Goal: Use online tool/utility: Utilize a website feature to perform a specific function

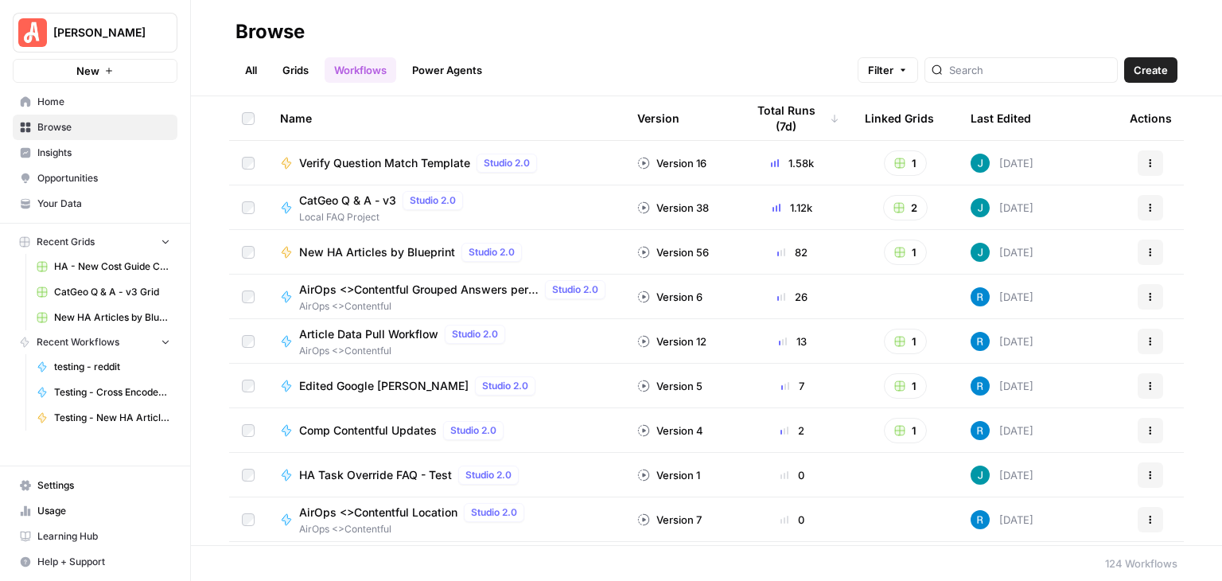
click at [76, 195] on link "Your Data" at bounding box center [95, 203] width 165 height 25
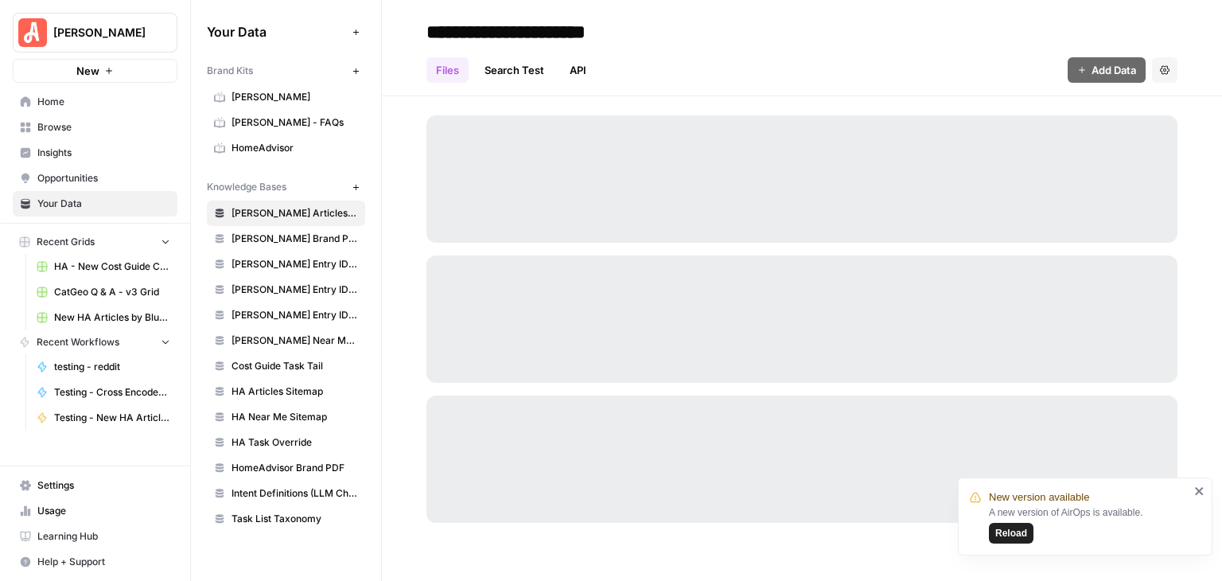
click at [1195, 489] on icon "close" at bounding box center [1199, 491] width 11 height 13
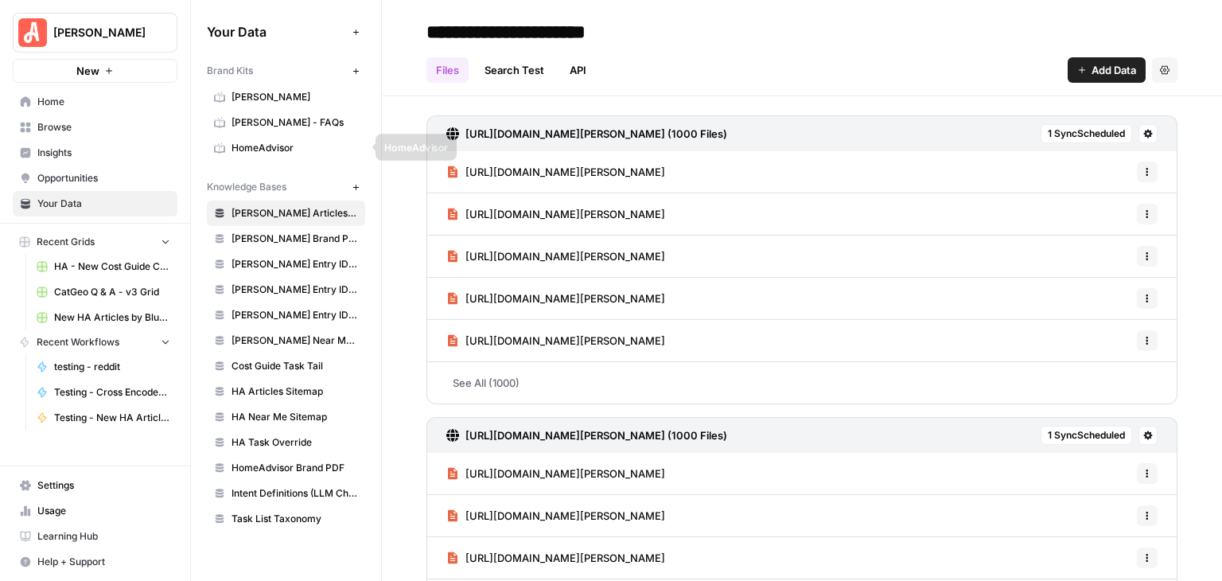
click at [264, 150] on span "HomeAdvisor" at bounding box center [295, 148] width 127 height 14
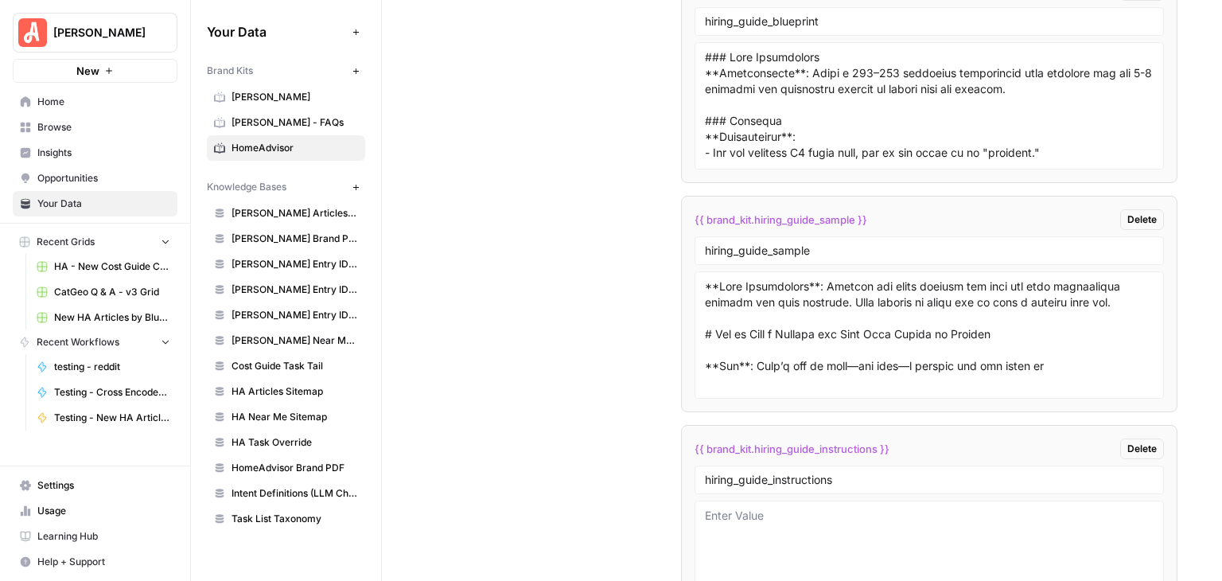
scroll to position [11418, 0]
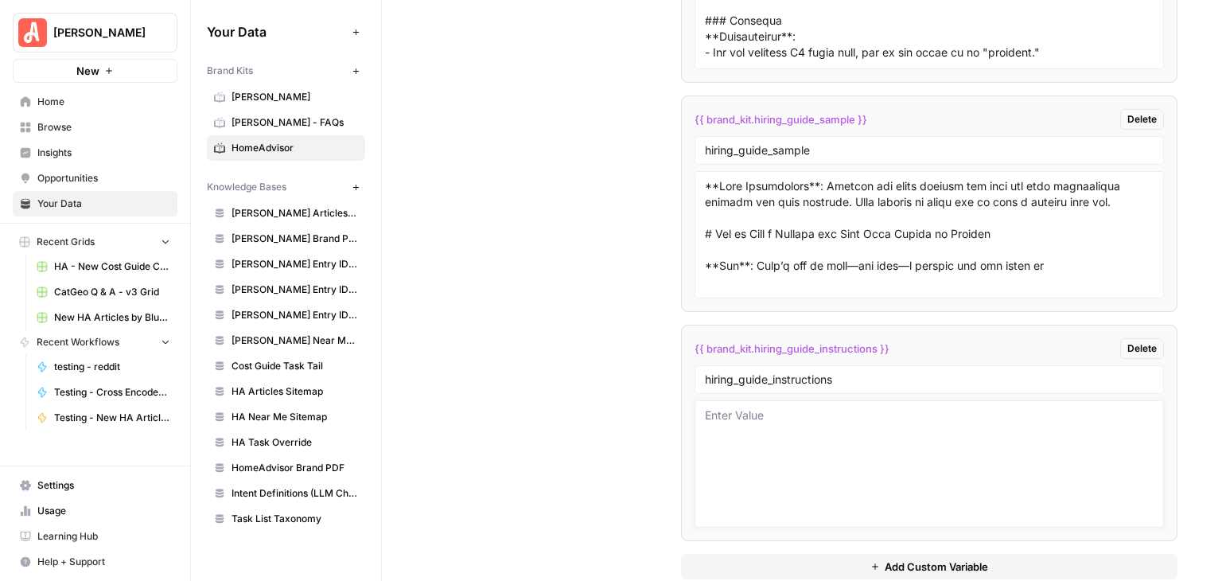
click at [868, 409] on textarea at bounding box center [929, 463] width 449 height 113
paste textarea "Keywords targeted: How to hire​ (Example: how to hire a plumber) Looking for a …"
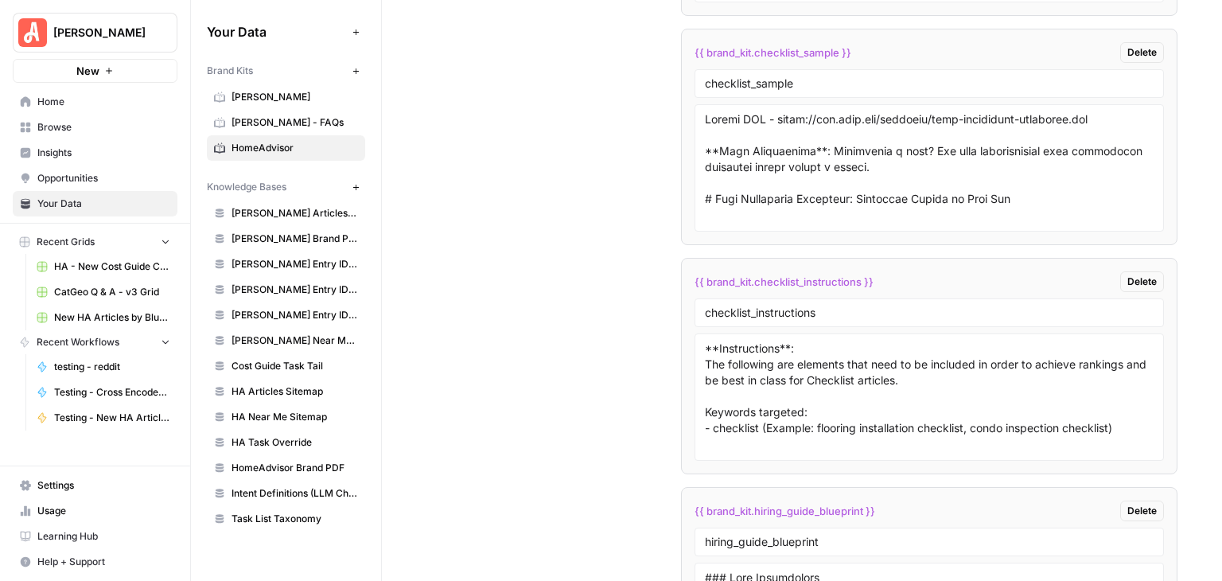
scroll to position [0, 0]
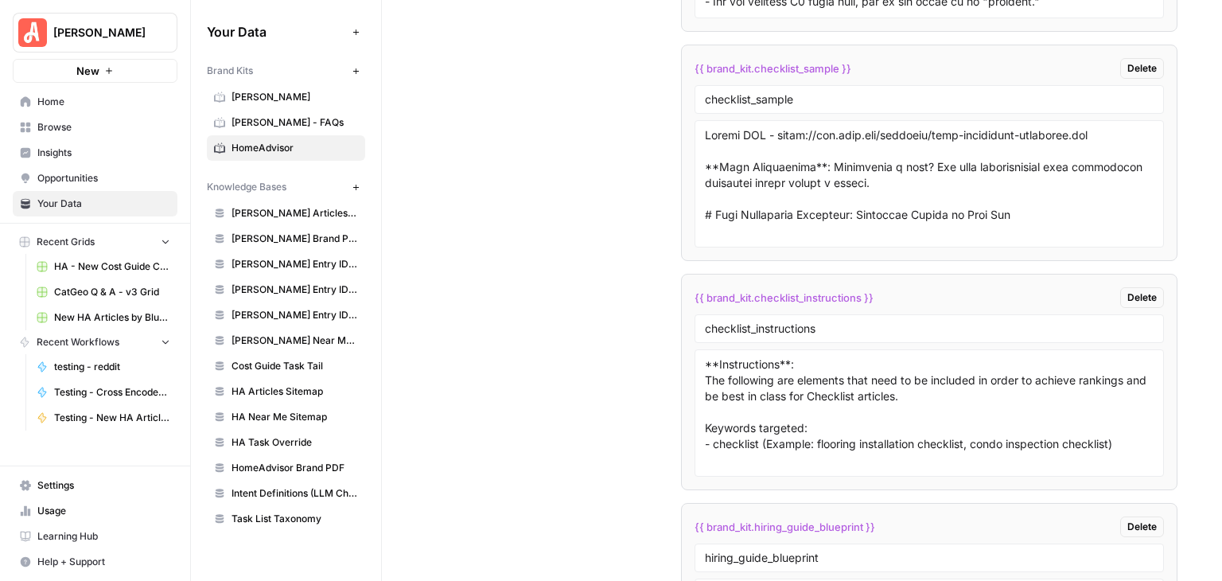
type textarea "Keywords targeted: How to hire​ (Example: how to hire a plumber) Looking for a …"
drag, startPoint x: 836, startPoint y: 373, endPoint x: 711, endPoint y: 356, distance: 126.0
click at [682, 357] on li "{{ brand_kit.checklist_instructions }} Delete checklist_instructions **Instruct…" at bounding box center [929, 382] width 496 height 216
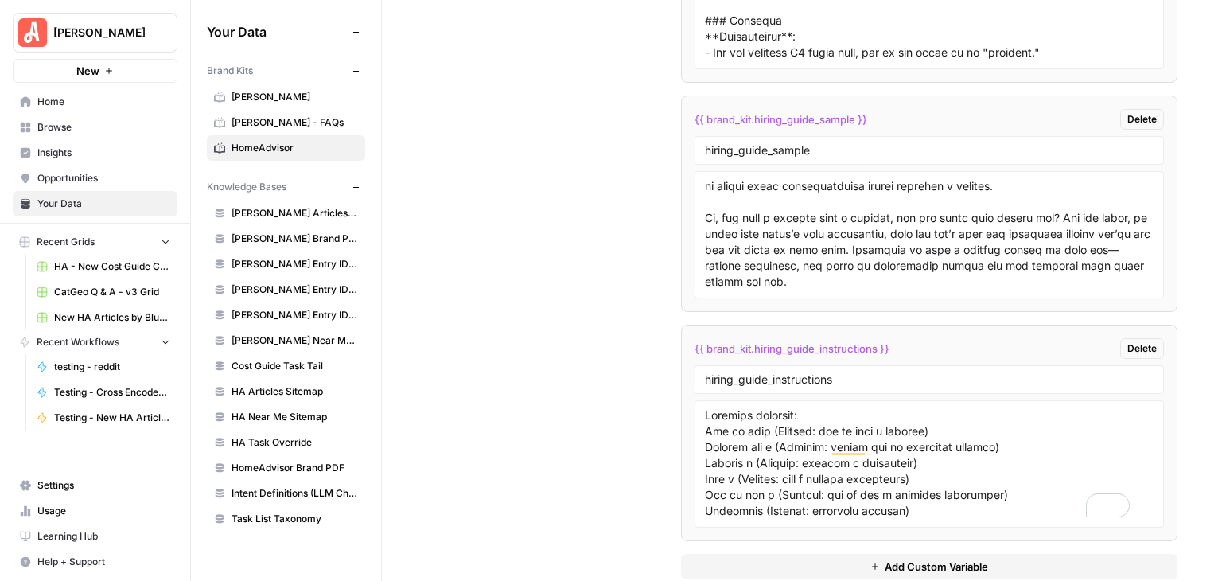
scroll to position [11418, 0]
click at [975, 432] on textarea "To enrich screen reader interactions, please activate Accessibility in Grammarl…" at bounding box center [929, 463] width 449 height 113
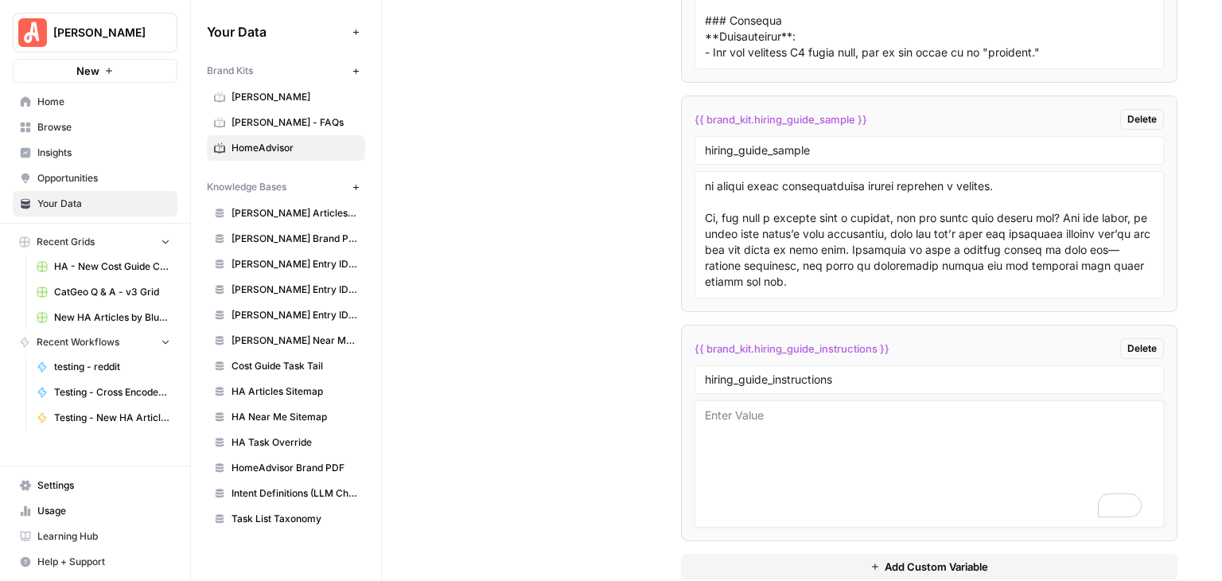
paste textarea "**Instructions**: The following are elements that need to be included in order …"
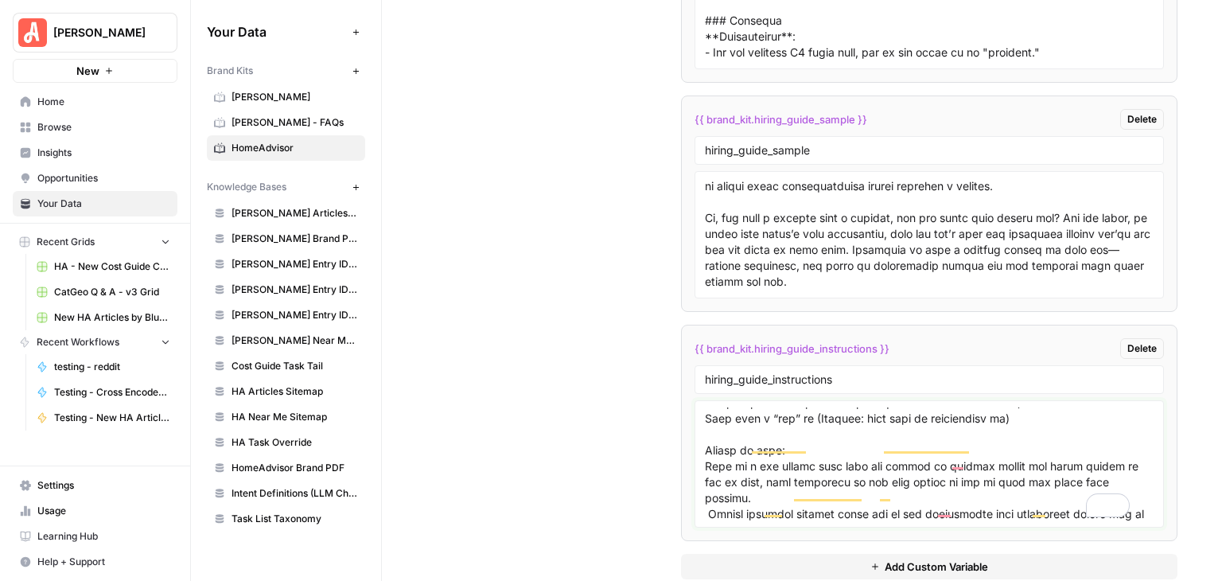
scroll to position [236, 0]
click at [705, 430] on textarea "To enrich screen reader interactions, please activate Accessibility in Grammarl…" at bounding box center [929, 463] width 449 height 113
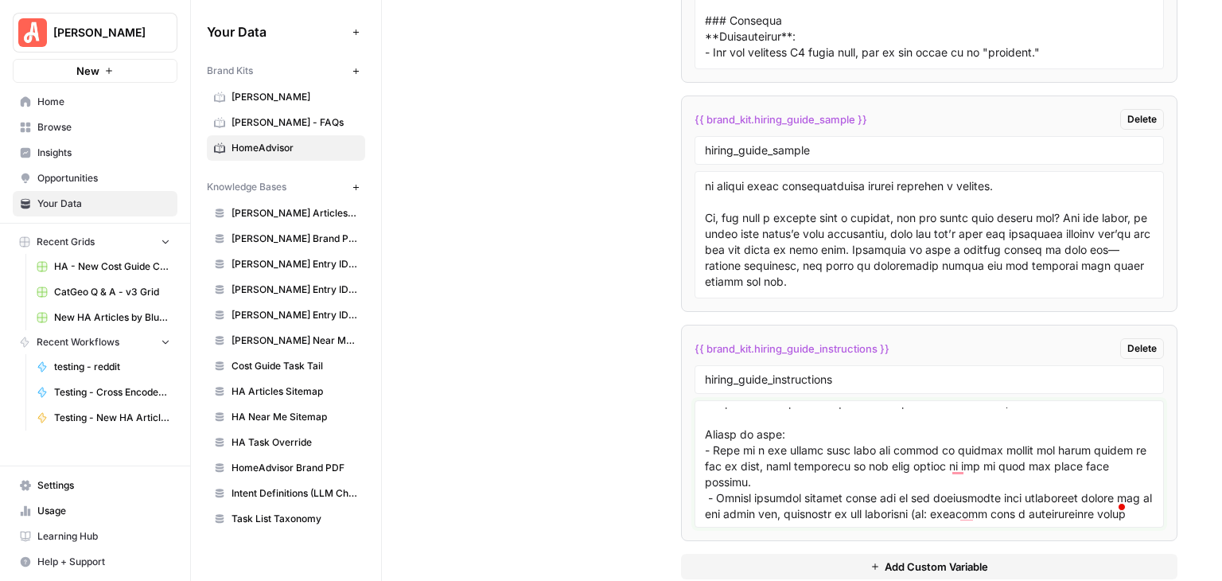
scroll to position [267, 0]
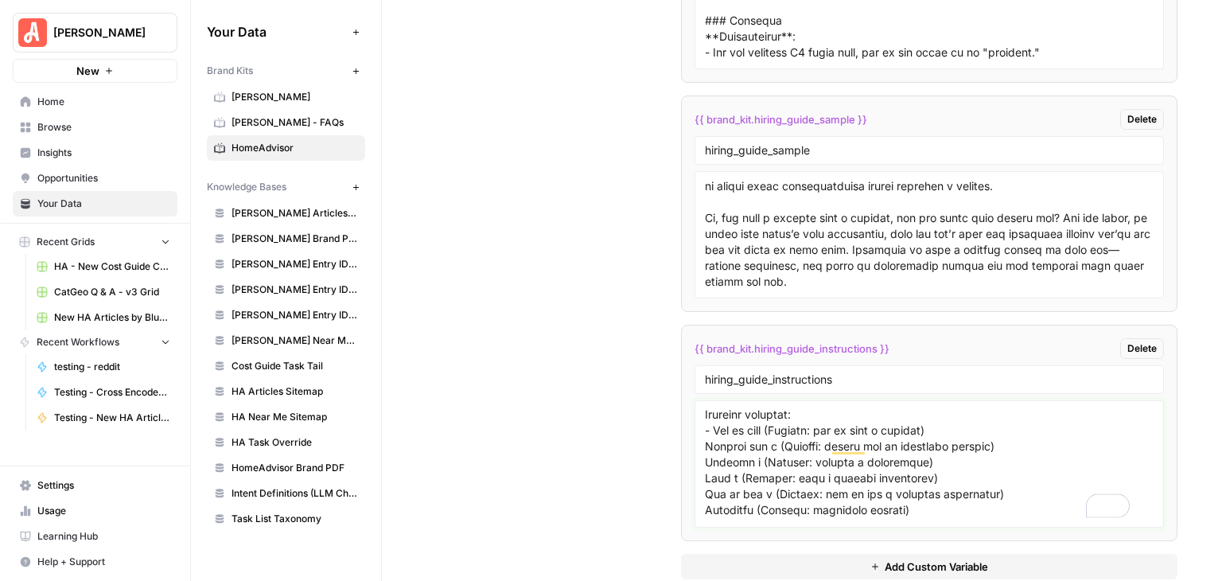
click at [705, 411] on textarea "To enrich screen reader interactions, please activate Accessibility in Grammarl…" at bounding box center [929, 463] width 449 height 113
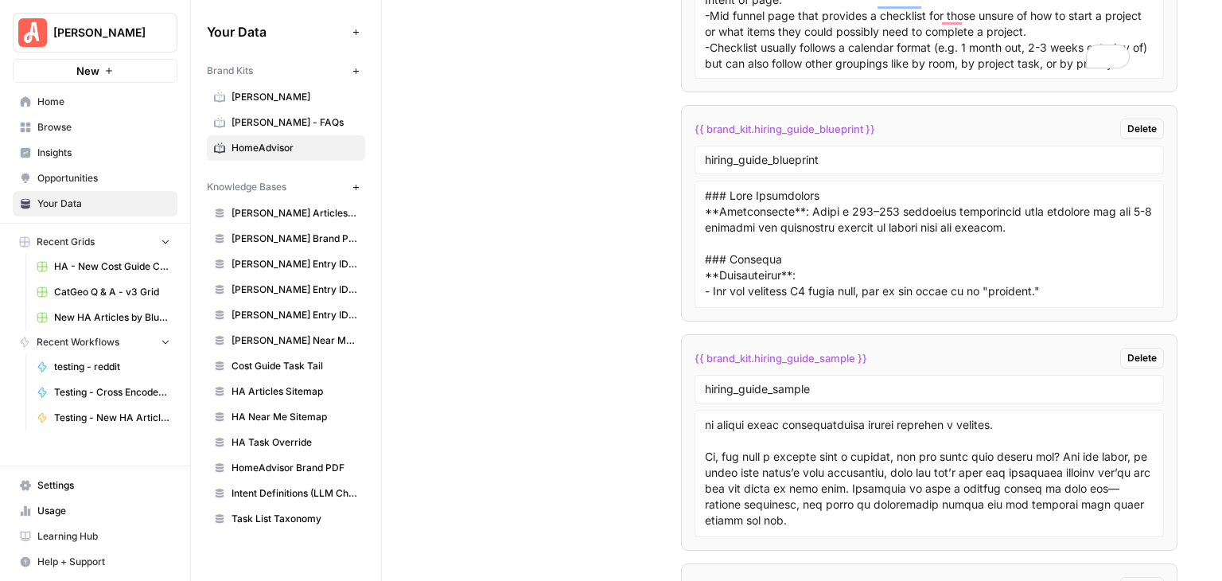
type textarea "**Instructions**: The following are elements that need to be included in order …"
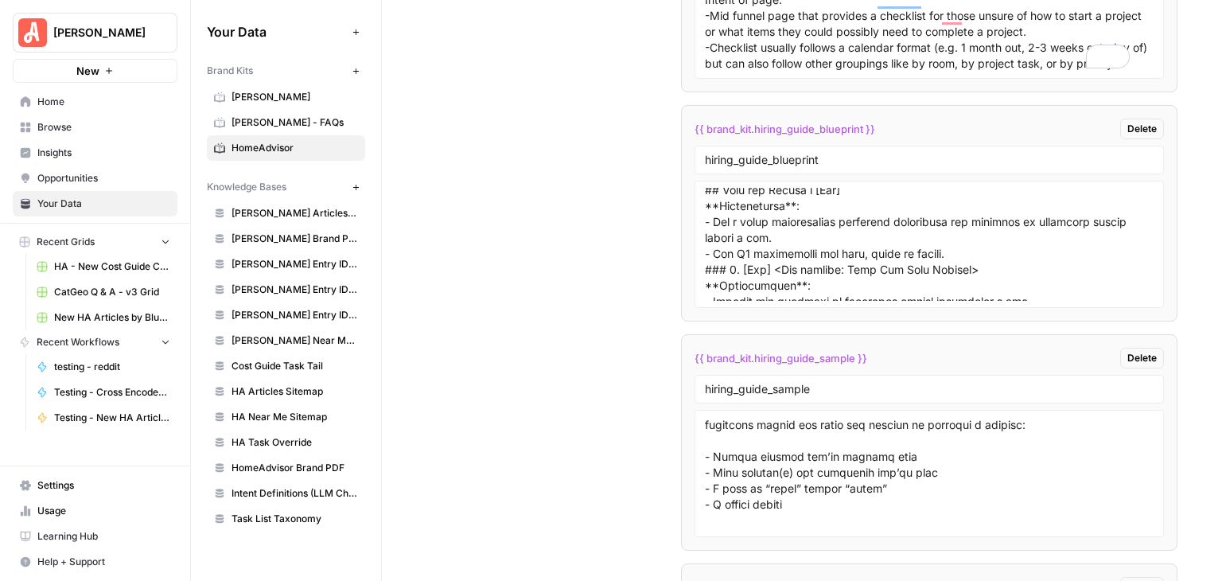
scroll to position [682, 0]
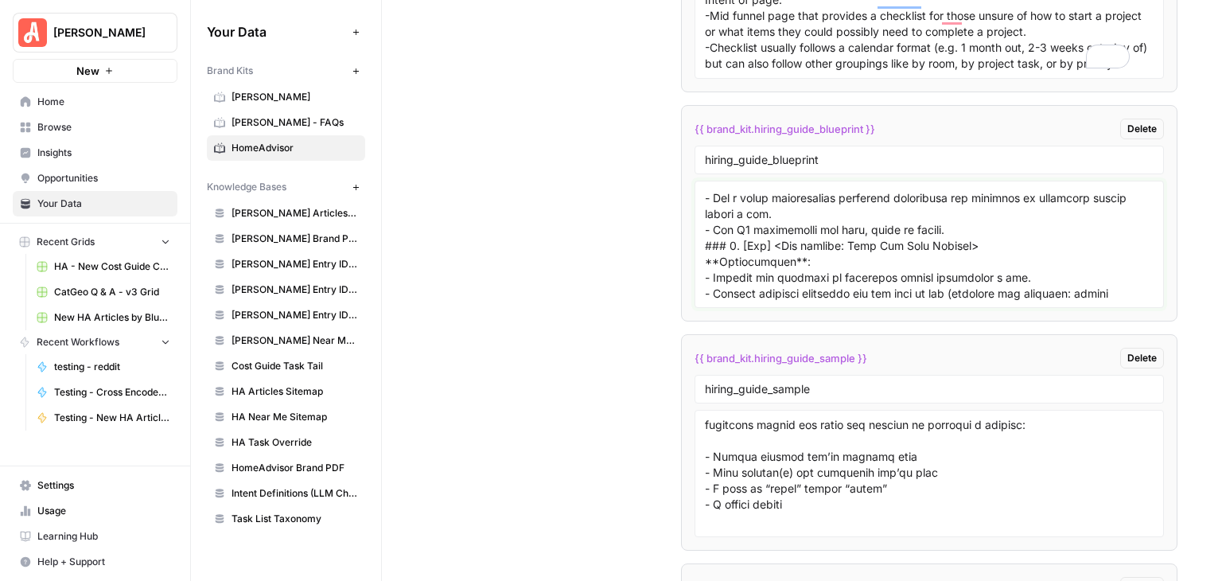
click at [968, 199] on textarea at bounding box center [929, 244] width 449 height 113
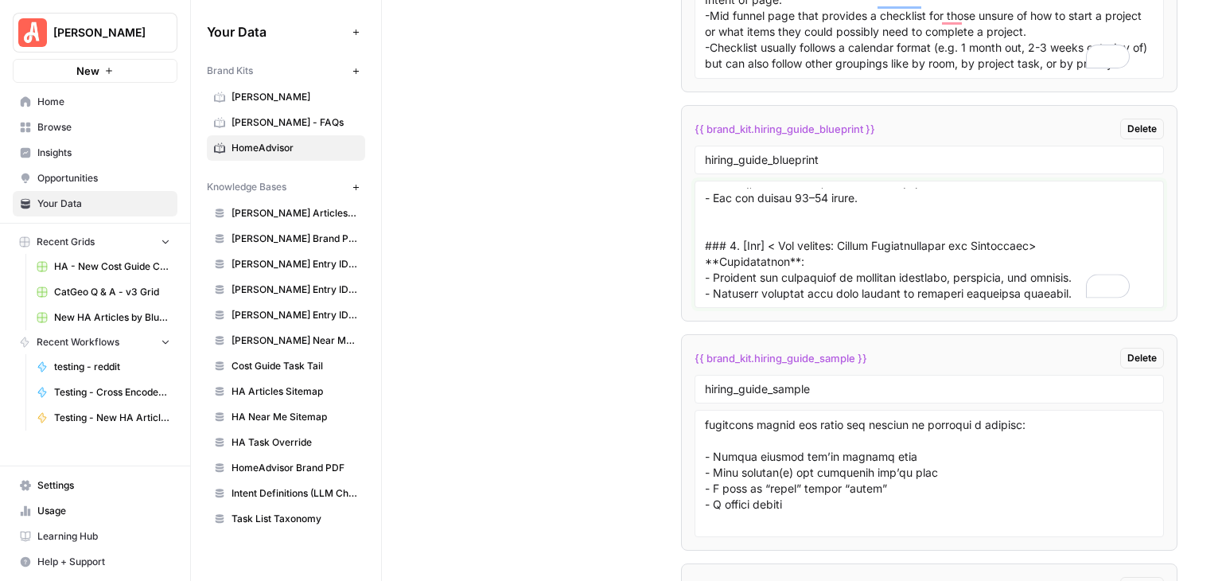
scroll to position [918, 0]
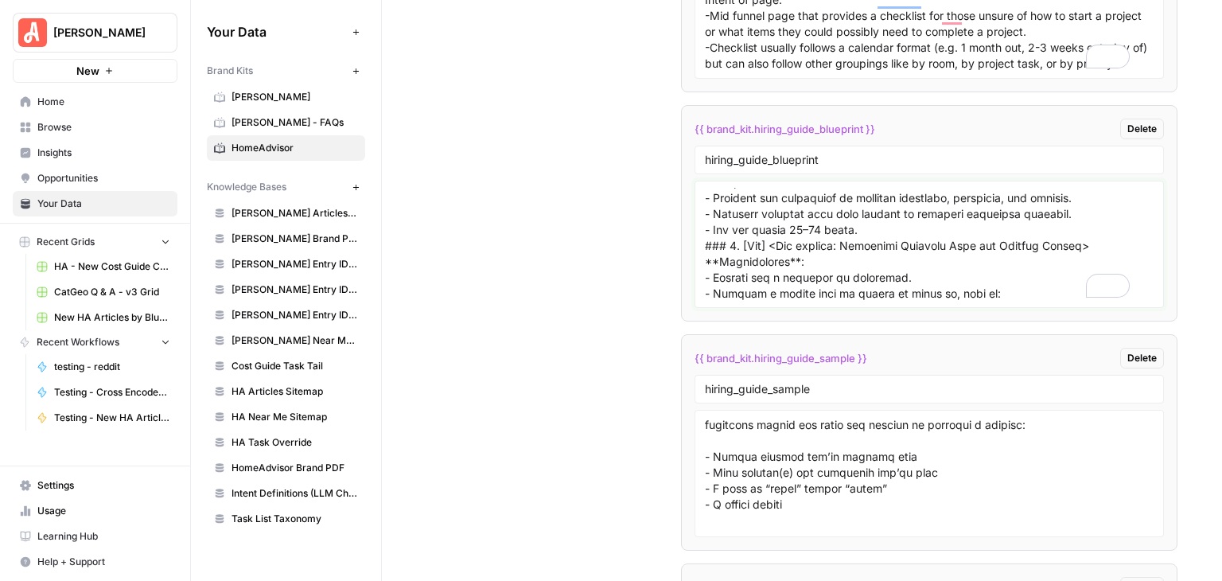
click at [931, 195] on textarea "To enrich screen reader interactions, please activate Accessibility in Grammarl…" at bounding box center [929, 244] width 449 height 113
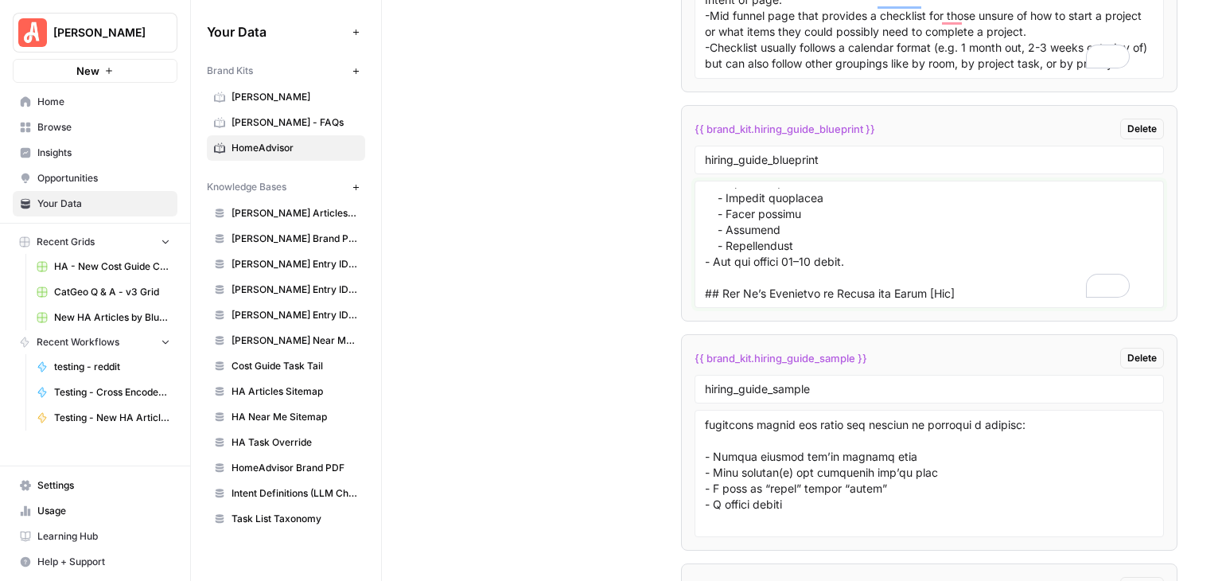
type textarea "### Meta Description **Instructions**: Write a 120–160 character description th…"
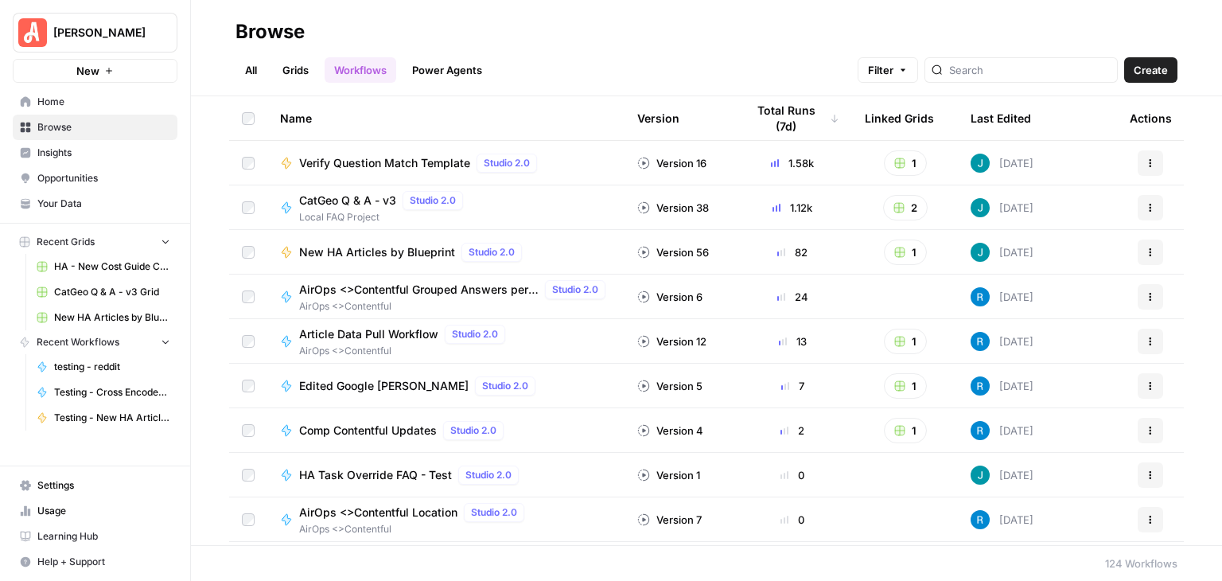
click at [426, 249] on span "New HA Articles by Blueprint" at bounding box center [377, 252] width 156 height 16
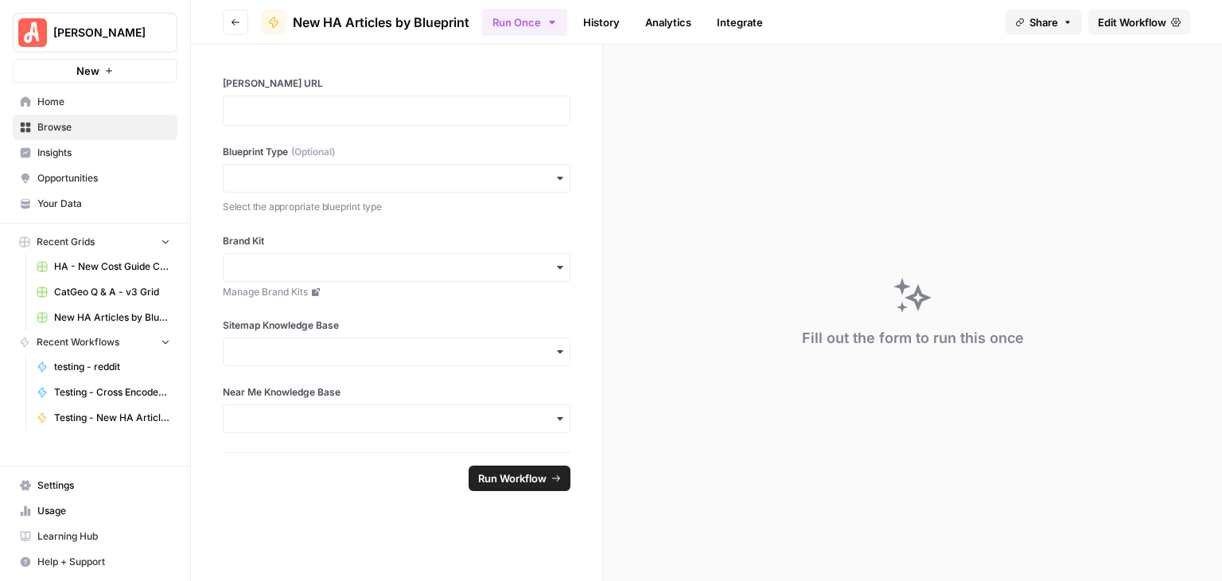
click at [1120, 14] on span "Edit Workflow" at bounding box center [1132, 22] width 68 height 16
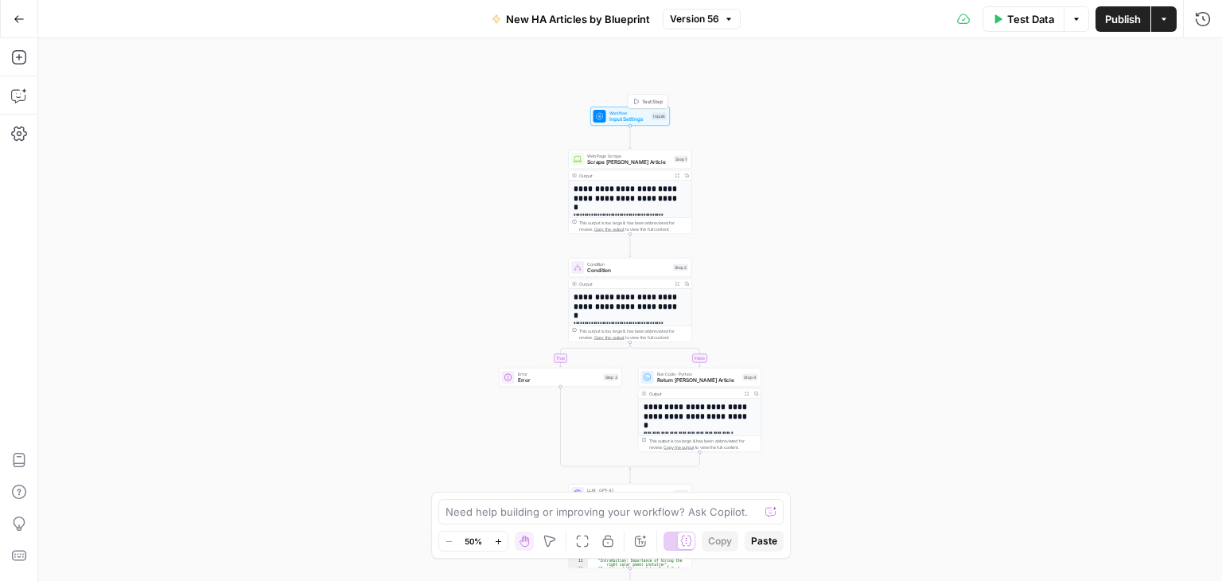
click at [624, 110] on span "Workflow" at bounding box center [629, 113] width 40 height 6
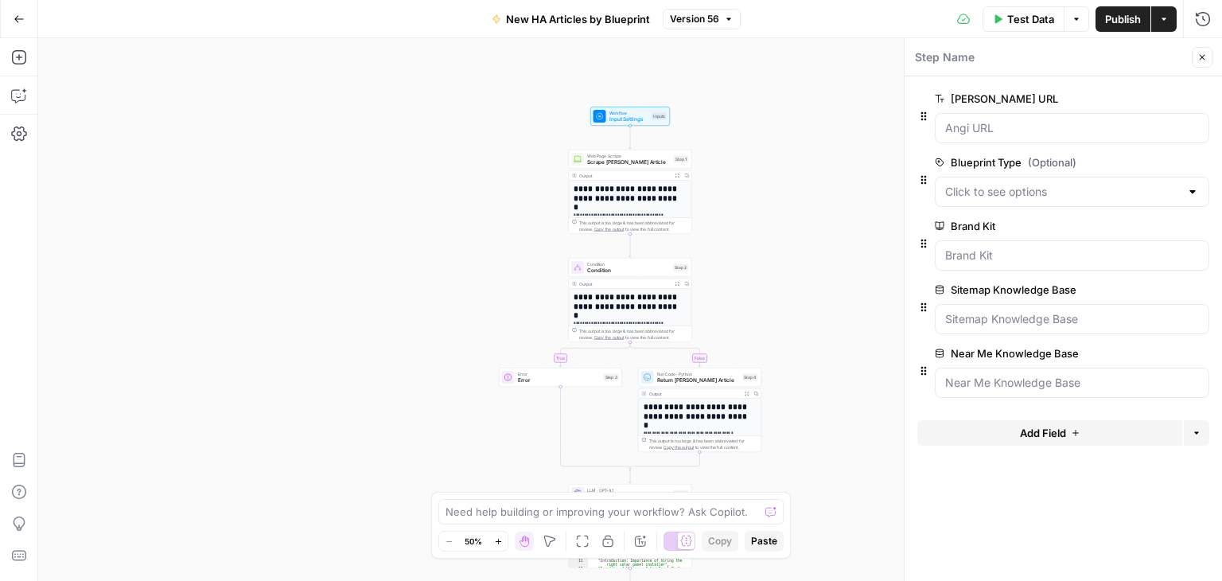
click at [1147, 157] on span "edit field" at bounding box center [1149, 162] width 35 height 13
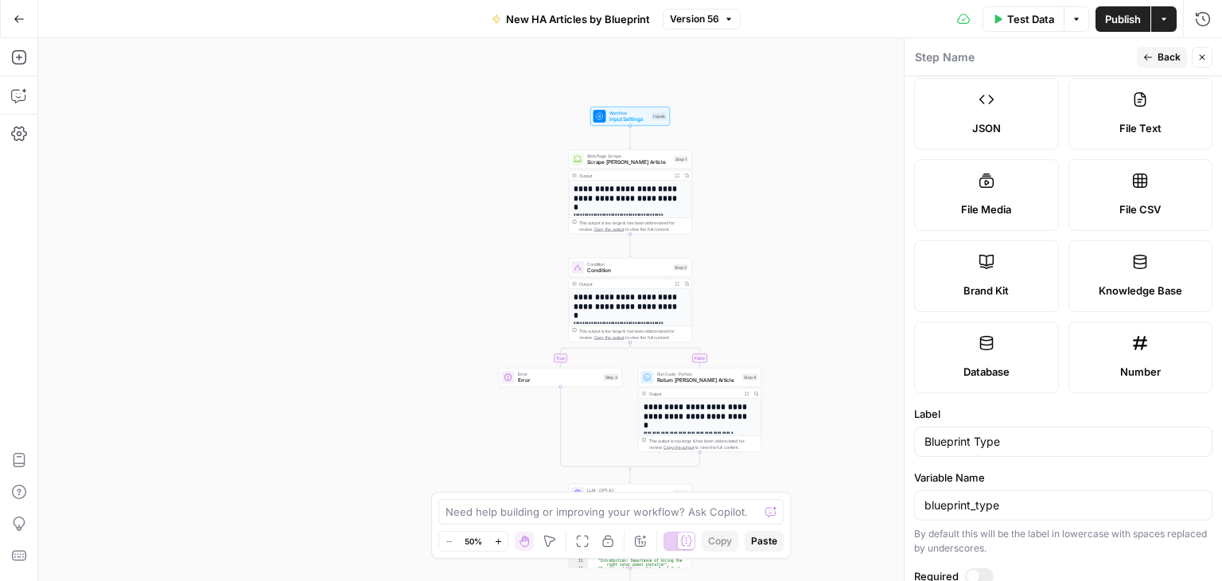
scroll to position [544, 0]
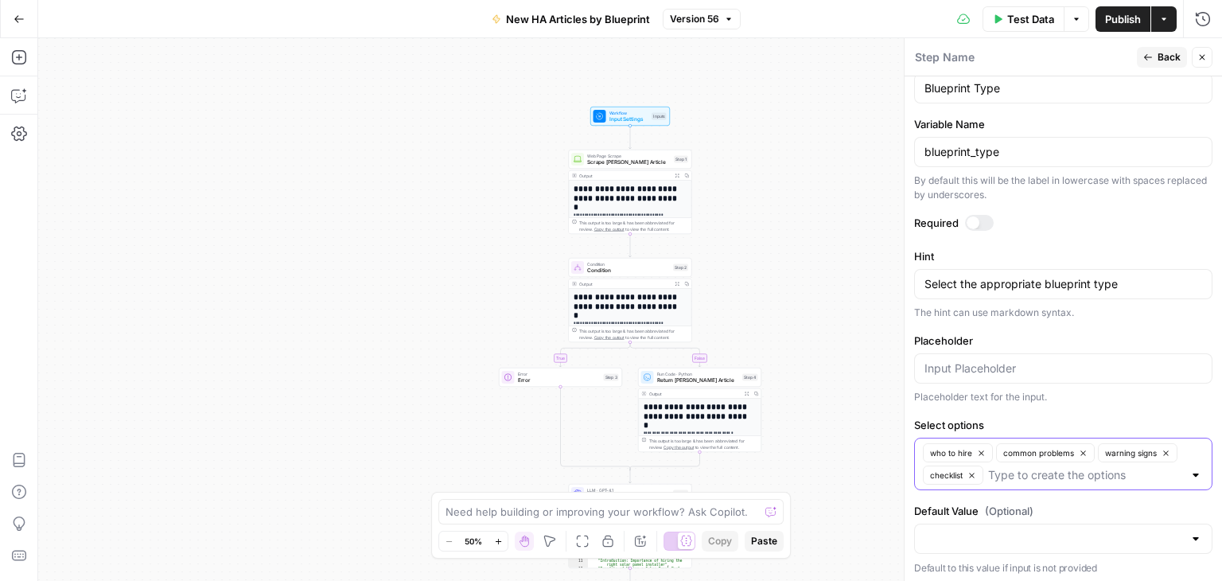
click at [1060, 467] on input "Select options" at bounding box center [1085, 475] width 195 height 16
type input "hiring guide"
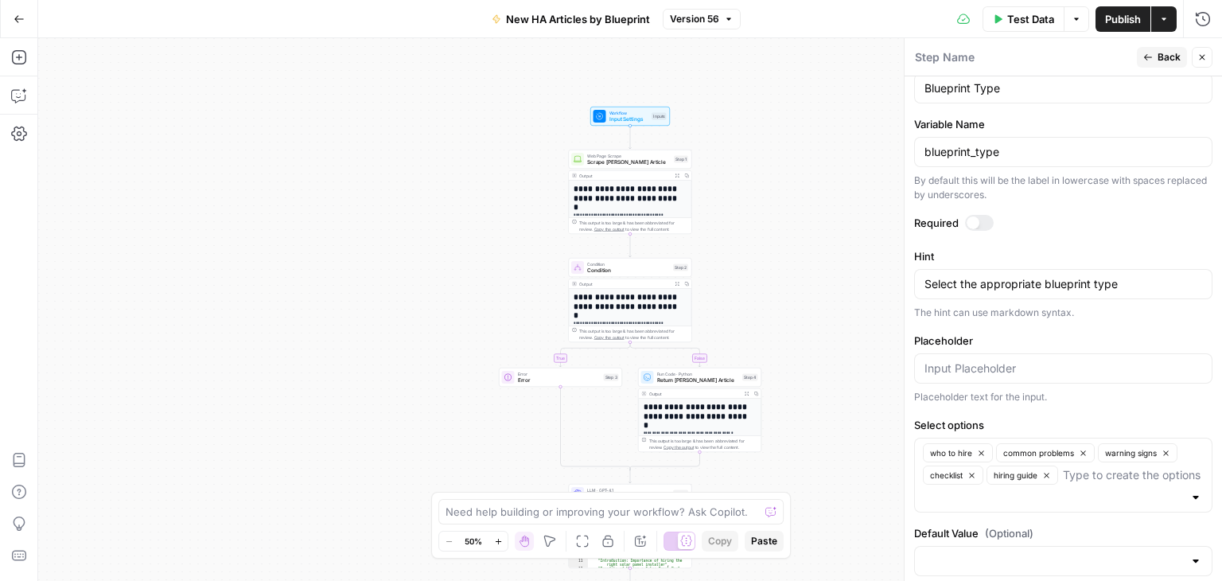
click at [1201, 61] on icon "button" at bounding box center [1202, 58] width 10 height 10
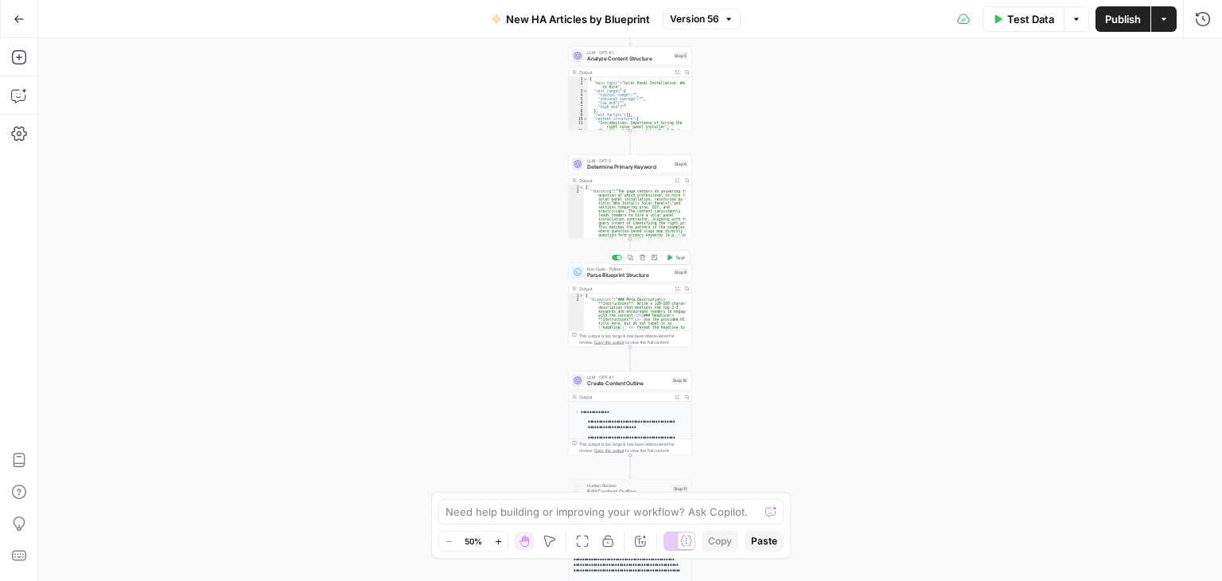
click at [627, 268] on span "Run Code · Python" at bounding box center [628, 269] width 83 height 6
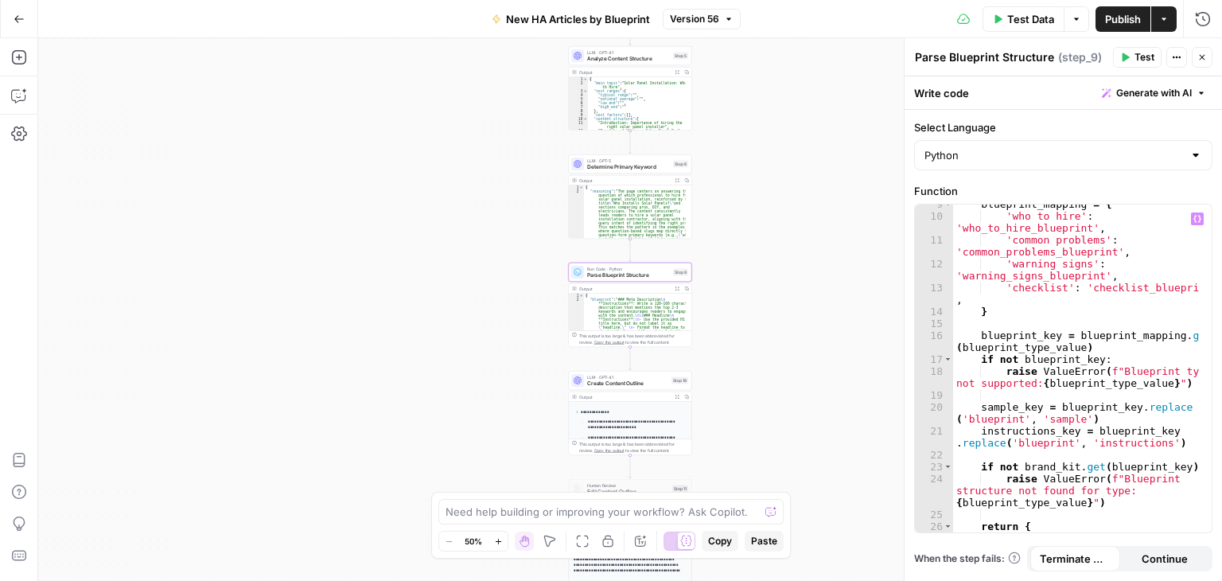
scroll to position [185, 0]
click at [1194, 287] on div "blueprint_mapping = { 'who to hire' : 'who_to_hire_blueprint' , 'common problem…" at bounding box center [1076, 380] width 247 height 364
click at [1098, 294] on div "blueprint_mapping = { 'who to hire' : 'who_to_hire_blueprint' , 'common problem…" at bounding box center [1076, 380] width 247 height 364
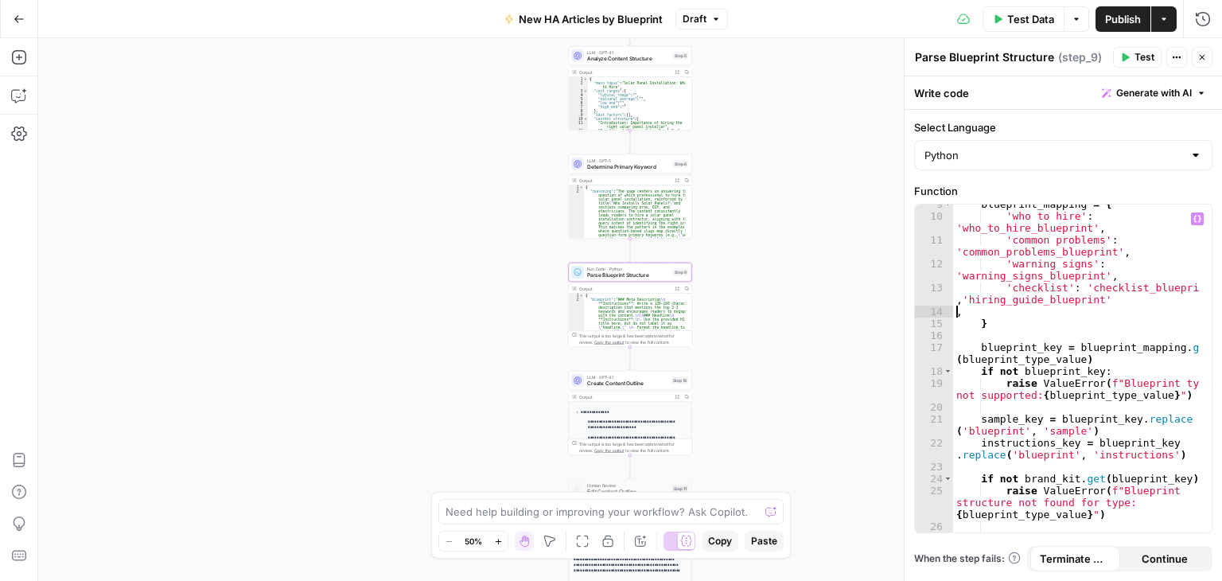
scroll to position [0, 0]
click at [964, 300] on div "blueprint_mapping = { 'who to hire' : 'who_to_hire_blueprint' , 'common problem…" at bounding box center [1076, 374] width 247 height 352
click at [961, 301] on div "blueprint_mapping = { 'who to hire' : 'who_to_hire_blueprint' , 'common problem…" at bounding box center [1076, 374] width 247 height 352
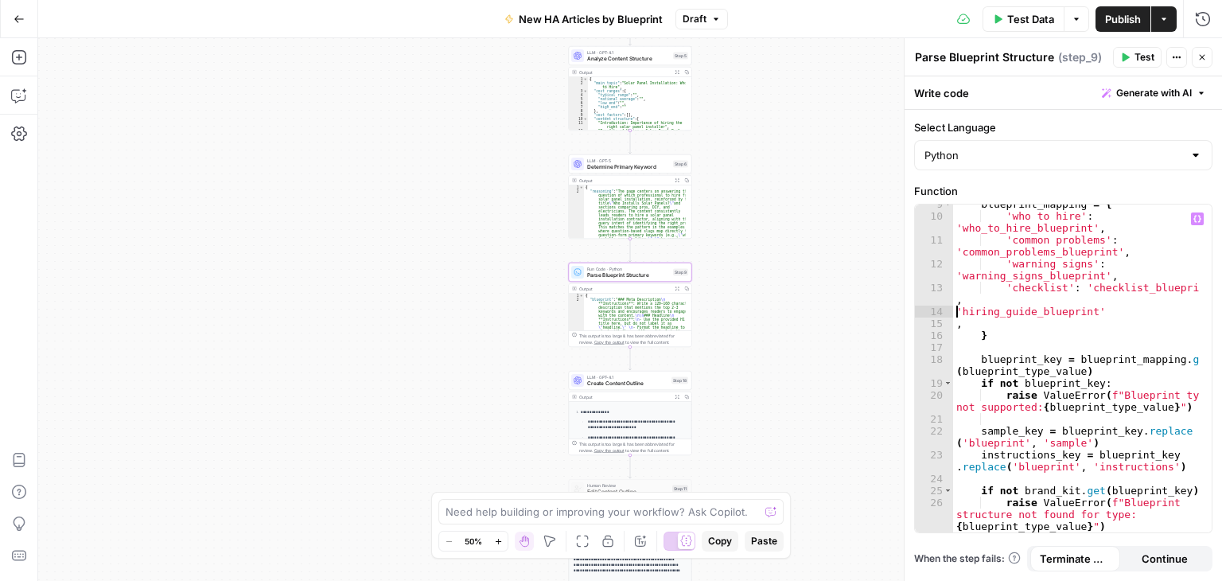
type textarea "**********"
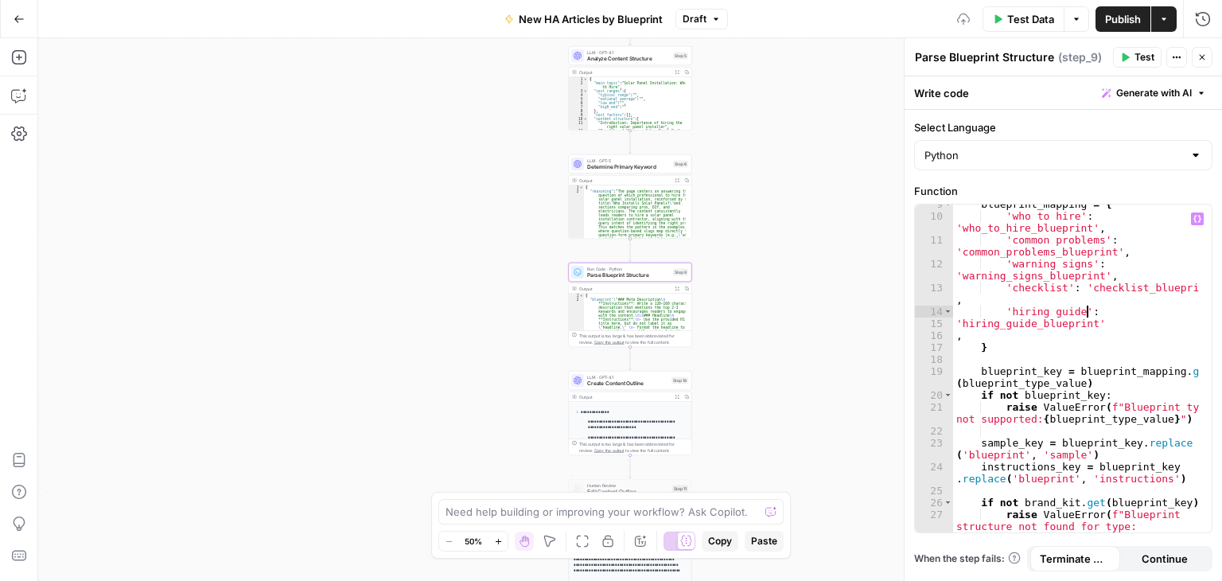
scroll to position [0, 9]
click at [955, 338] on div "blueprint_mapping = { 'who to hire' : 'who_to_hire_blueprint' , 'common problem…" at bounding box center [1076, 386] width 247 height 376
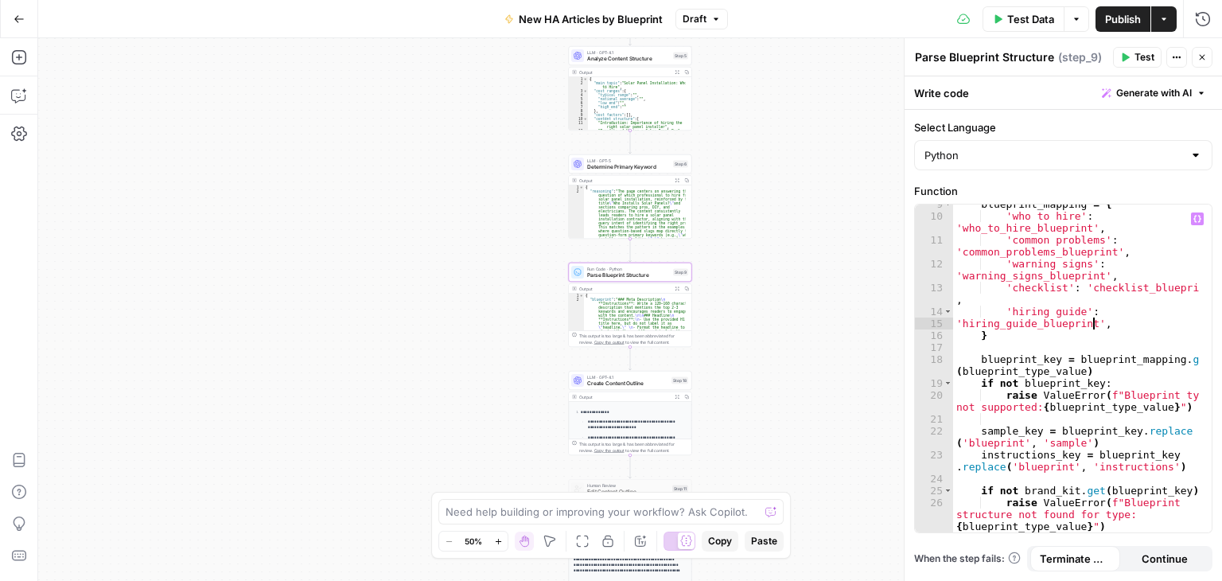
click at [1001, 312] on div "blueprint_mapping = { 'who to hire' : 'who_to_hire_blueprint' , 'common problem…" at bounding box center [1076, 374] width 247 height 352
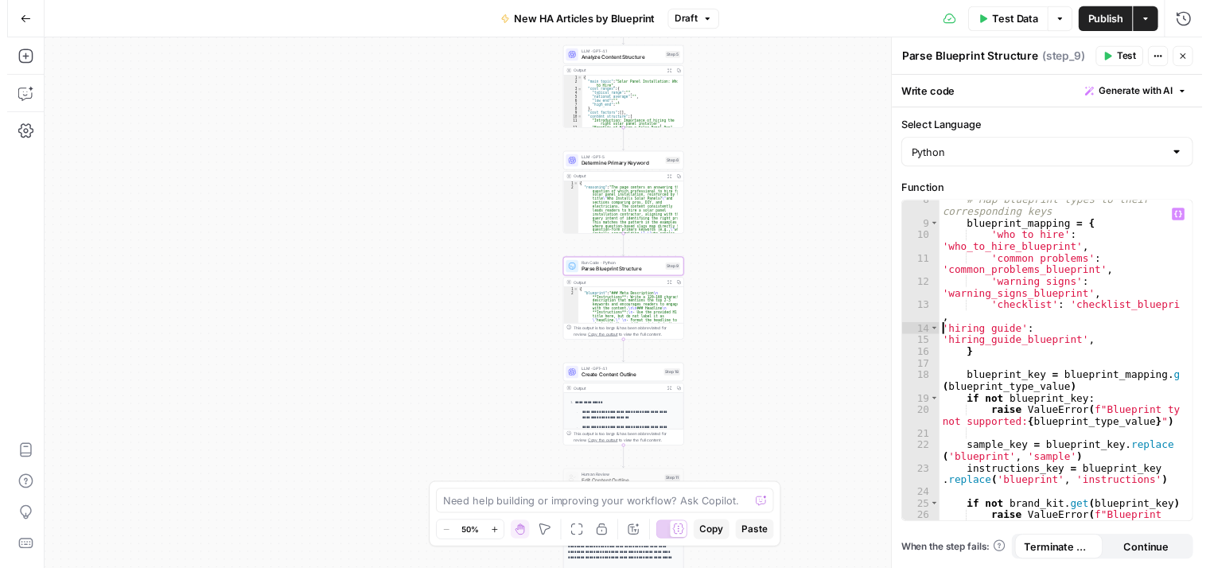
scroll to position [114, 0]
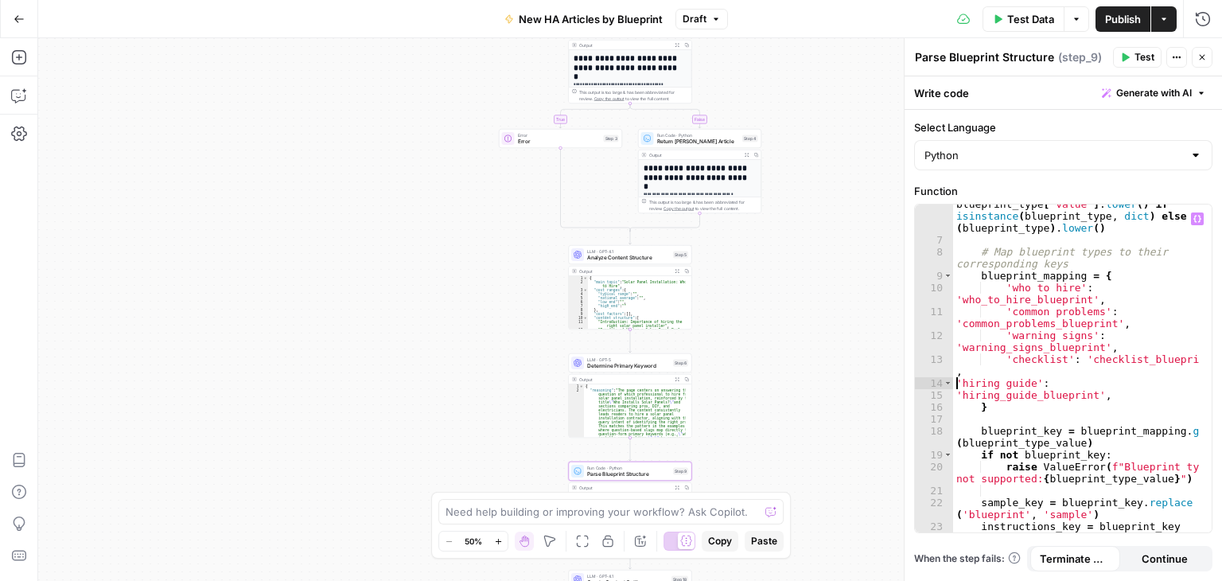
type textarea "**********"
click at [1136, 55] on span "Test" at bounding box center [1145, 57] width 20 height 14
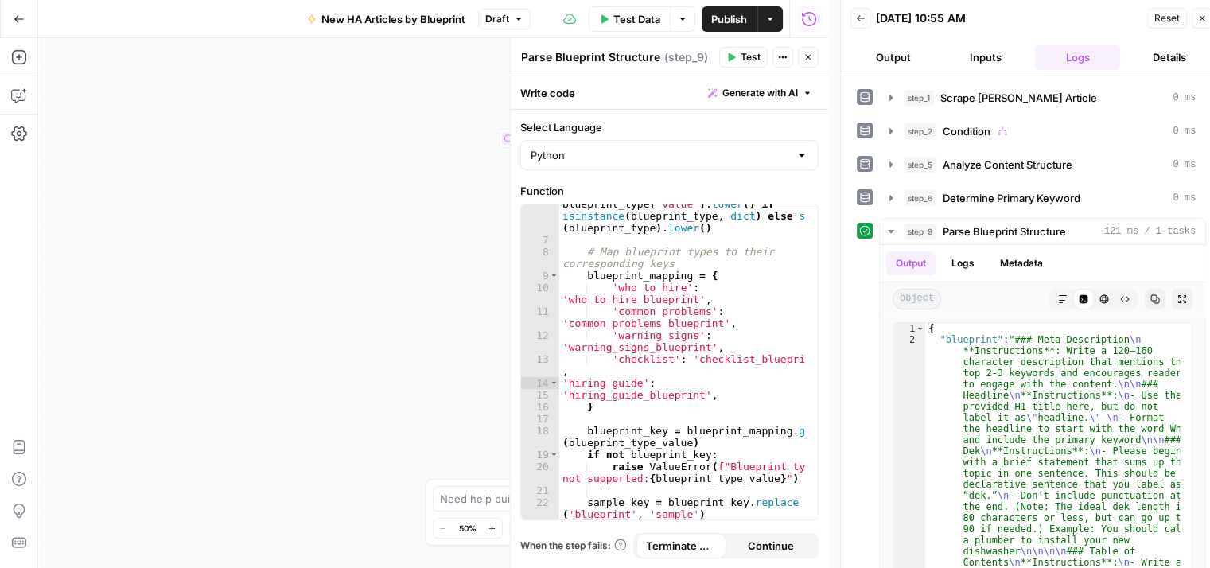
click at [992, 56] on button "Inputs" at bounding box center [986, 57] width 86 height 25
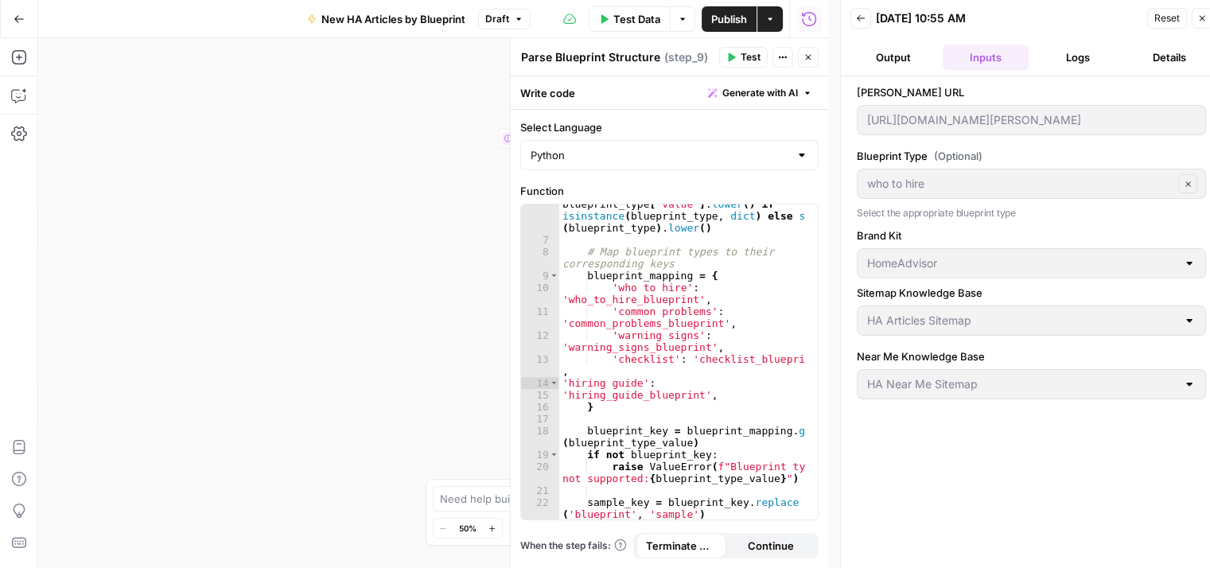
click at [1161, 16] on span "Reset" at bounding box center [1167, 18] width 25 height 14
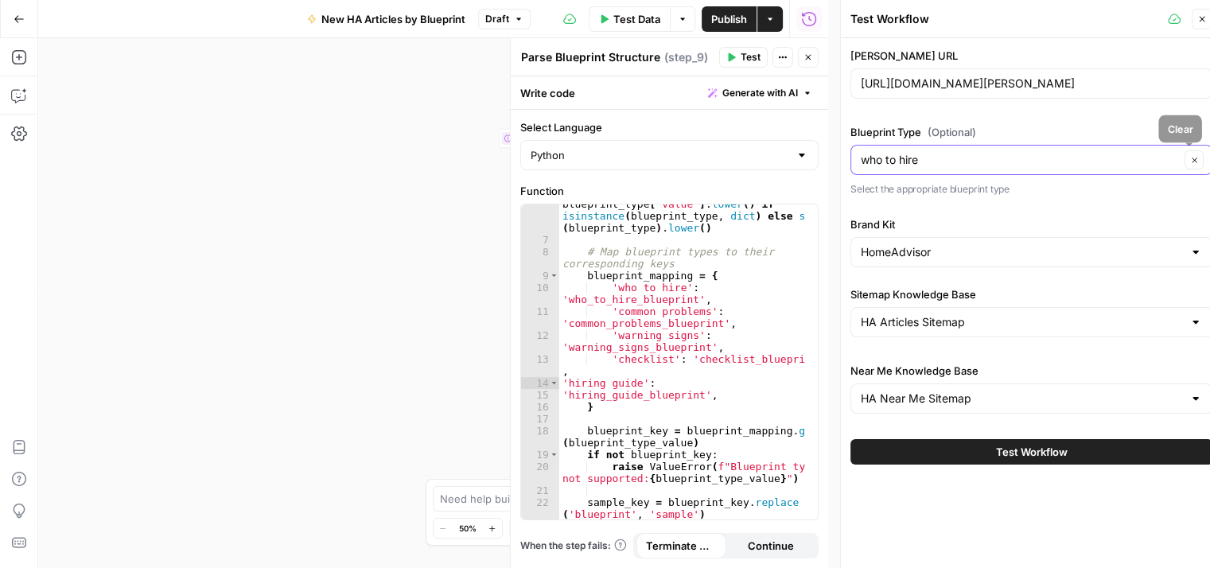
click at [1193, 163] on icon "button" at bounding box center [1194, 160] width 9 height 9
click at [1138, 165] on input "Blueprint Type (Optional)" at bounding box center [1022, 160] width 322 height 16
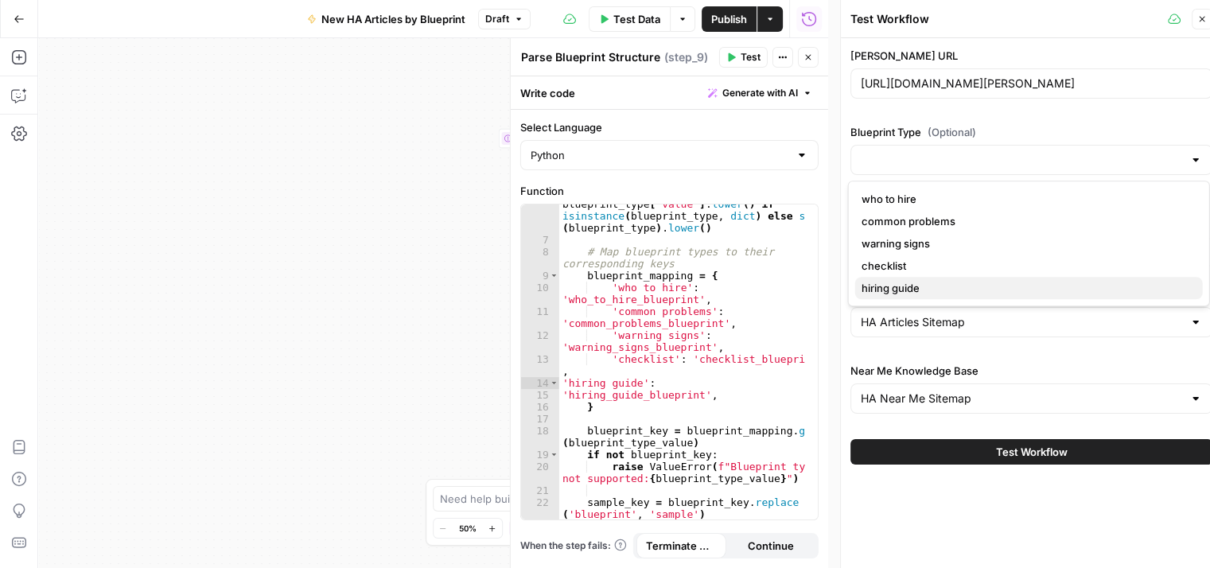
click at [907, 285] on span "hiring guide" at bounding box center [1026, 288] width 329 height 16
type input "hiring guide"
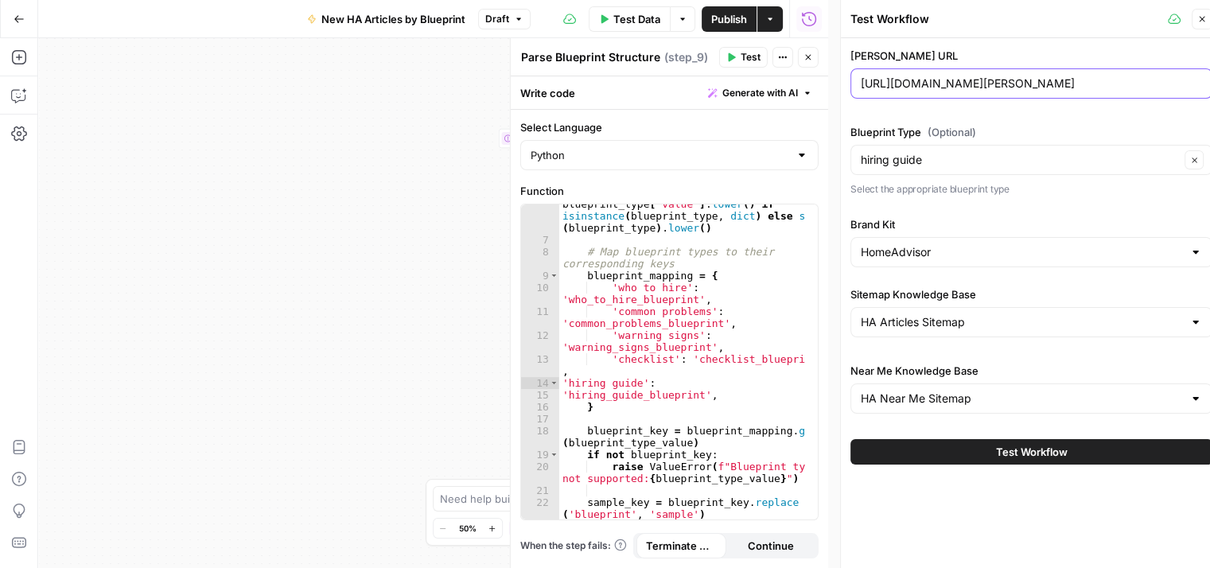
click at [961, 88] on input "https://www.angi.com/articles/who-installs-solar-panels.htm" at bounding box center [1031, 84] width 341 height 16
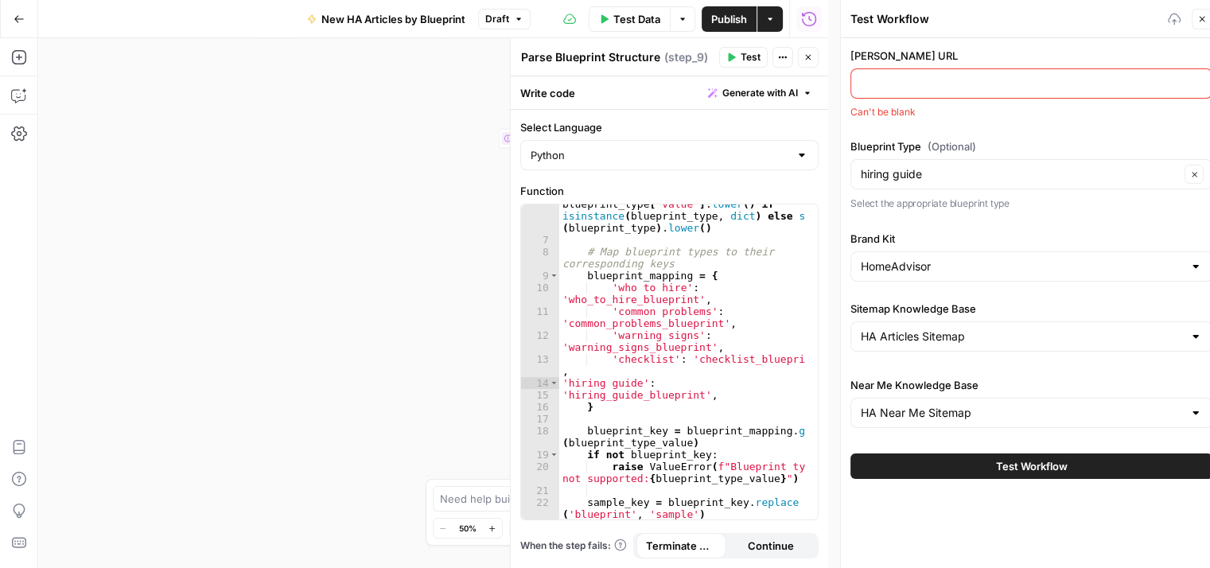
paste input "https://www.angi.com/articles/questions-ask-bathroom-remodel.htm"
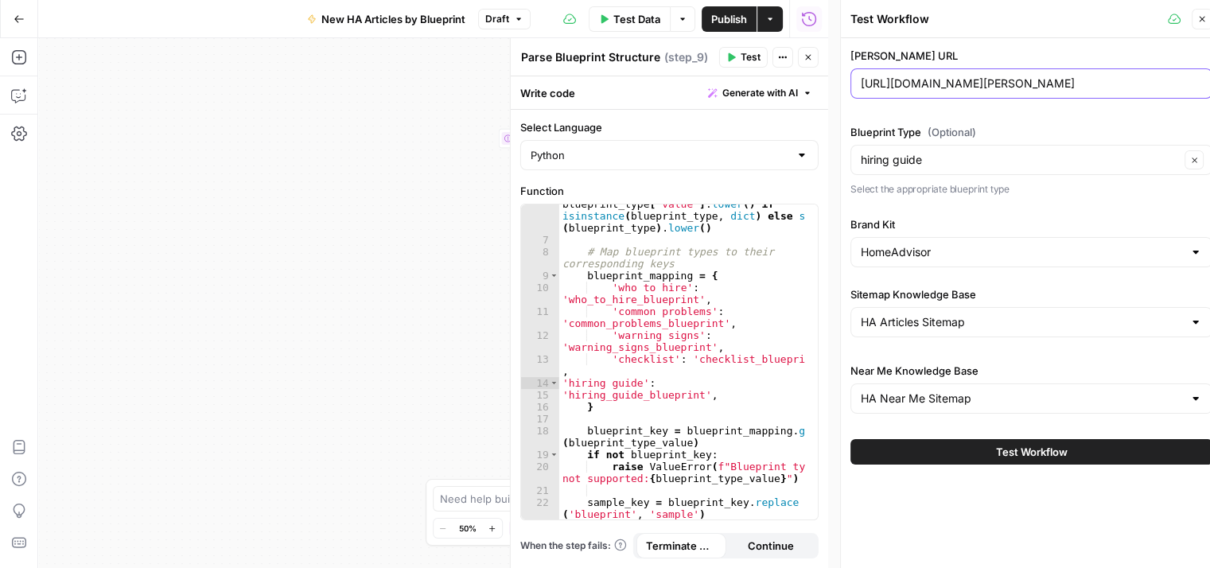
type input "https://www.angi.com/articles/questions-ask-bathroom-remodel.htm"
click at [1050, 454] on span "Test Workflow" at bounding box center [1032, 452] width 72 height 16
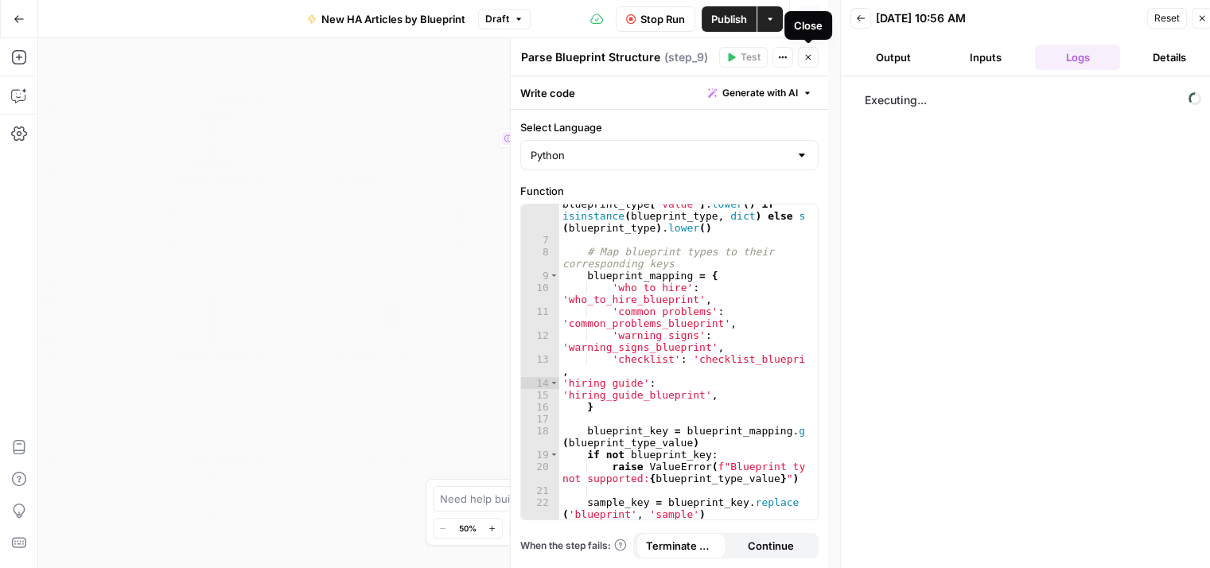
click at [810, 58] on icon "button" at bounding box center [809, 58] width 10 height 10
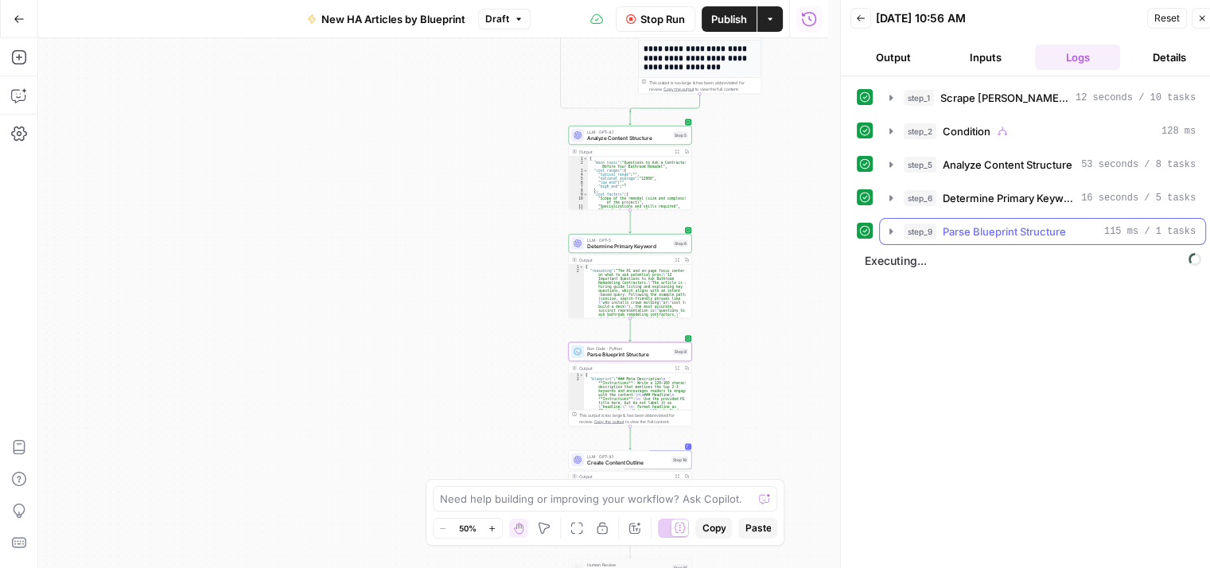
click at [885, 228] on icon "button" at bounding box center [891, 231] width 13 height 13
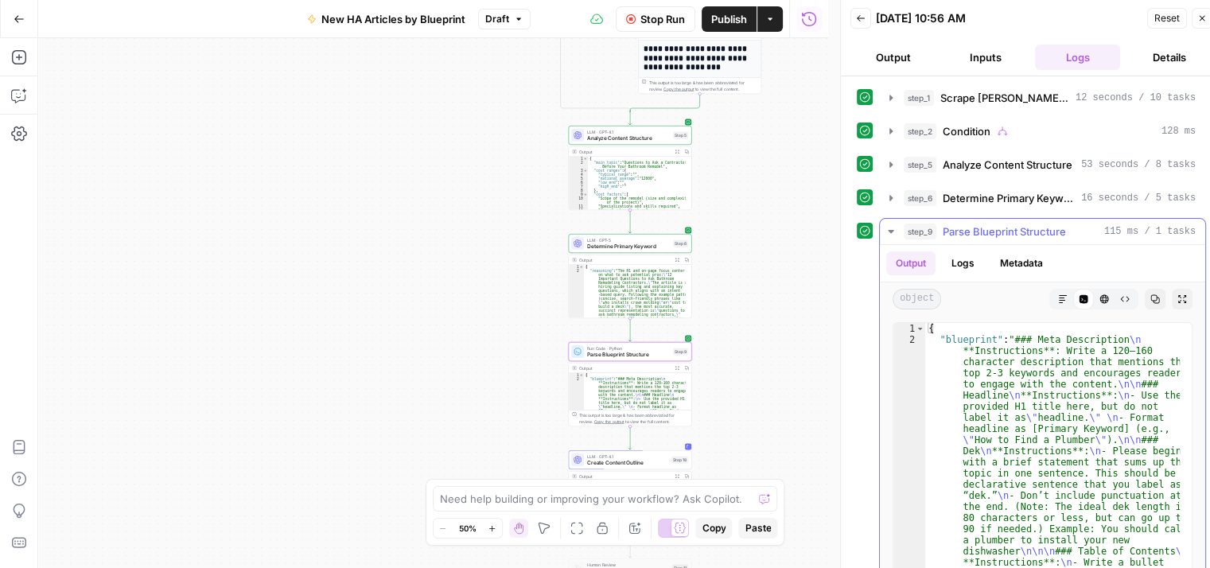
click at [957, 256] on button "Logs" at bounding box center [963, 263] width 42 height 24
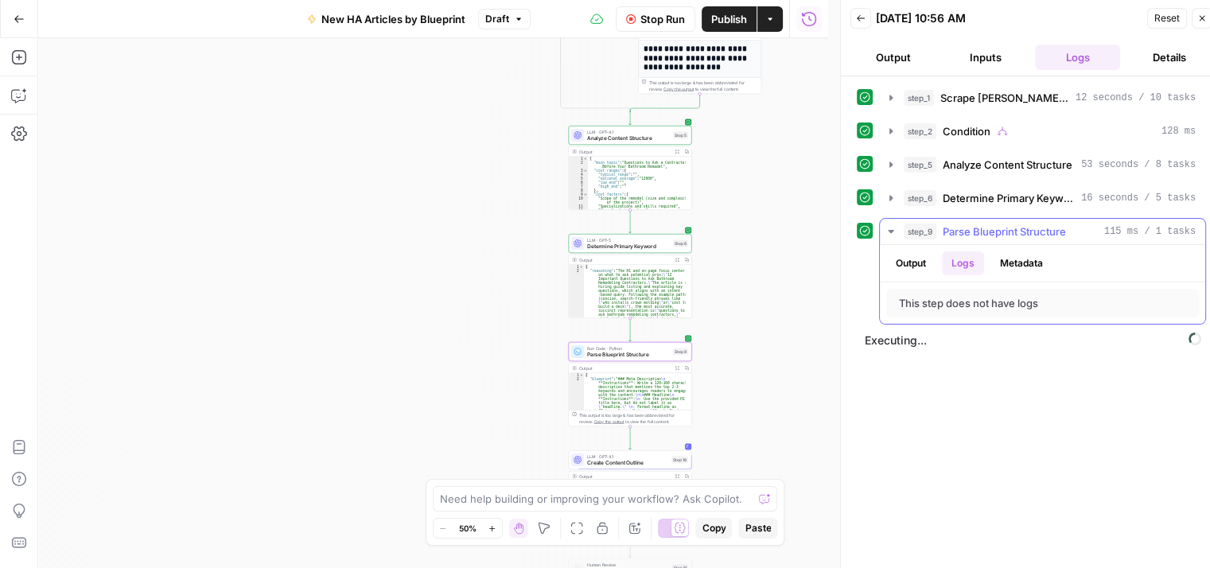
click at [906, 264] on button "Output" at bounding box center [910, 263] width 49 height 24
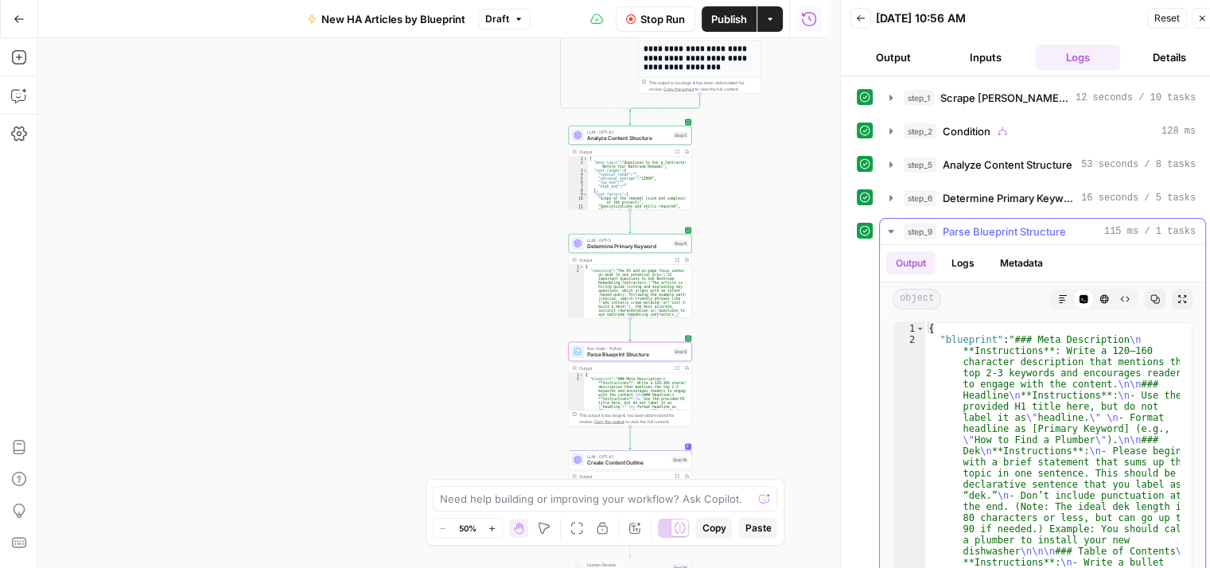
click at [1053, 296] on button "Markdown" at bounding box center [1063, 299] width 21 height 21
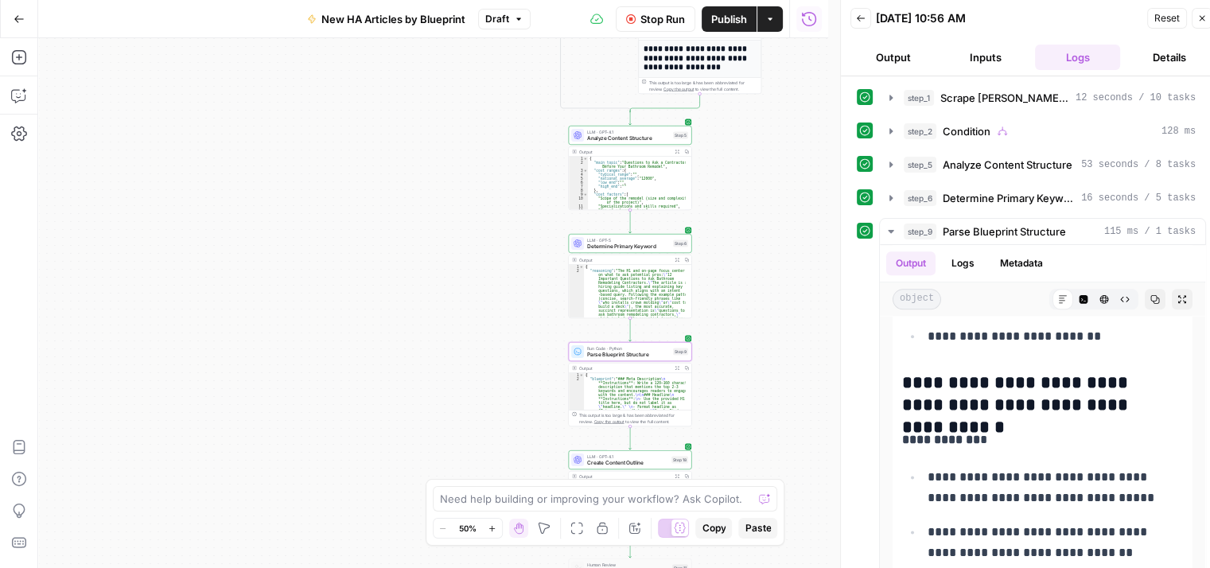
scroll to position [1591, 0]
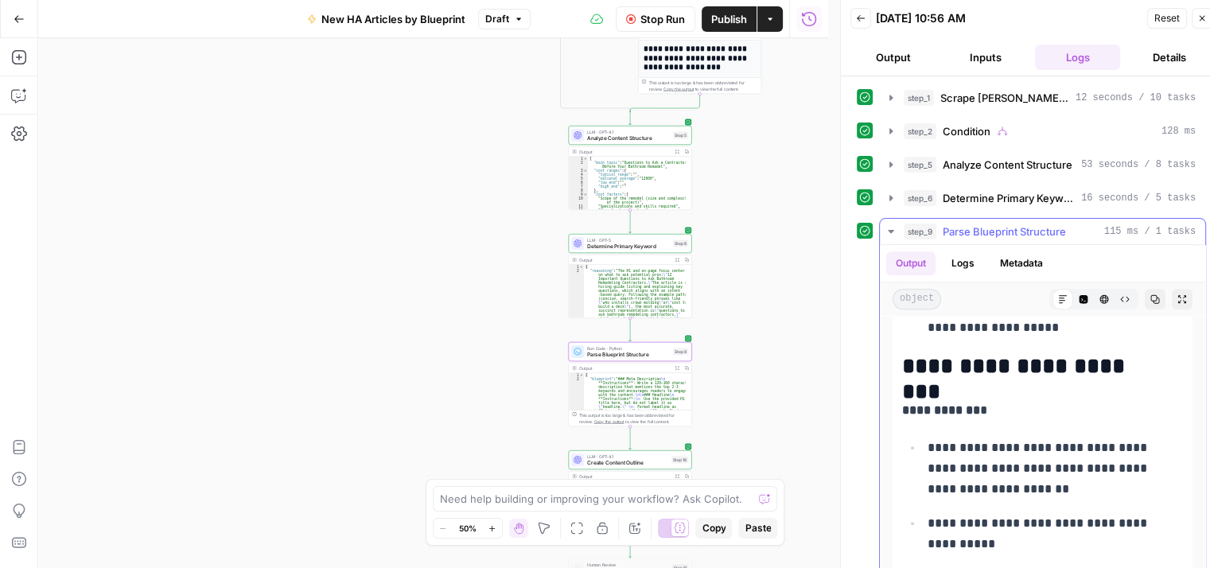
click at [882, 233] on button "step_9 Parse Blueprint Structure 115 ms / 1 tasks" at bounding box center [1042, 231] width 325 height 25
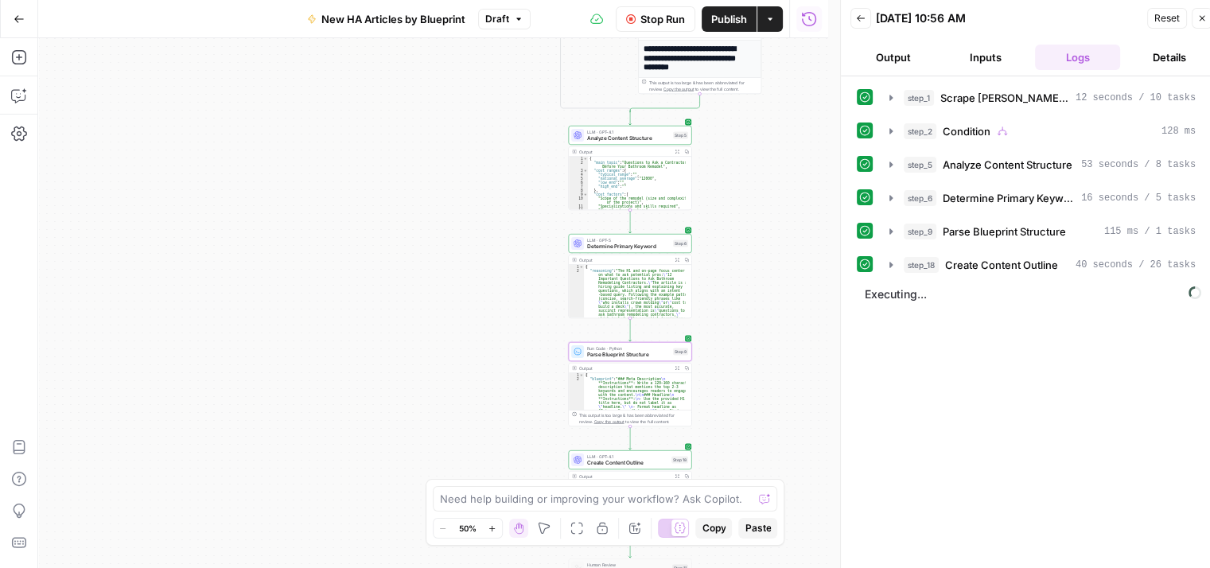
click at [644, 14] on span "Stop Run" at bounding box center [663, 19] width 45 height 16
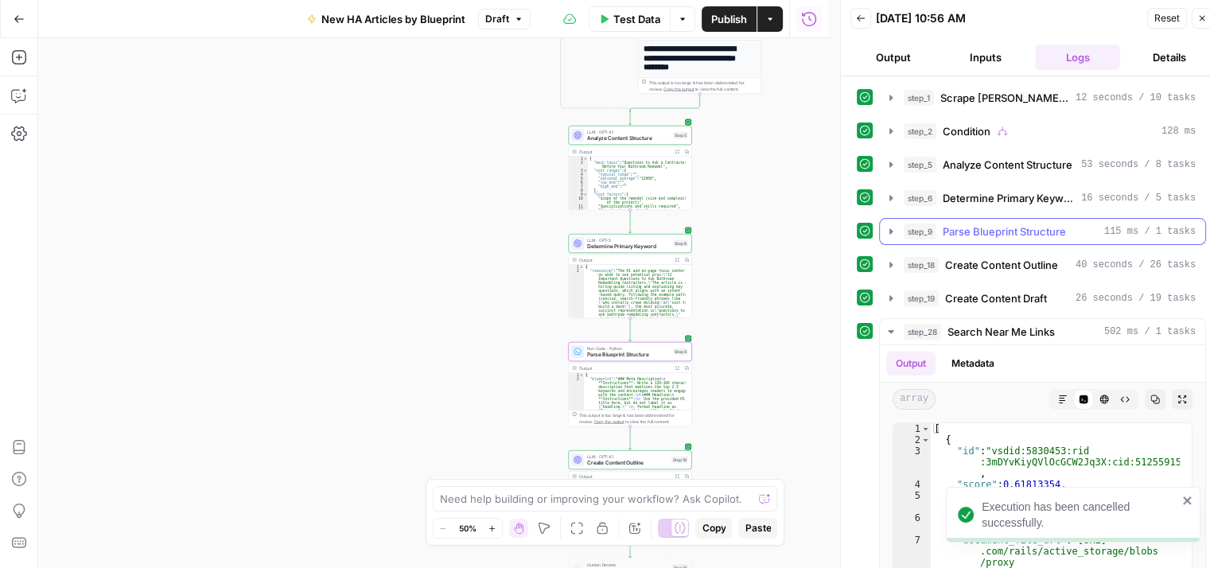
click at [883, 228] on button "step_9 Parse Blueprint Structure 115 ms / 1 tasks" at bounding box center [1042, 231] width 325 height 25
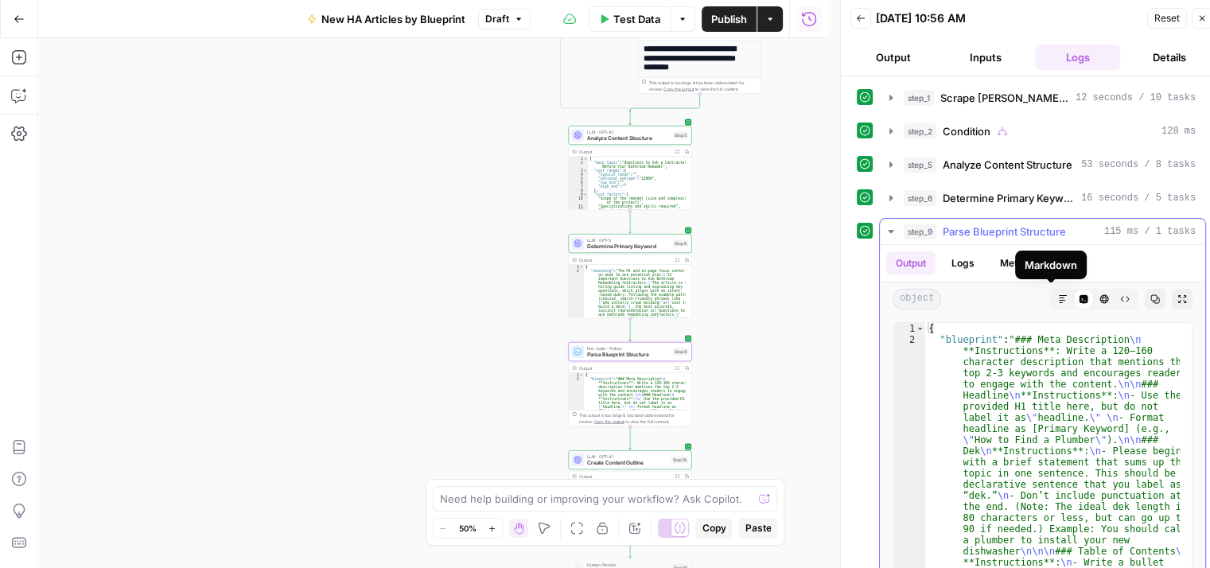
click at [1053, 290] on button "Markdown" at bounding box center [1063, 299] width 21 height 21
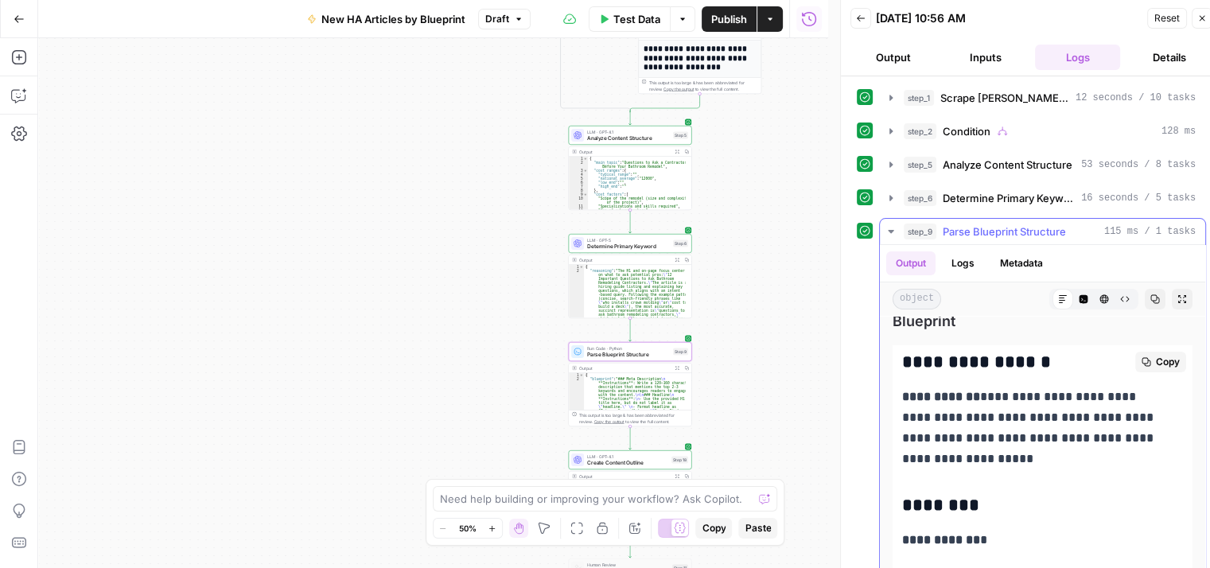
scroll to position [0, 0]
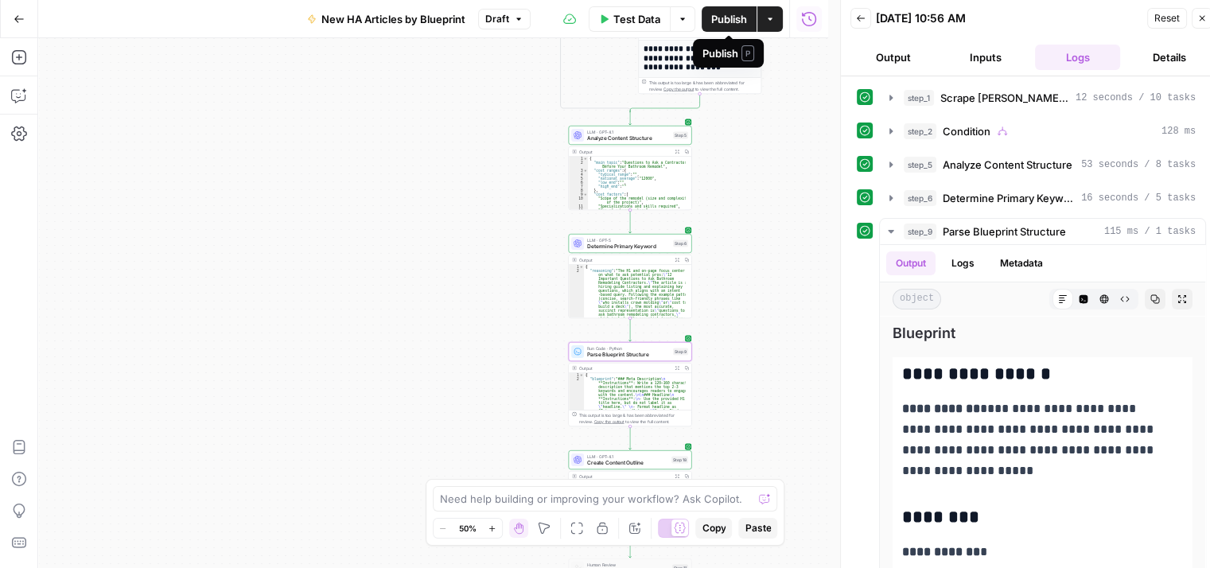
click at [715, 17] on span "Publish" at bounding box center [729, 19] width 36 height 16
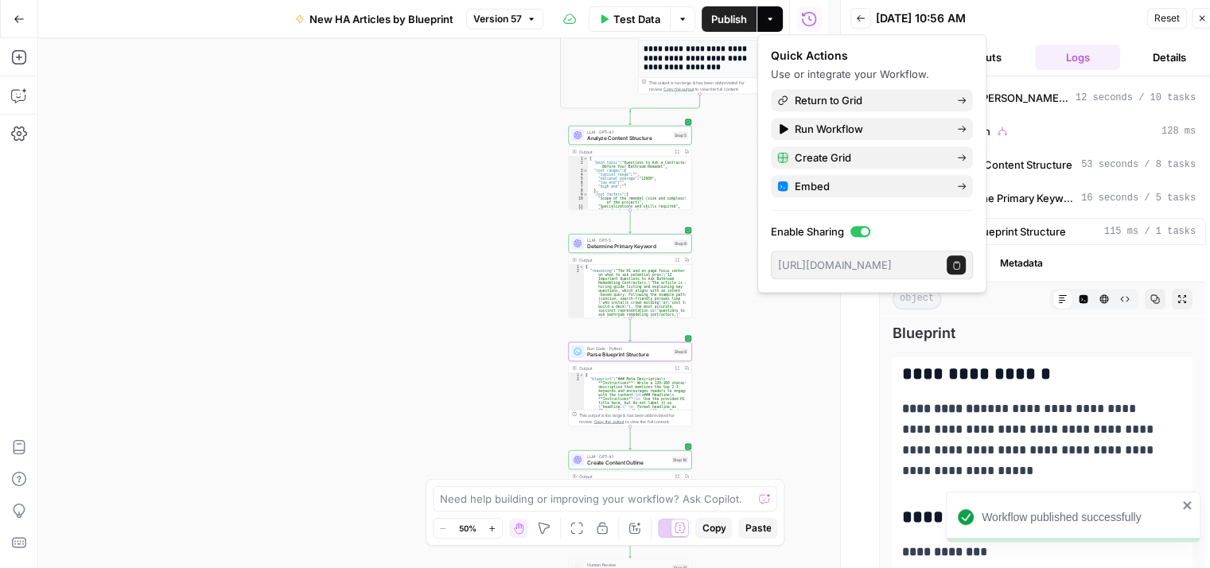
click at [455, 134] on div "**********" at bounding box center [433, 303] width 790 height 530
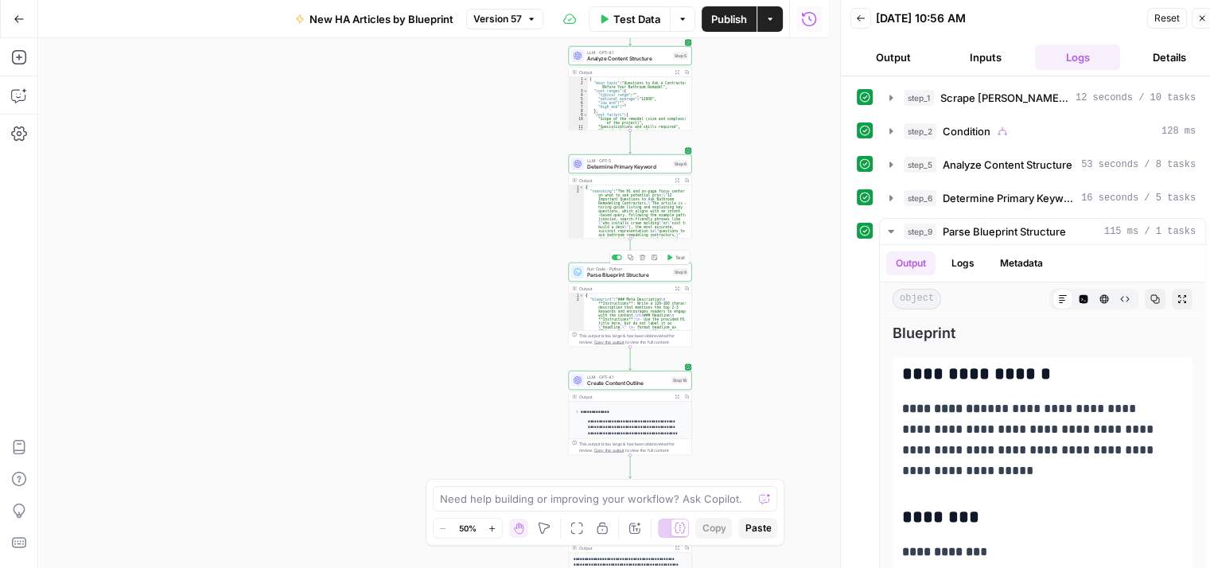
click at [676, 257] on span "Test" at bounding box center [681, 257] width 10 height 7
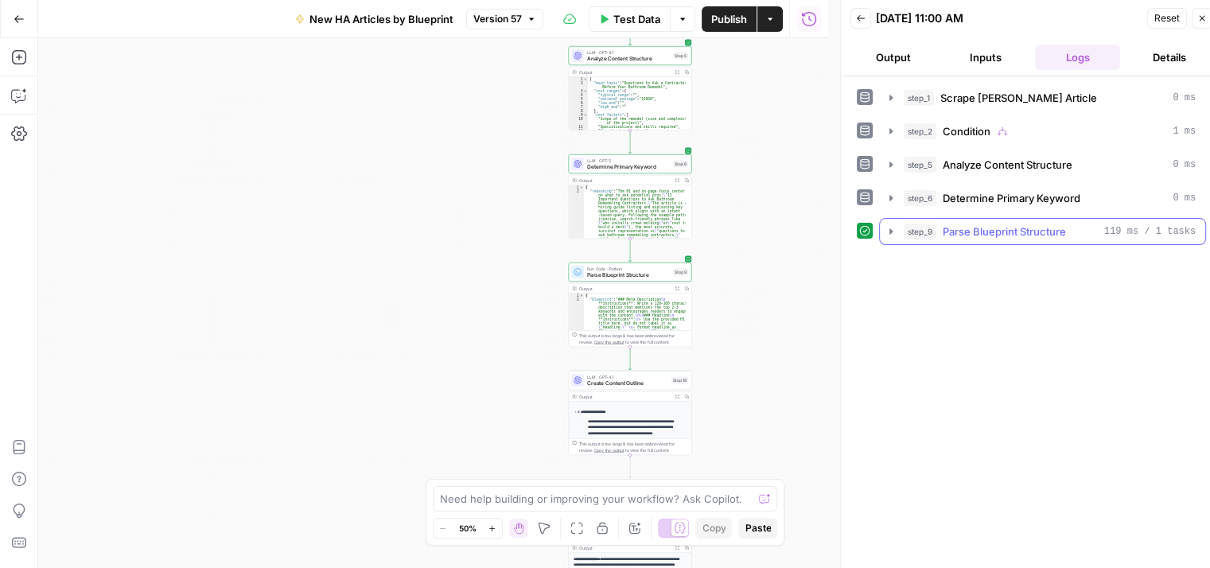
click at [888, 233] on icon "button" at bounding box center [891, 231] width 13 height 13
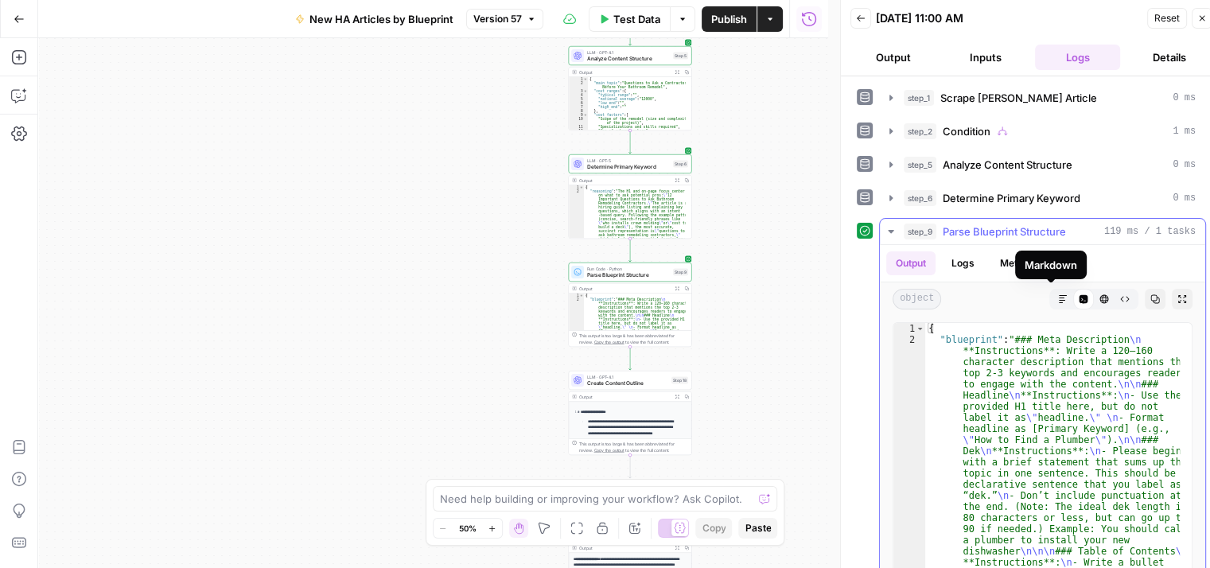
click at [1058, 297] on icon "button" at bounding box center [1063, 299] width 10 height 10
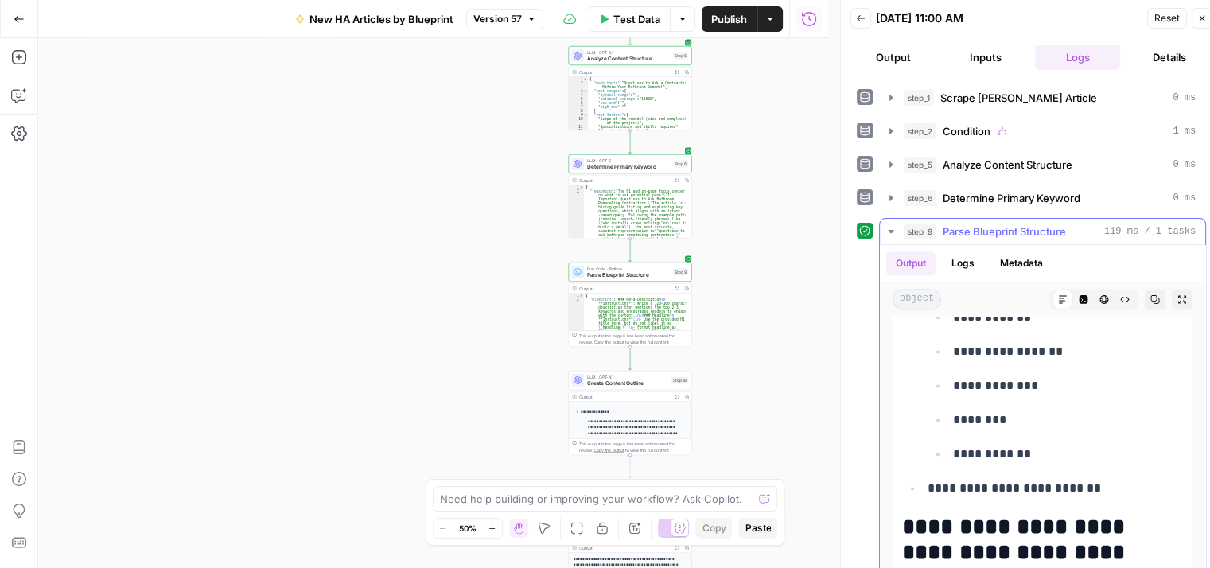
scroll to position [2626, 0]
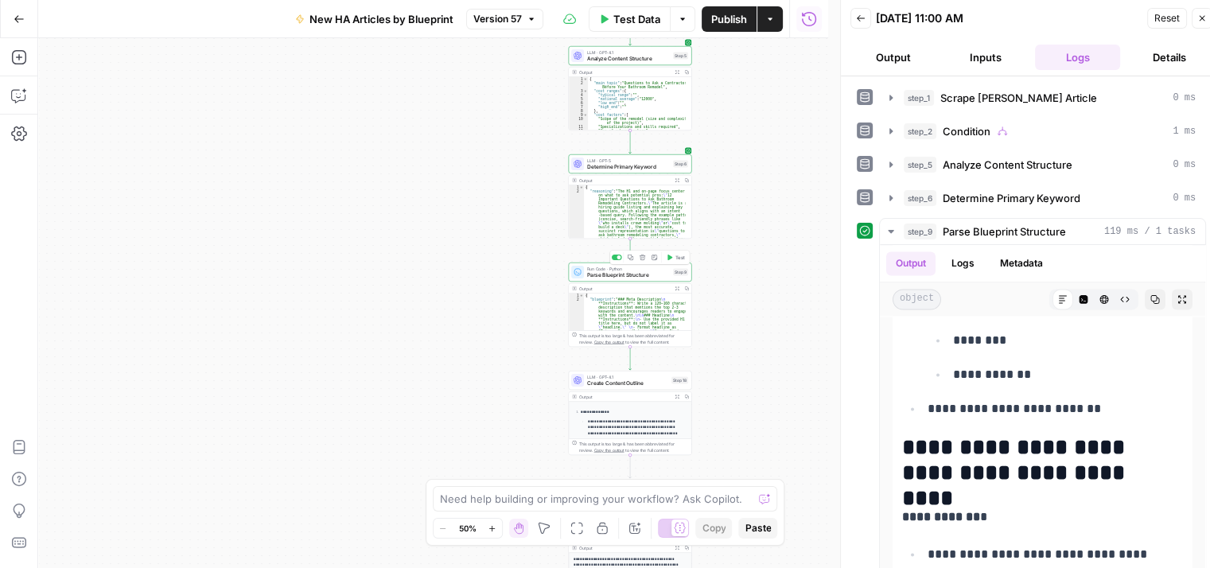
click at [677, 254] on span "Test" at bounding box center [681, 257] width 10 height 7
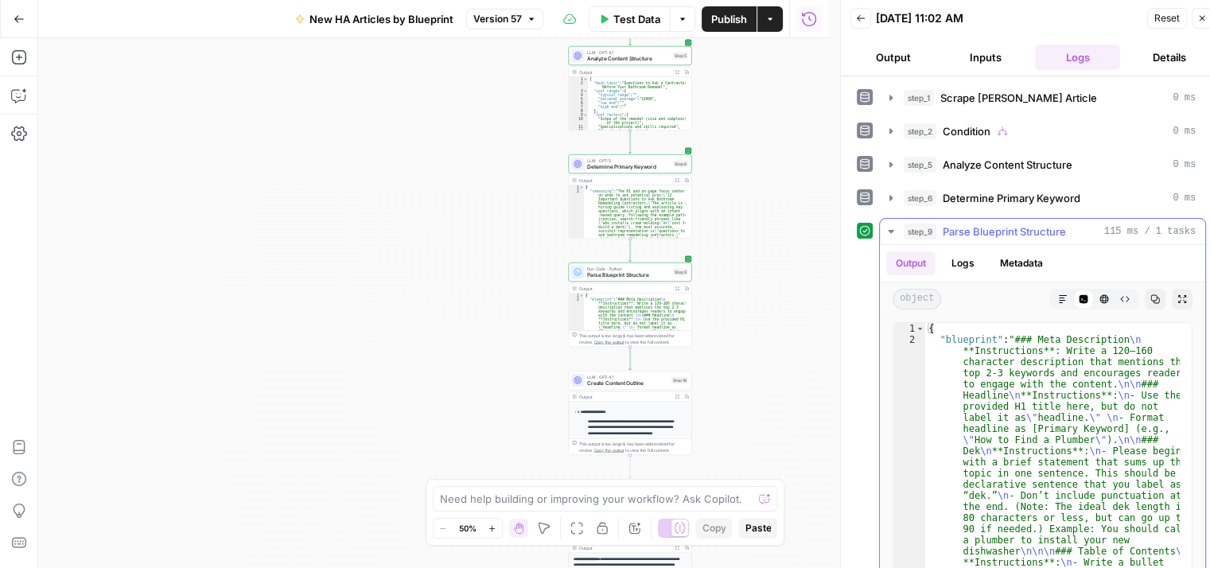
click at [1059, 295] on icon "button" at bounding box center [1063, 299] width 8 height 8
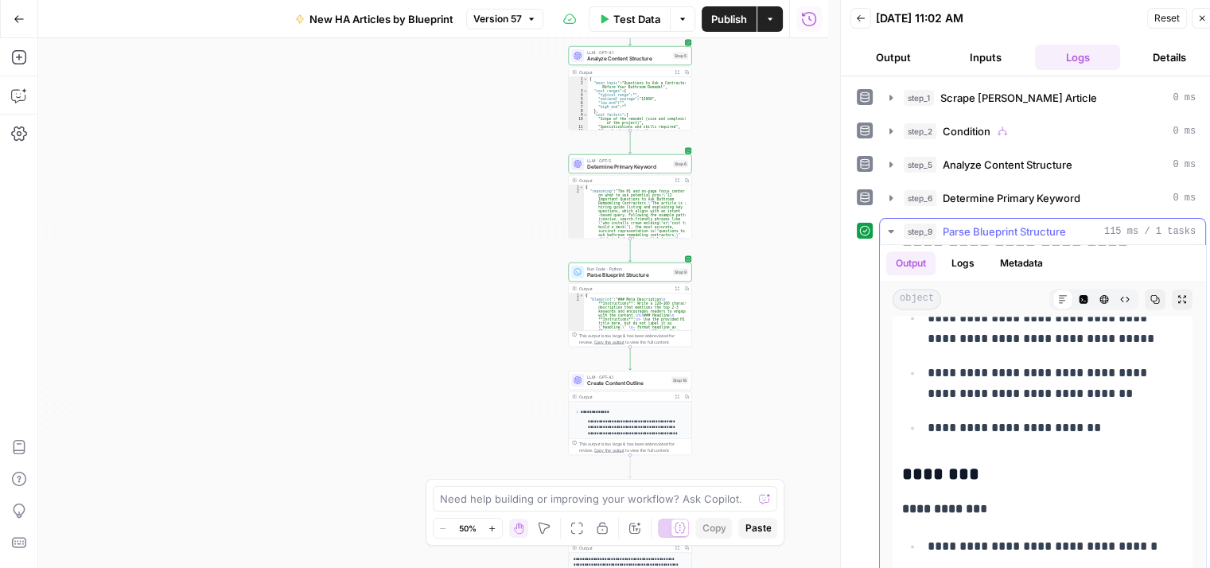
scroll to position [2387, 0]
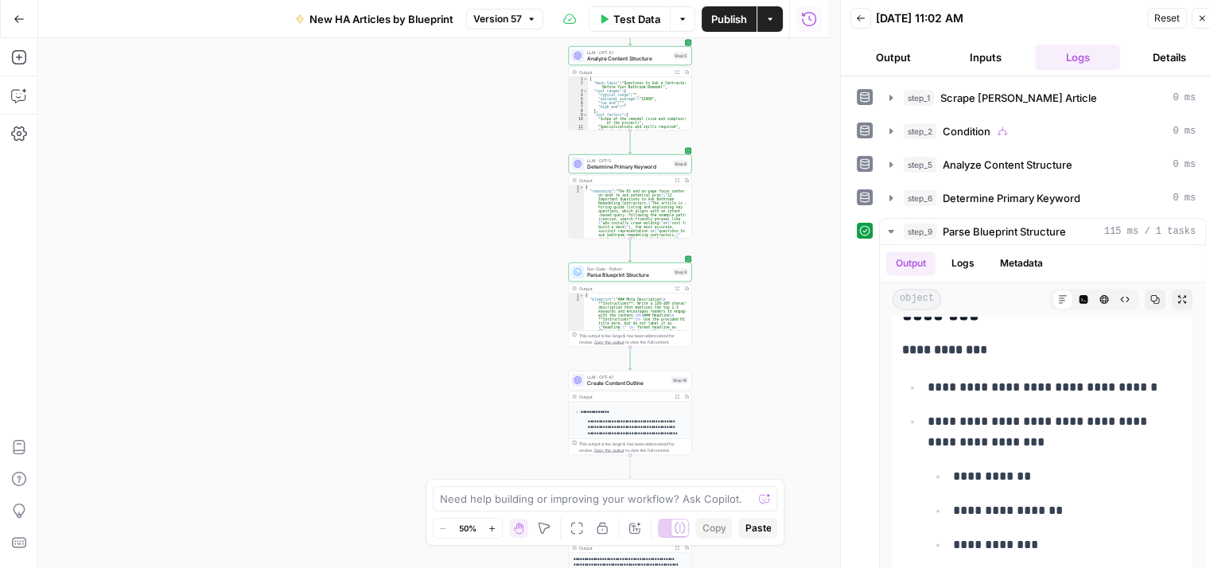
click at [1168, 10] on button "Reset" at bounding box center [1167, 18] width 40 height 21
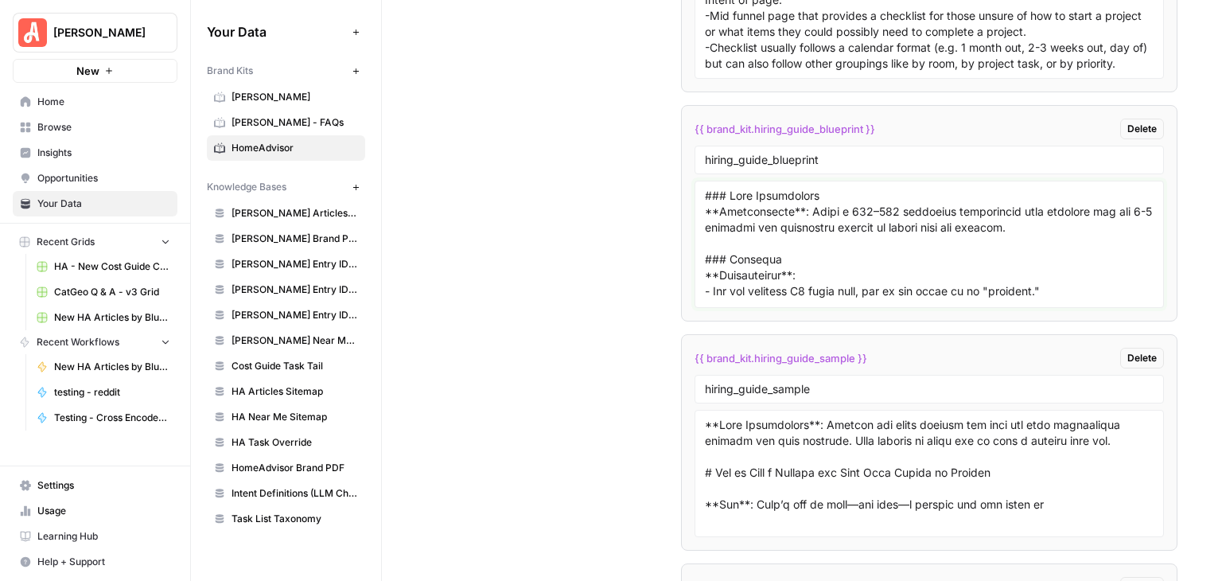
click at [896, 195] on textarea at bounding box center [929, 244] width 449 height 113
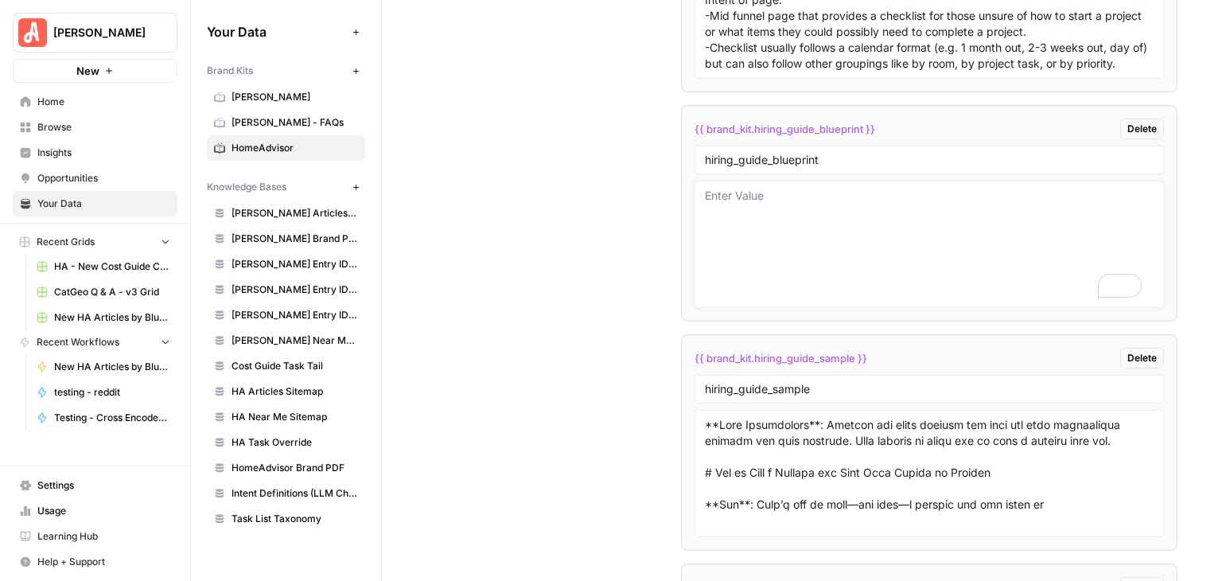
scroll to position [11179, 0]
click at [919, 153] on input "hiring_guide_blueprint" at bounding box center [929, 160] width 449 height 14
click at [827, 188] on textarea "To enrich screen reader interactions, please activate Accessibility in Grammarl…" at bounding box center [929, 244] width 449 height 113
paste textarea "### Meta Description **Instructions**: Write a 120–160 character description th…"
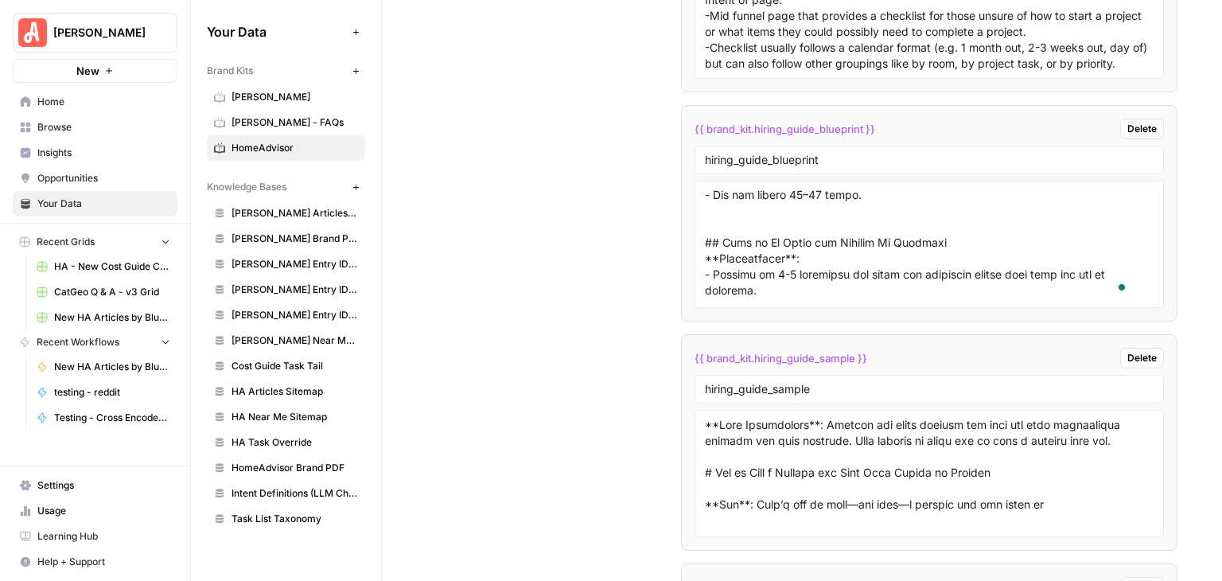
scroll to position [1242, 0]
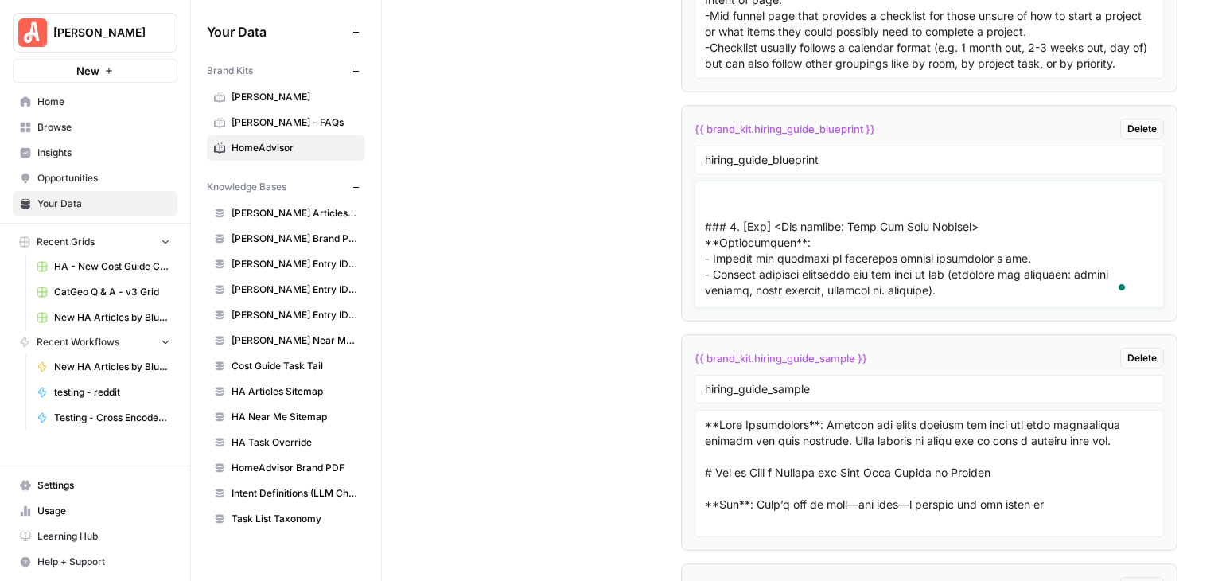
click at [757, 197] on textarea "To enrich screen reader interactions, please activate Accessibility in Grammarl…" at bounding box center [929, 244] width 449 height 113
click at [762, 198] on textarea "To enrich screen reader interactions, please activate Accessibility in Grammarl…" at bounding box center [929, 244] width 449 height 113
click at [869, 218] on textarea "To enrich screen reader interactions, please activate Accessibility in Grammarl…" at bounding box center [929, 244] width 449 height 113
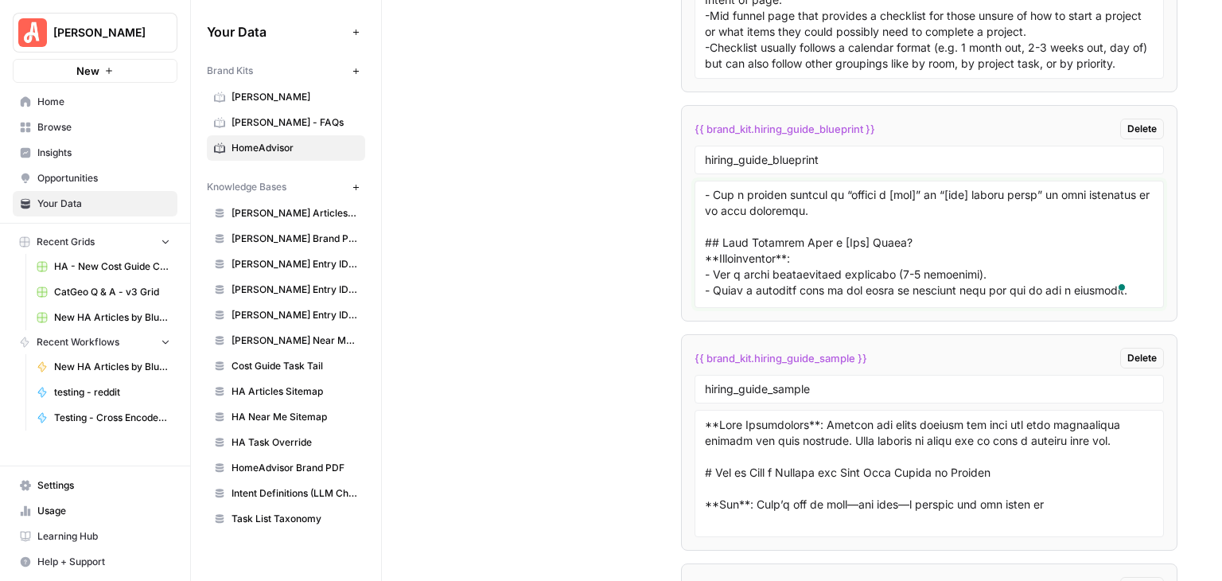
type textarea "### Meta Description **Instructions**: Write a 120–160 character description th…"
click at [900, 153] on input "hiring_guide_blueprint" at bounding box center [929, 160] width 449 height 14
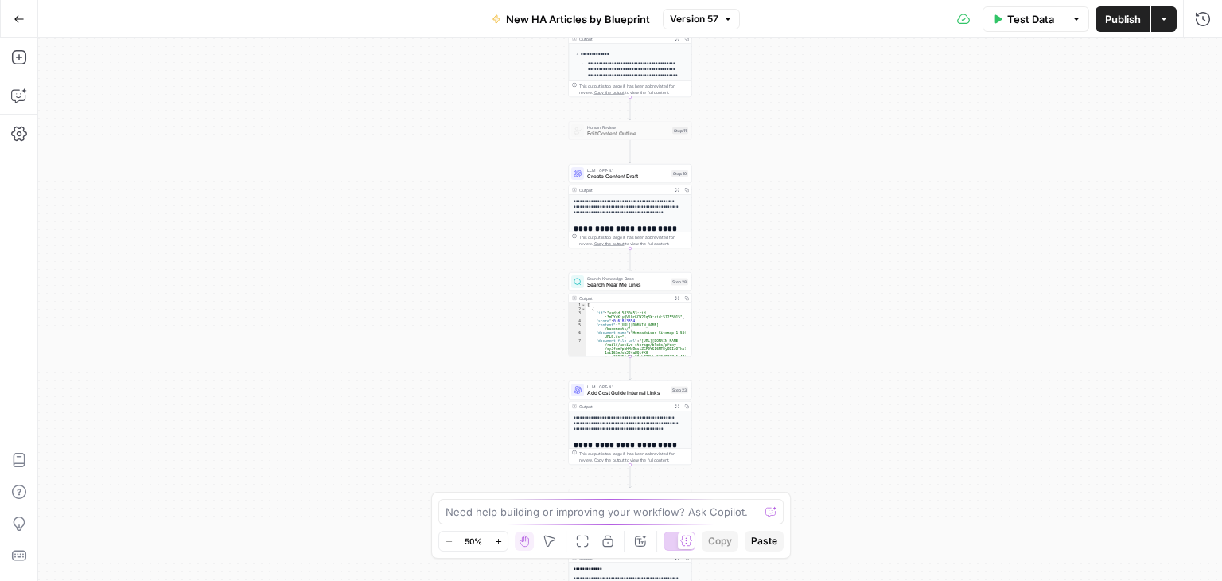
click at [1026, 21] on span "Test Data" at bounding box center [1030, 19] width 47 height 16
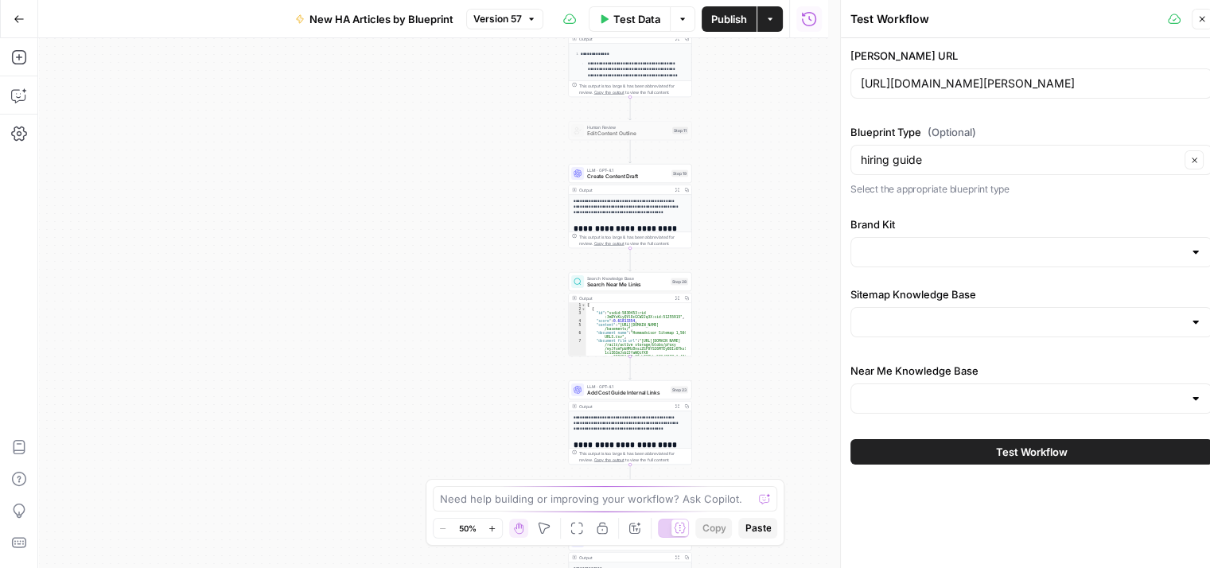
type input "HomeAdvisor"
type input "HA Articles Sitemap"
type input "HA Near Me Sitemap"
click at [981, 256] on input "Brand Kit" at bounding box center [1022, 252] width 322 height 16
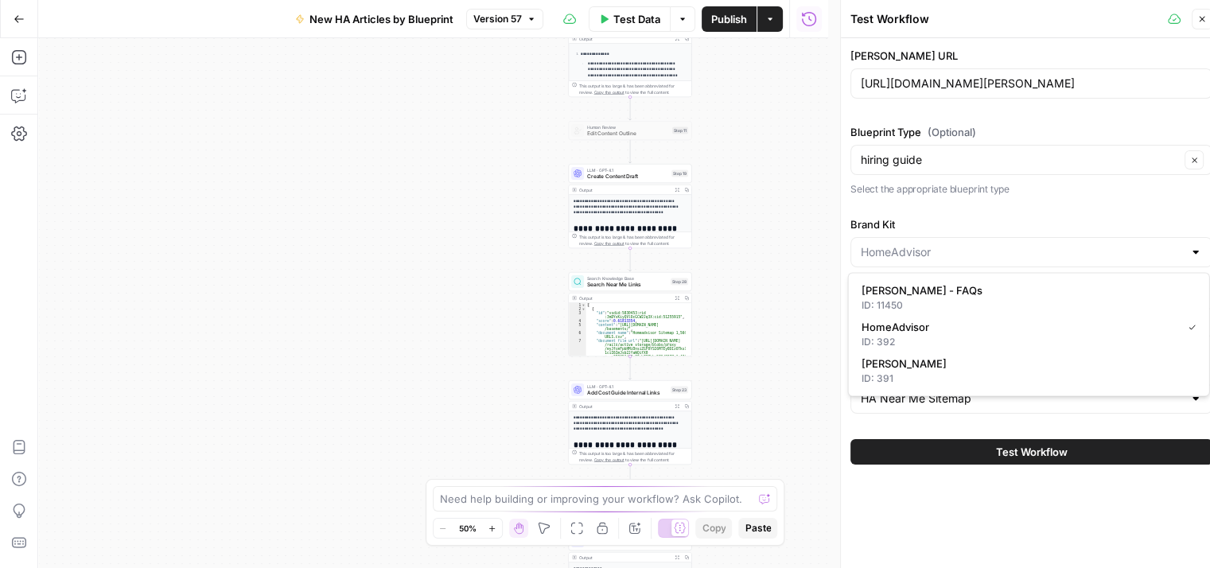
type input "HomeAdvisor"
click at [1031, 216] on label "Brand Kit" at bounding box center [1032, 224] width 362 height 16
click at [1031, 244] on input "HomeAdvisor" at bounding box center [1022, 252] width 322 height 16
type input "HomeAdvisor"
click at [794, 306] on div "**********" at bounding box center [433, 303] width 790 height 530
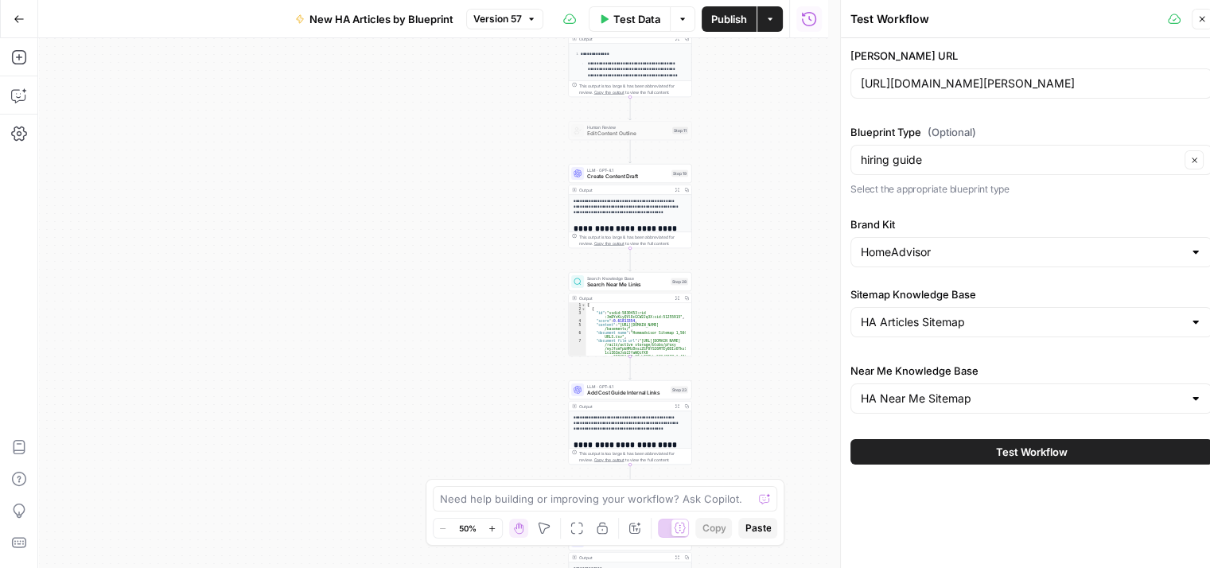
click at [1062, 447] on span "Test Workflow" at bounding box center [1032, 452] width 72 height 16
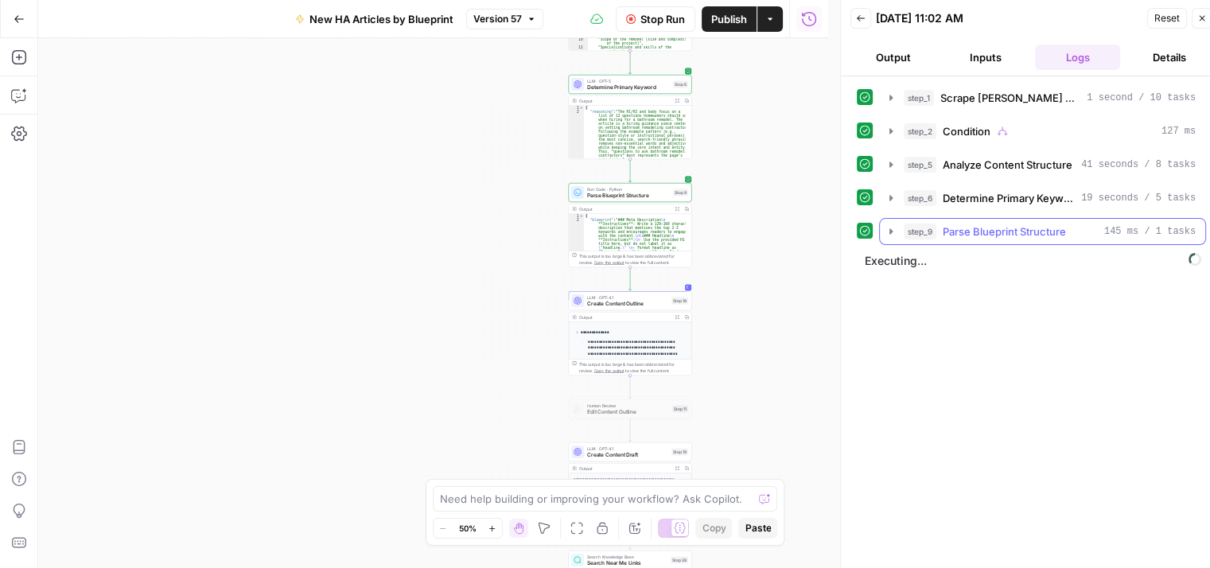
click at [888, 225] on icon "button" at bounding box center [891, 231] width 13 height 13
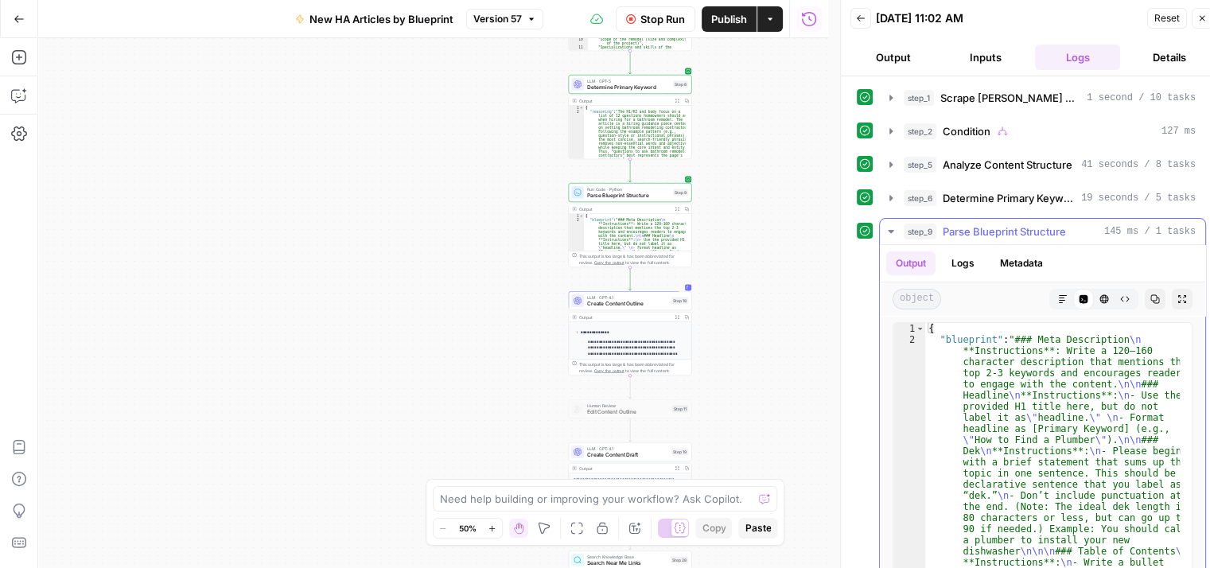
click at [1059, 295] on icon "button" at bounding box center [1063, 299] width 8 height 8
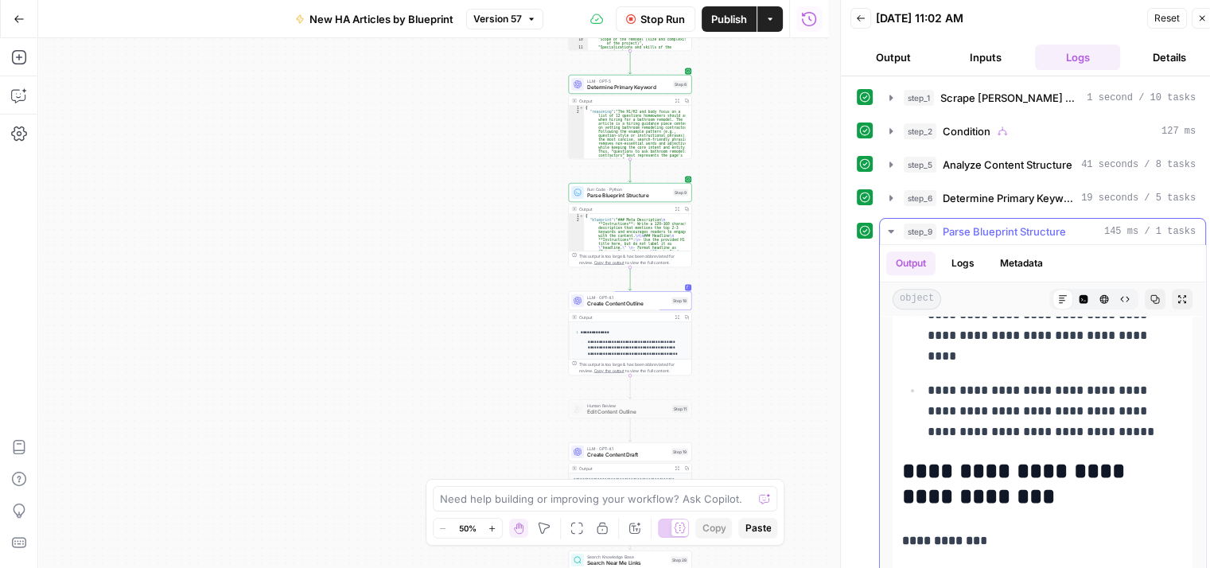
scroll to position [716, 0]
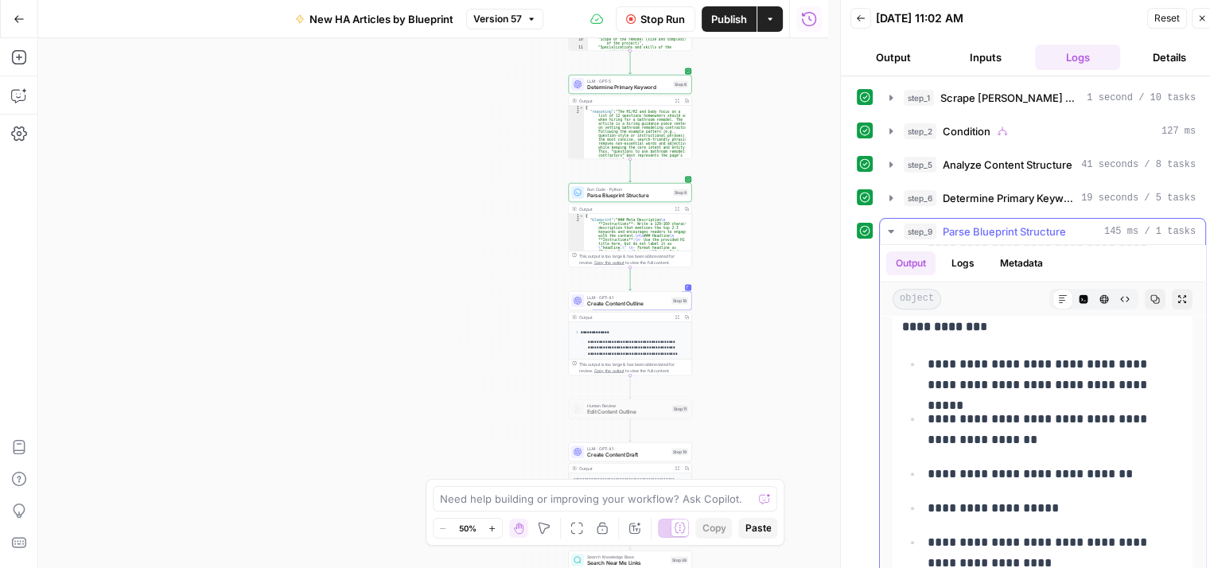
click at [891, 225] on icon "button" at bounding box center [891, 231] width 13 height 13
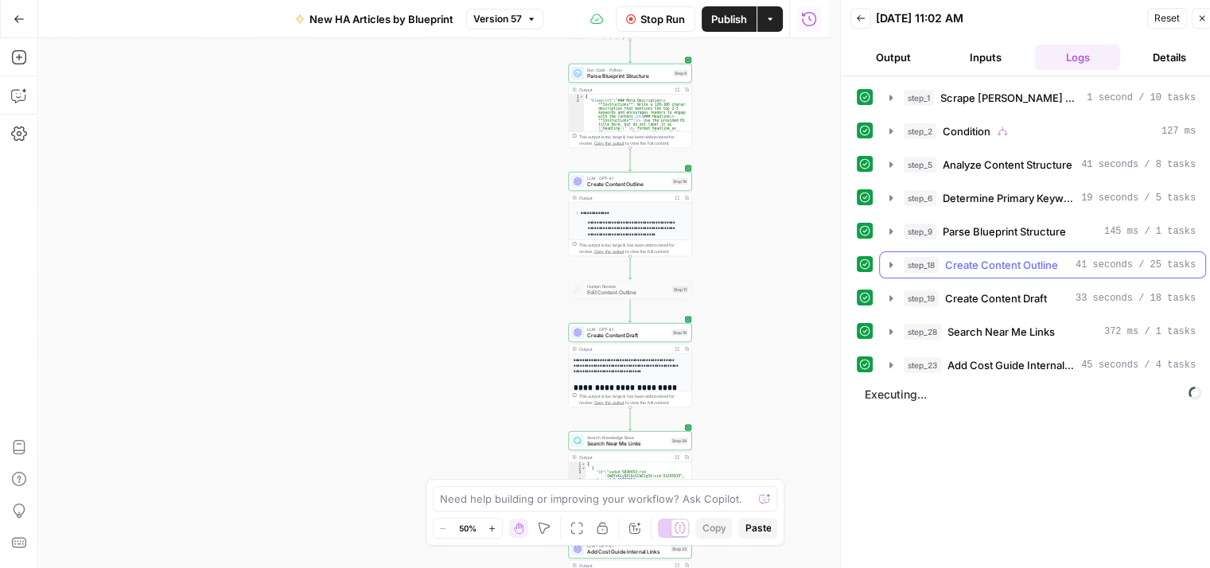
click at [885, 259] on icon "button" at bounding box center [891, 265] width 13 height 13
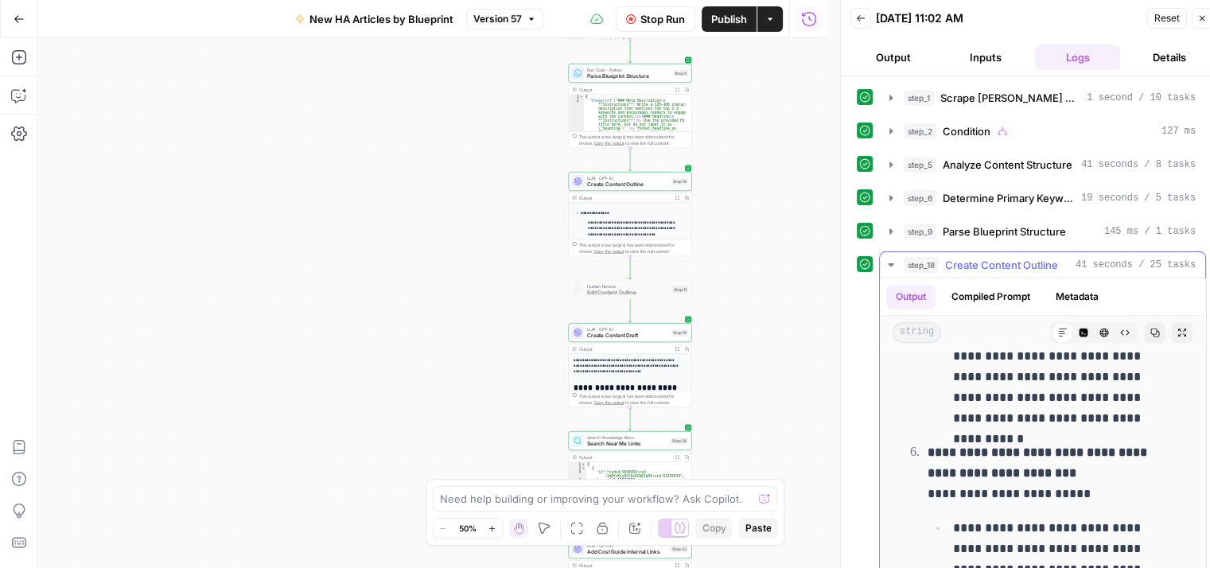
scroll to position [159, 0]
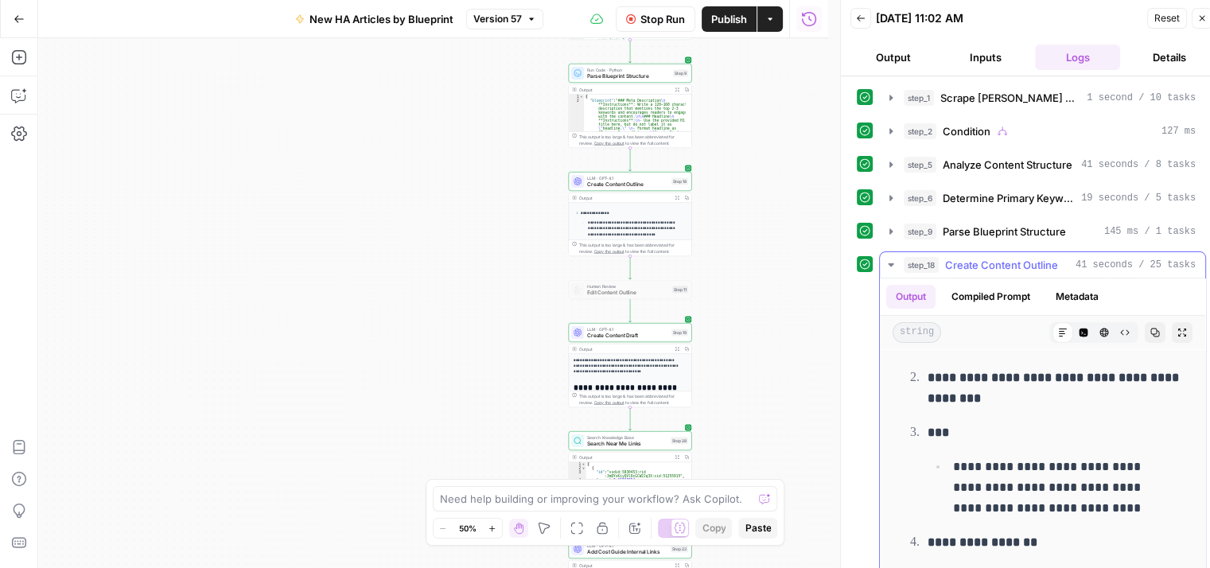
click at [886, 259] on icon "button" at bounding box center [891, 265] width 13 height 13
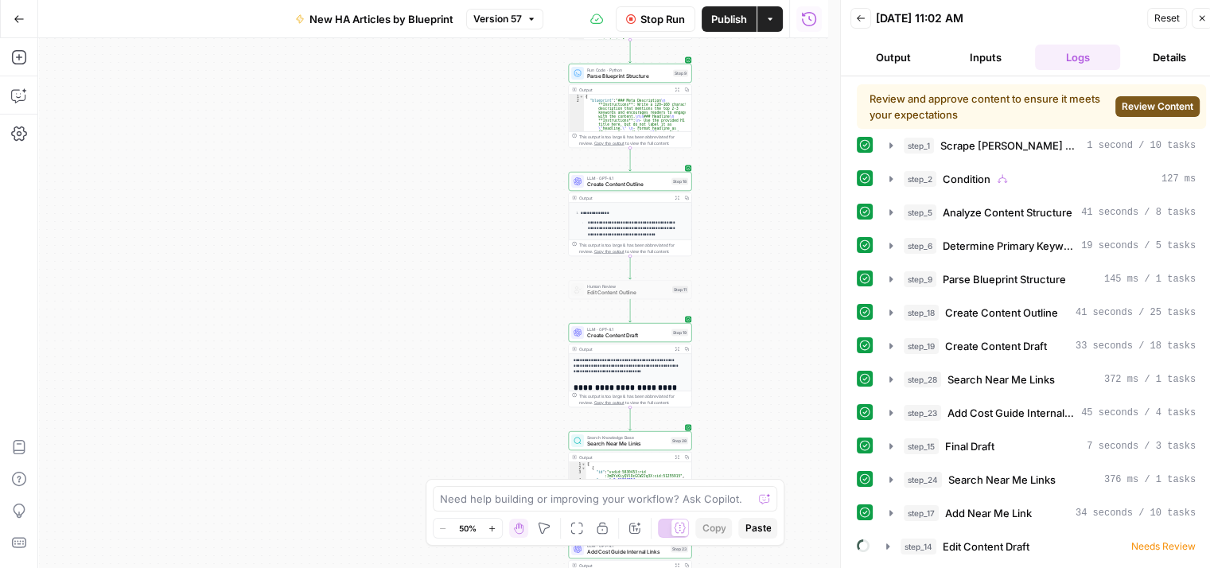
click at [1153, 106] on span "Review Content" at bounding box center [1158, 106] width 72 height 14
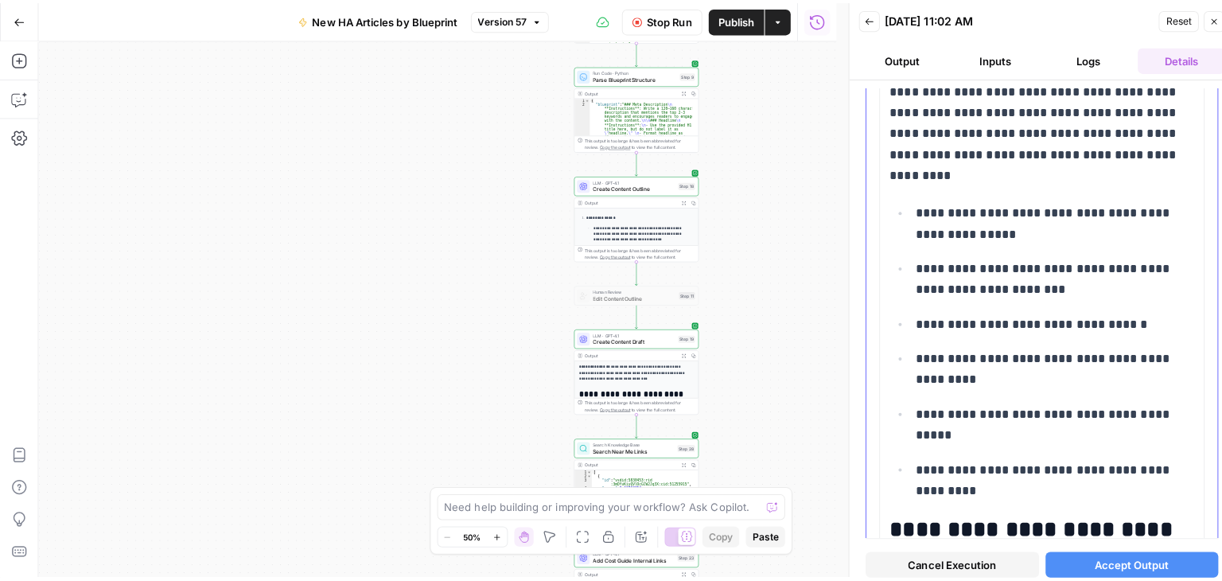
scroll to position [1273, 0]
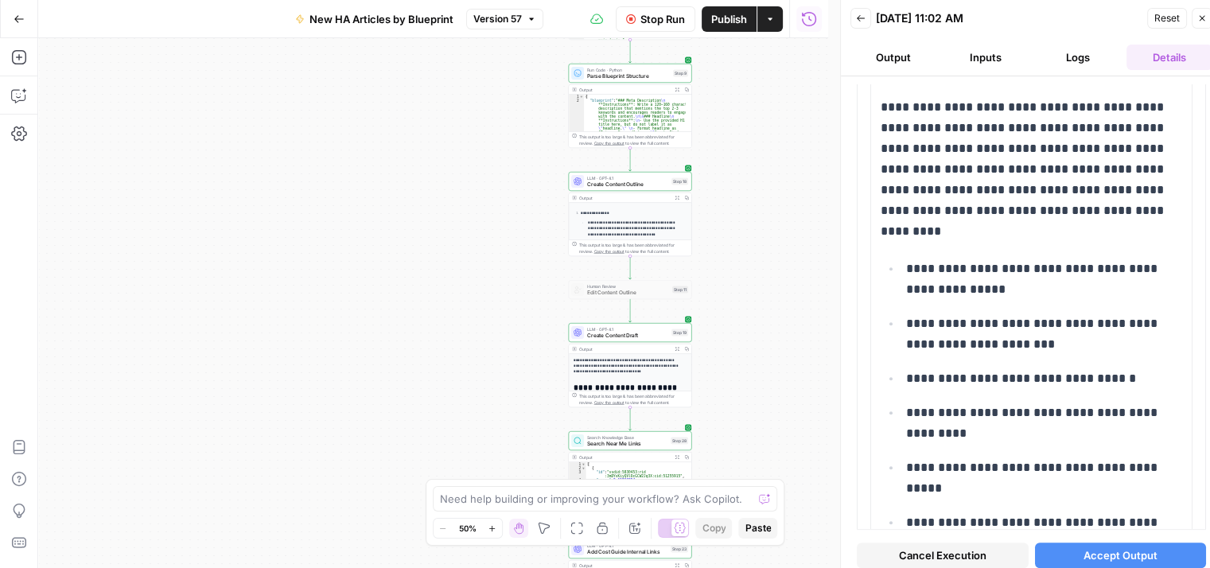
click at [1130, 547] on span "Accept Output" at bounding box center [1121, 555] width 74 height 16
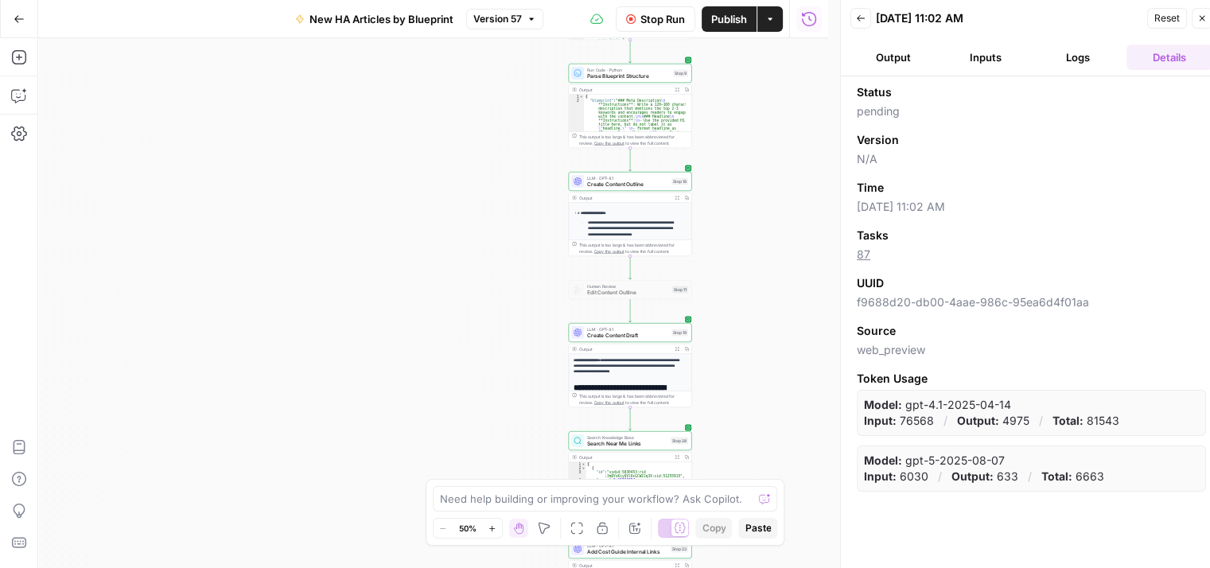
click at [1204, 14] on icon "button" at bounding box center [1202, 19] width 10 height 10
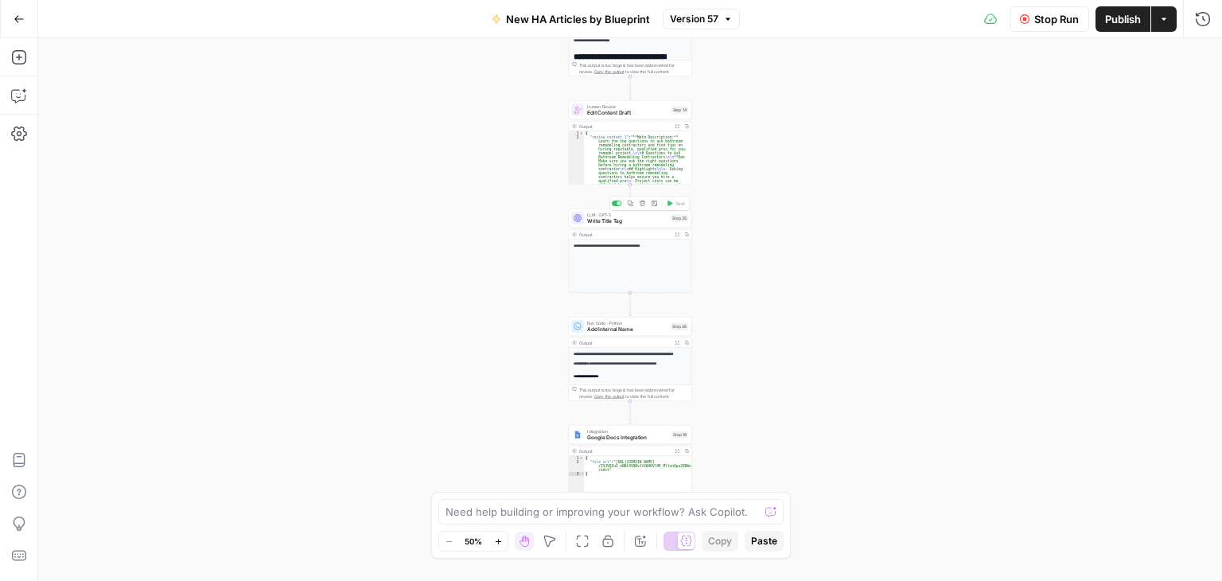
click at [586, 221] on div "LLM · GPT-5 Write Title Tag Step 35 Copy step Delete step Add Note Test" at bounding box center [629, 219] width 117 height 14
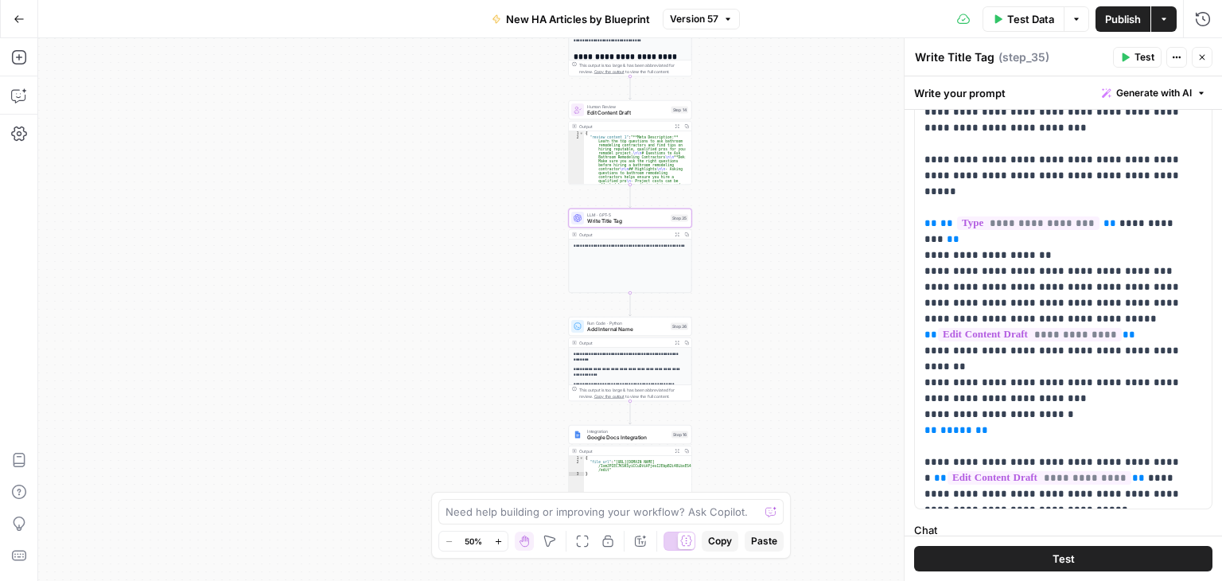
scroll to position [318, 0]
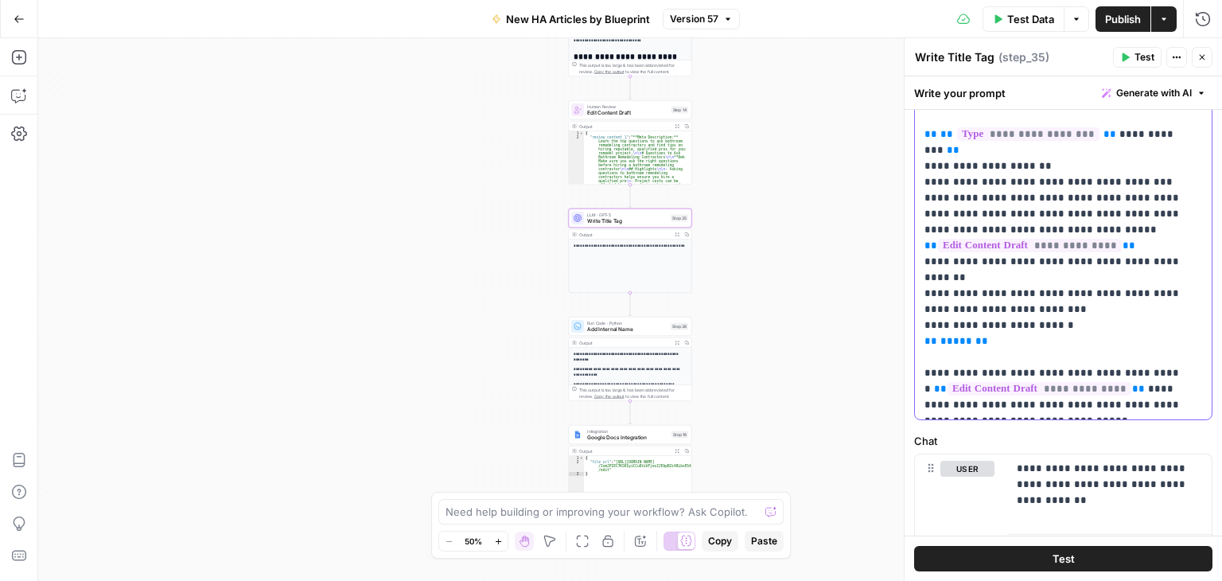
click at [1088, 271] on p "**********" at bounding box center [1058, 142] width 266 height 541
click at [1081, 261] on p "**********" at bounding box center [1058, 142] width 266 height 541
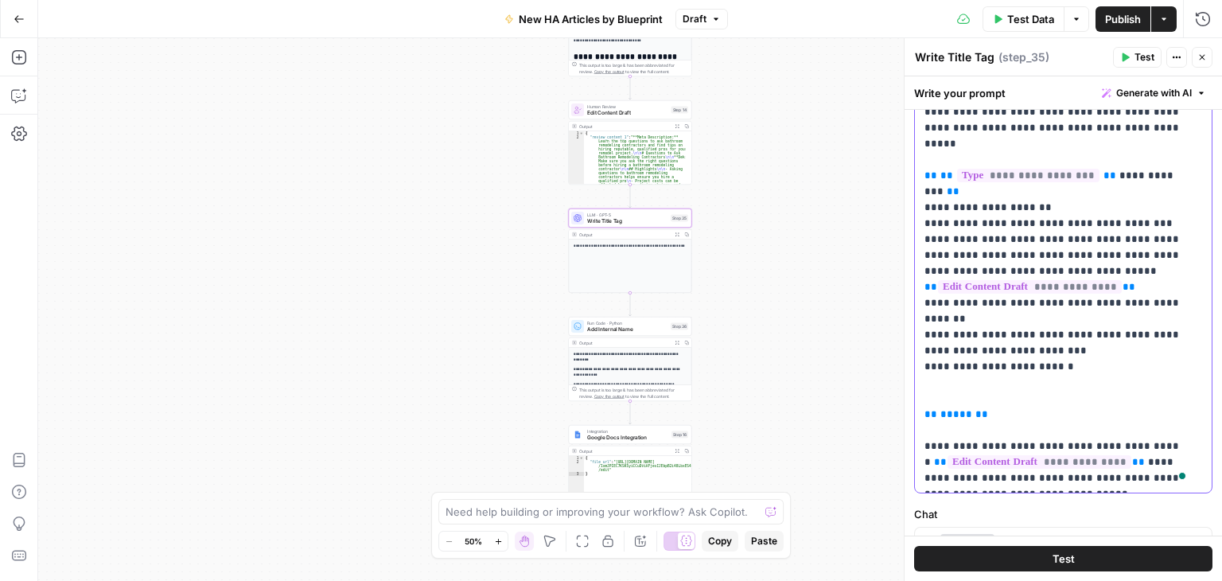
scroll to position [239, 0]
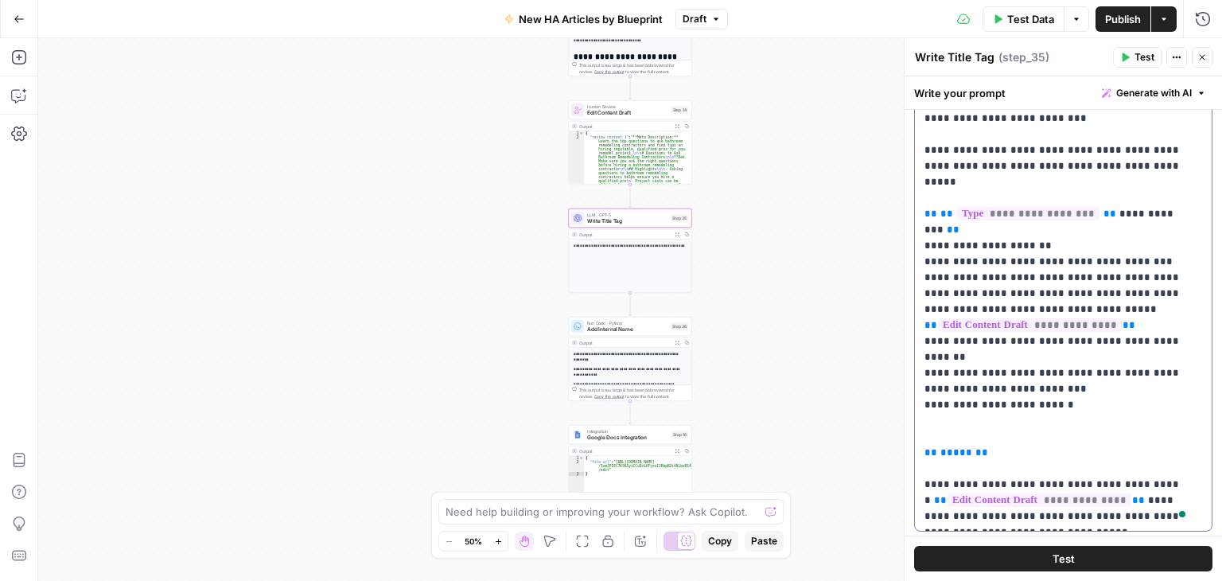
drag, startPoint x: 1181, startPoint y: 182, endPoint x: 917, endPoint y: 176, distance: 263.4
click at [917, 176] on div "**********" at bounding box center [1063, 238] width 297 height 586
copy p "**********"
click at [953, 355] on p "**********" at bounding box center [1058, 237] width 266 height 573
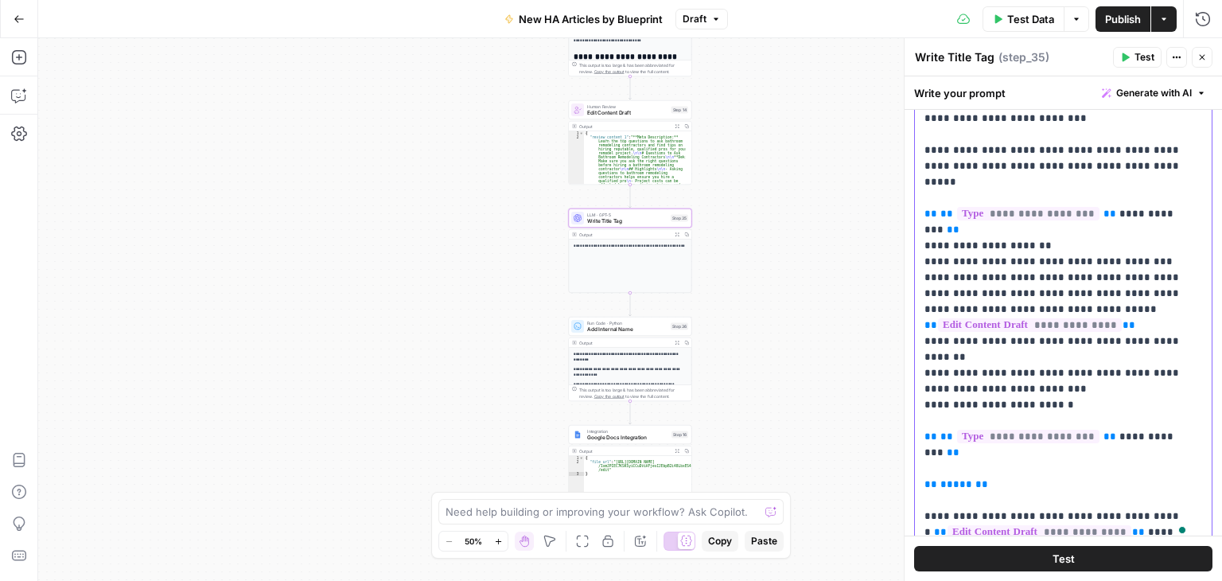
click at [1148, 431] on span "**********" at bounding box center [1051, 444] width 252 height 26
click at [1184, 370] on p "**********" at bounding box center [1058, 245] width 266 height 589
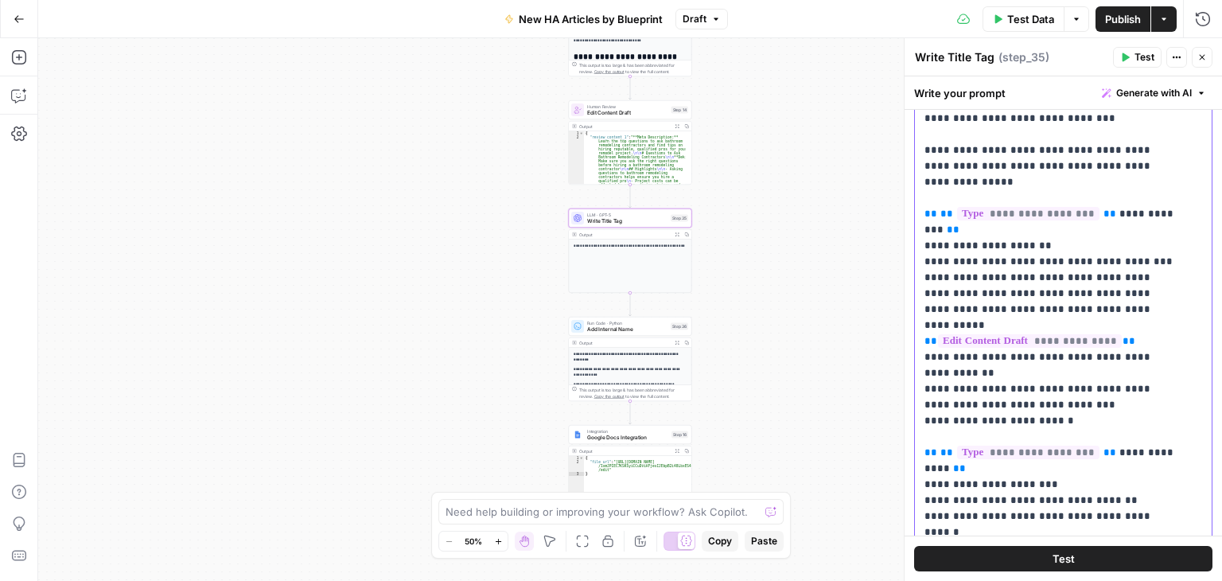
click at [1032, 468] on p "**********" at bounding box center [1052, 285] width 254 height 668
click at [1139, 450] on p "**********" at bounding box center [1052, 285] width 254 height 668
drag, startPoint x: 1049, startPoint y: 353, endPoint x: 925, endPoint y: 332, distance: 126.8
click at [925, 332] on p "**********" at bounding box center [1052, 285] width 254 height 668
copy p "**********"
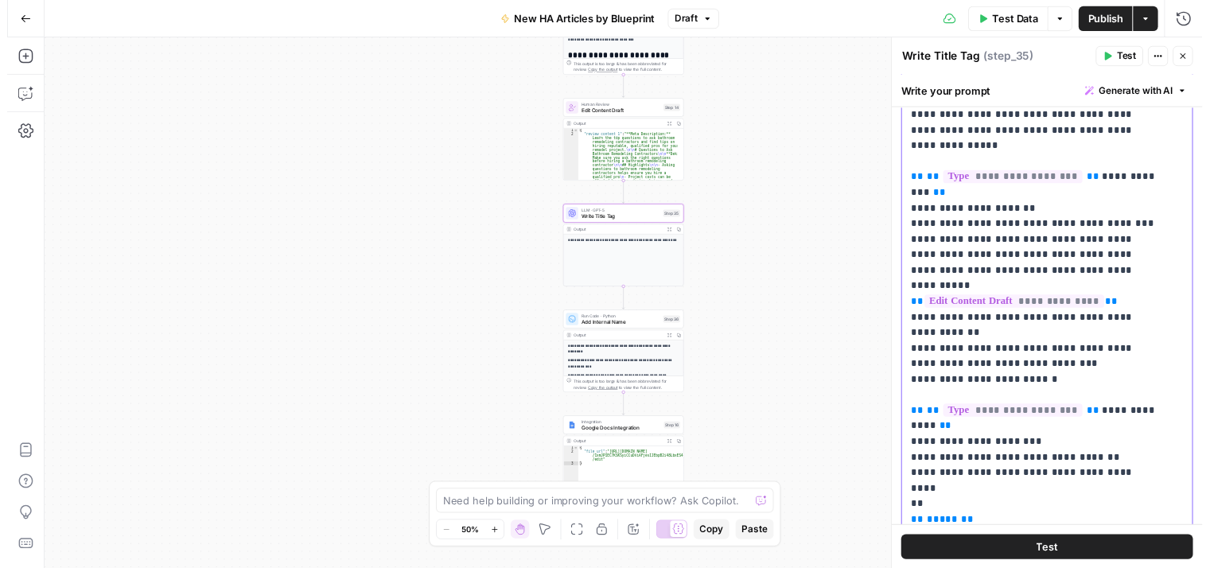
scroll to position [318, 0]
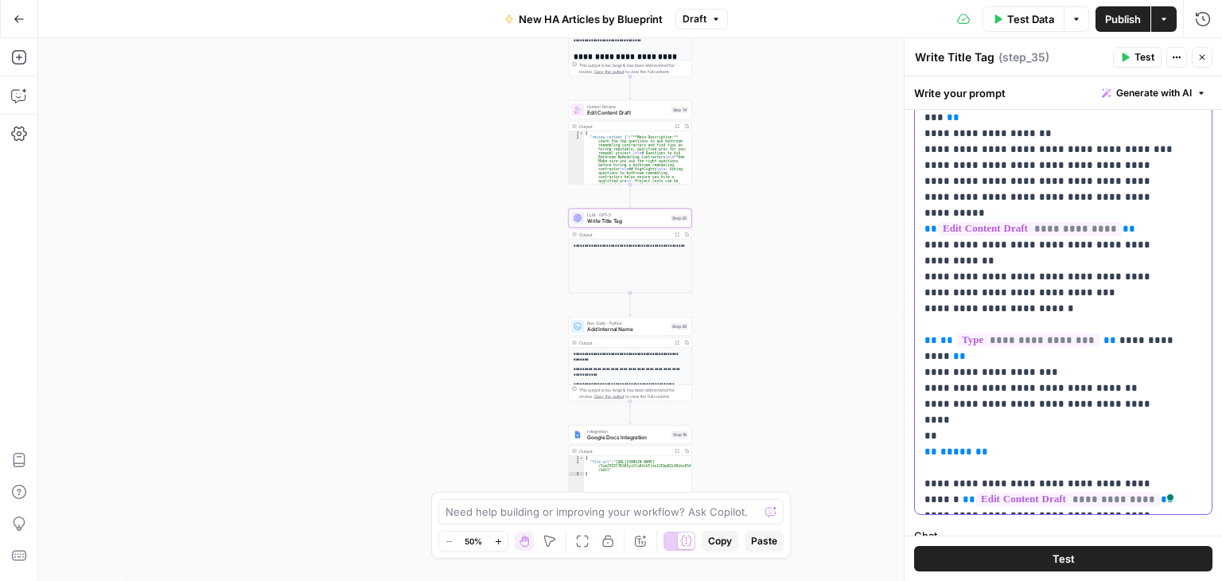
click at [956, 354] on p "**********" at bounding box center [1052, 173] width 254 height 668
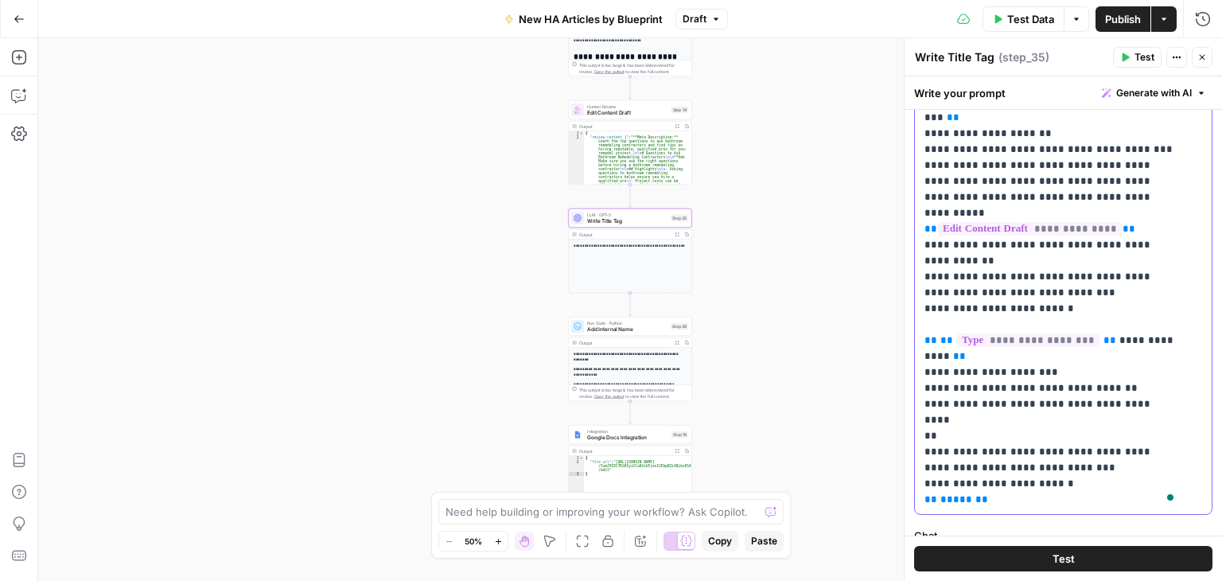
click at [966, 358] on p "**********" at bounding box center [1052, 197] width 254 height 716
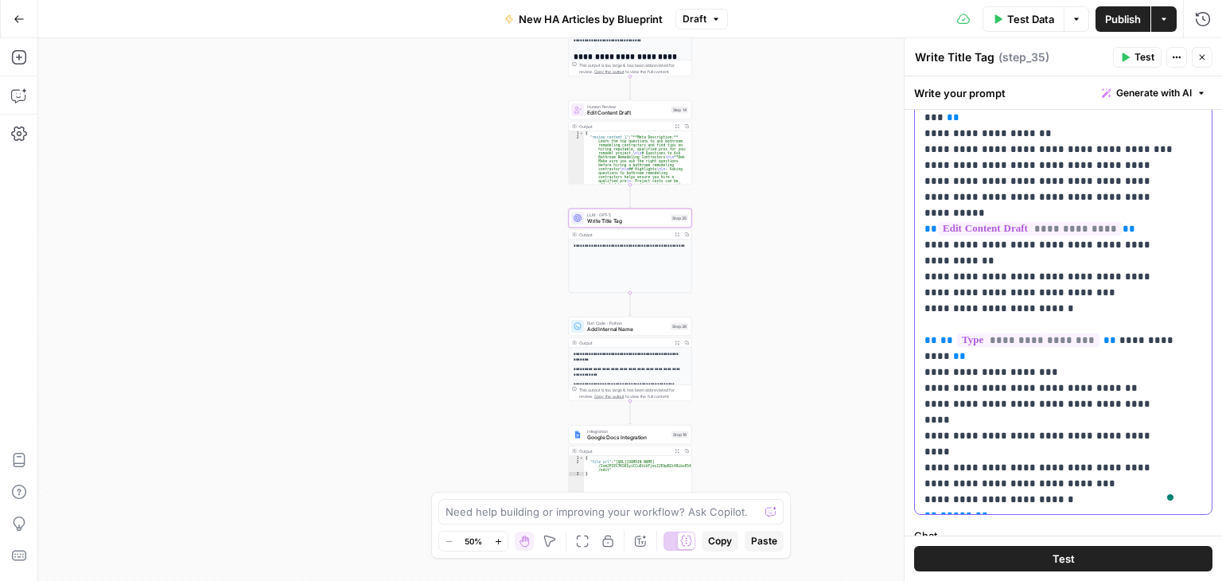
drag, startPoint x: 1142, startPoint y: 354, endPoint x: 987, endPoint y: 358, distance: 154.4
click at [987, 358] on p "**********" at bounding box center [1052, 197] width 254 height 716
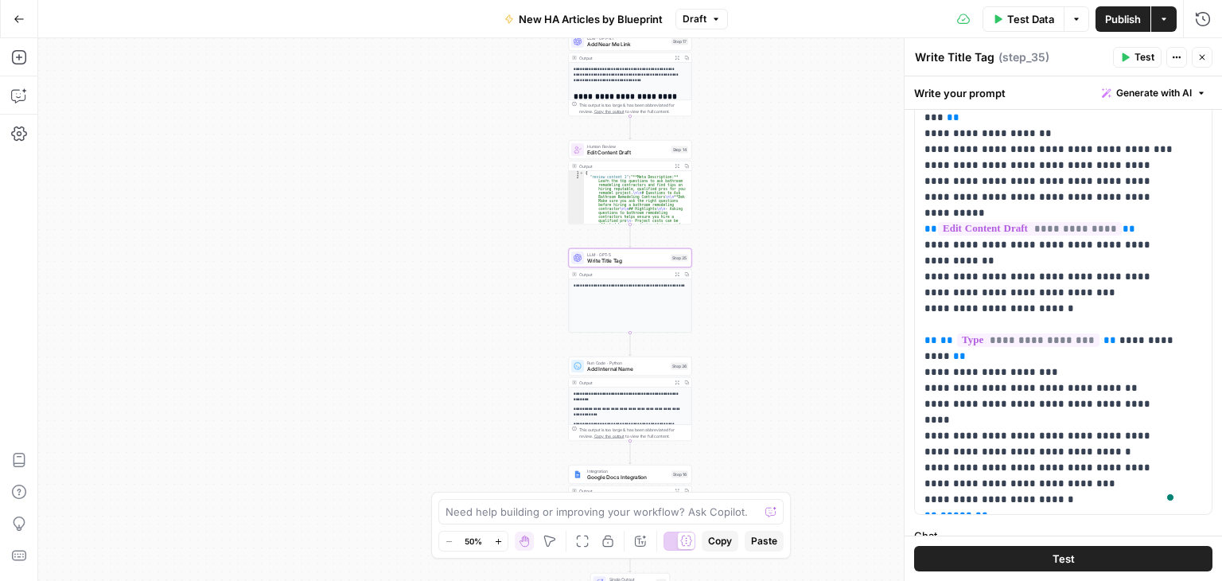
click at [1133, 57] on button "Test" at bounding box center [1137, 57] width 49 height 21
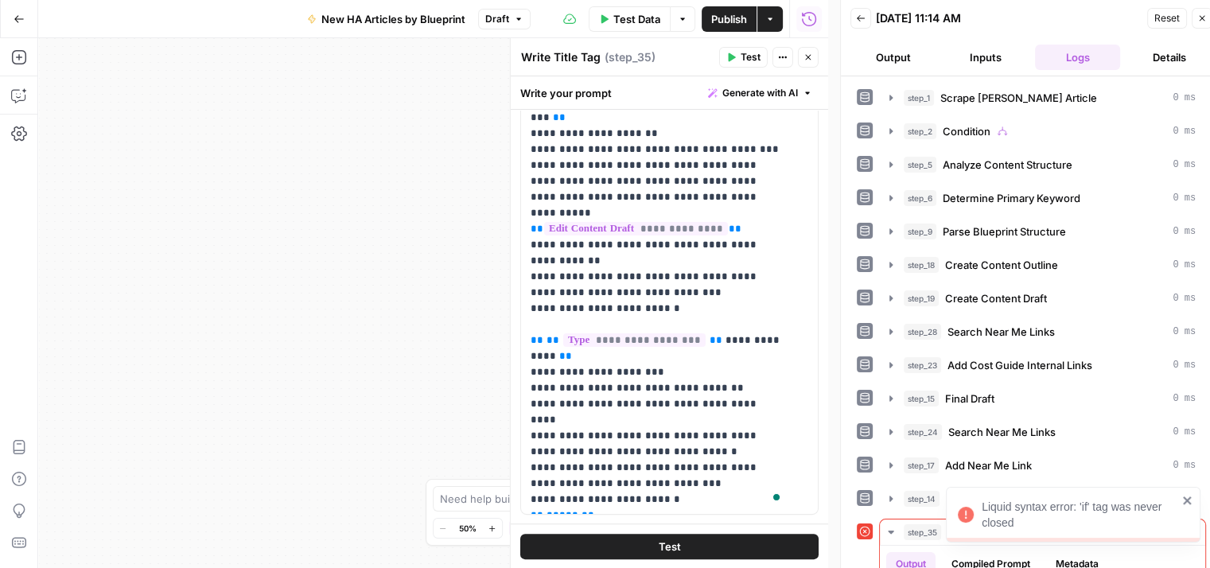
click at [1190, 497] on icon "close" at bounding box center [1187, 500] width 11 height 13
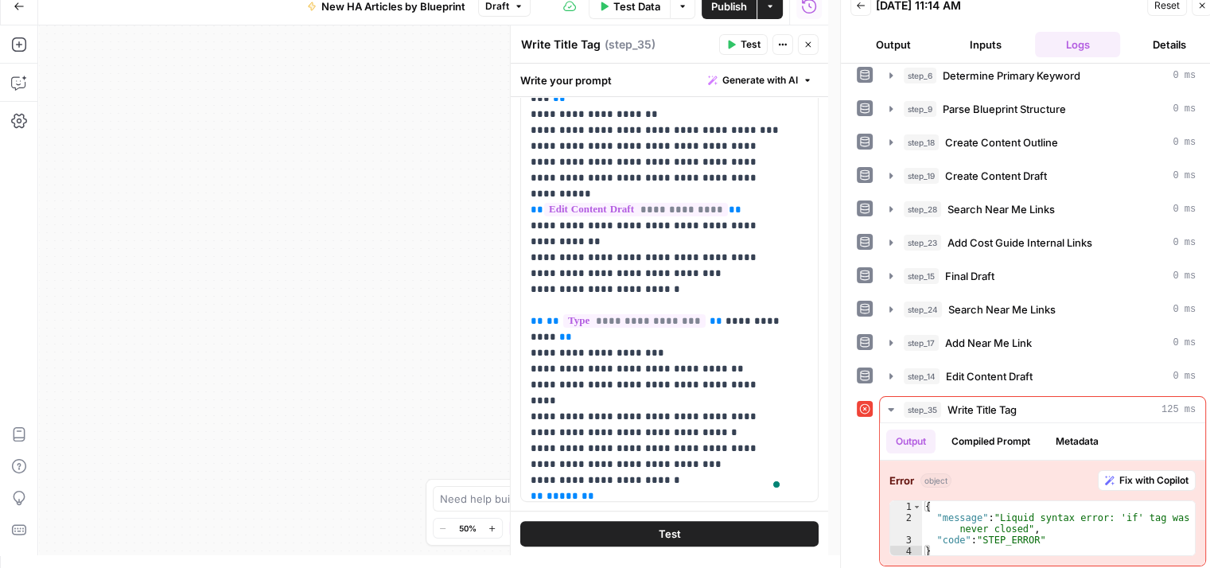
scroll to position [39, 0]
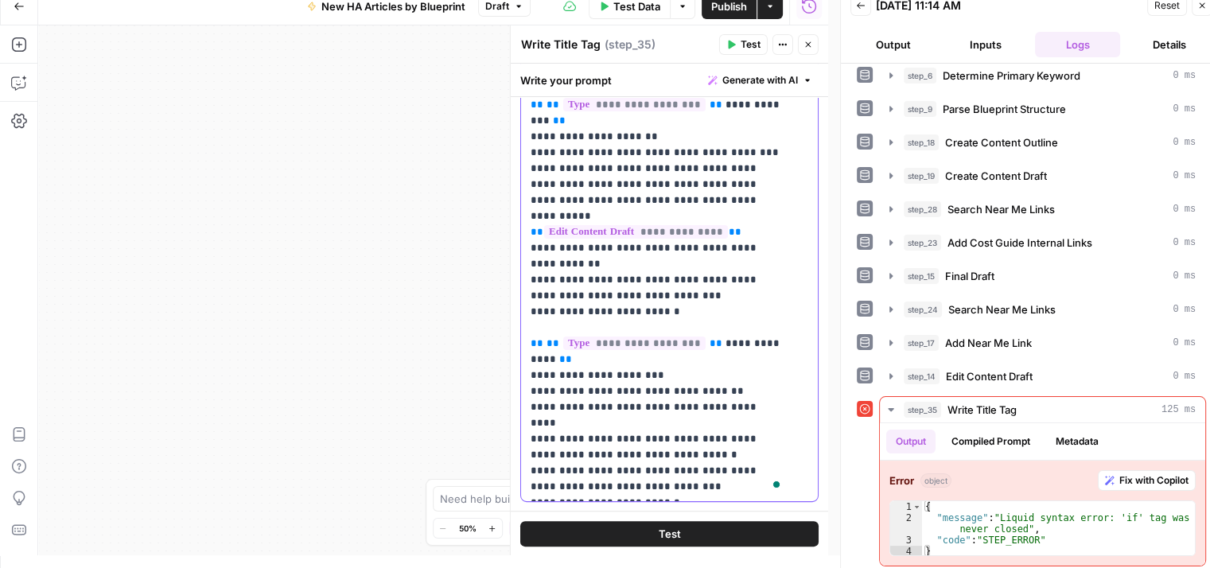
click at [547, 338] on span "**" at bounding box center [553, 343] width 13 height 10
click at [620, 295] on p "**********" at bounding box center [658, 208] width 254 height 732
click at [742, 40] on span "Test" at bounding box center [751, 44] width 20 height 14
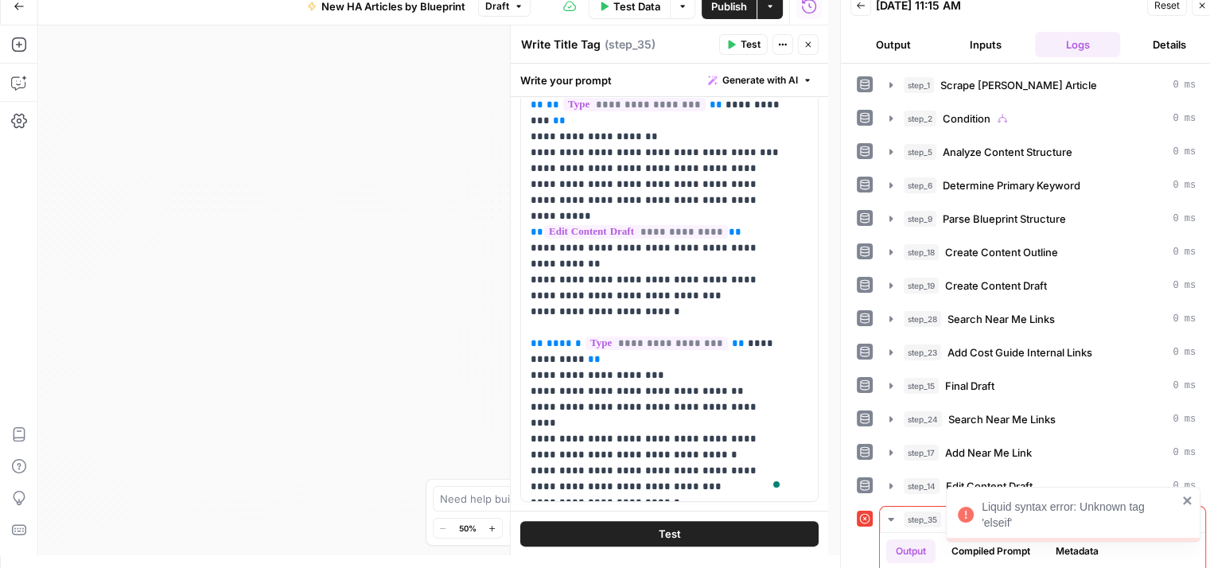
click at [1190, 501] on icon "close" at bounding box center [1187, 500] width 11 height 13
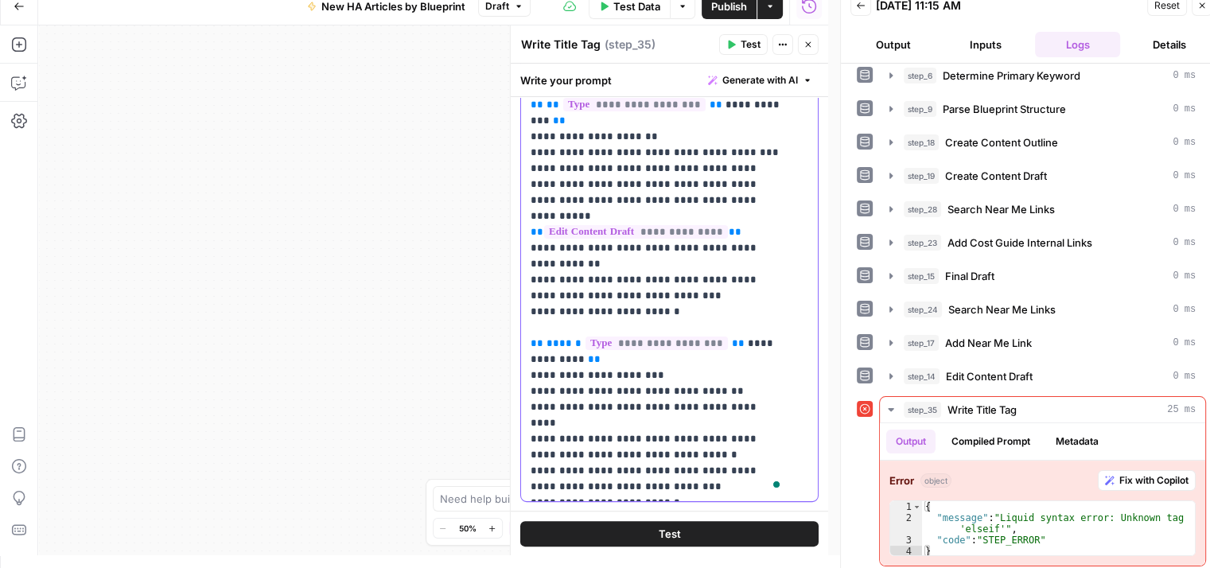
click at [570, 338] on span "******" at bounding box center [564, 343] width 35 height 10
click at [738, 43] on button "Test" at bounding box center [743, 44] width 49 height 21
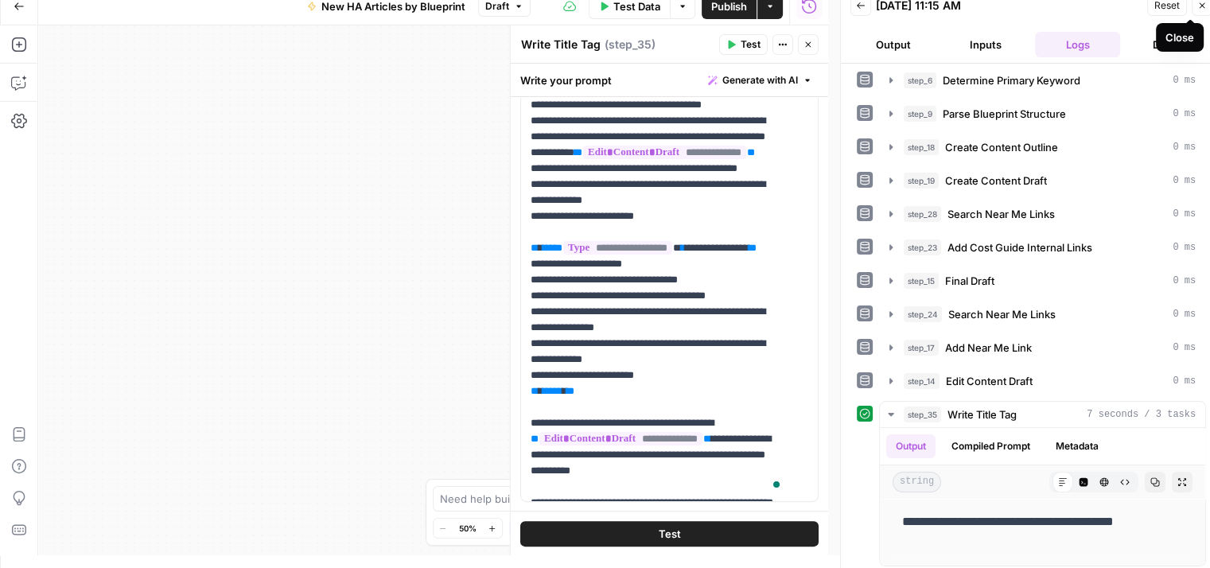
click at [1199, 9] on icon "button" at bounding box center [1202, 6] width 10 height 10
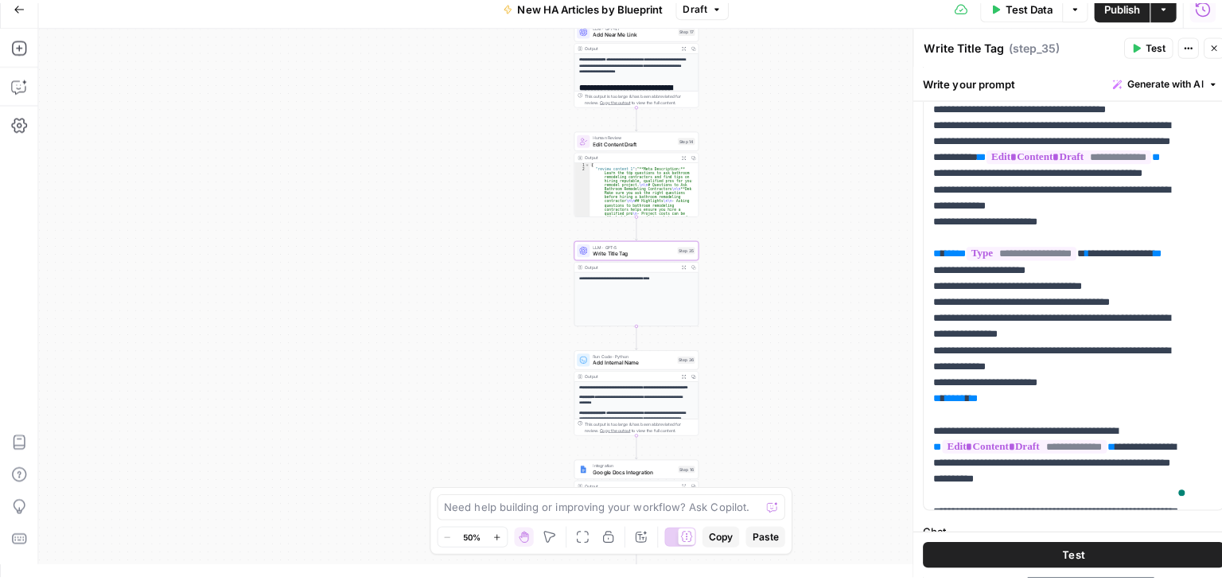
scroll to position [0, 0]
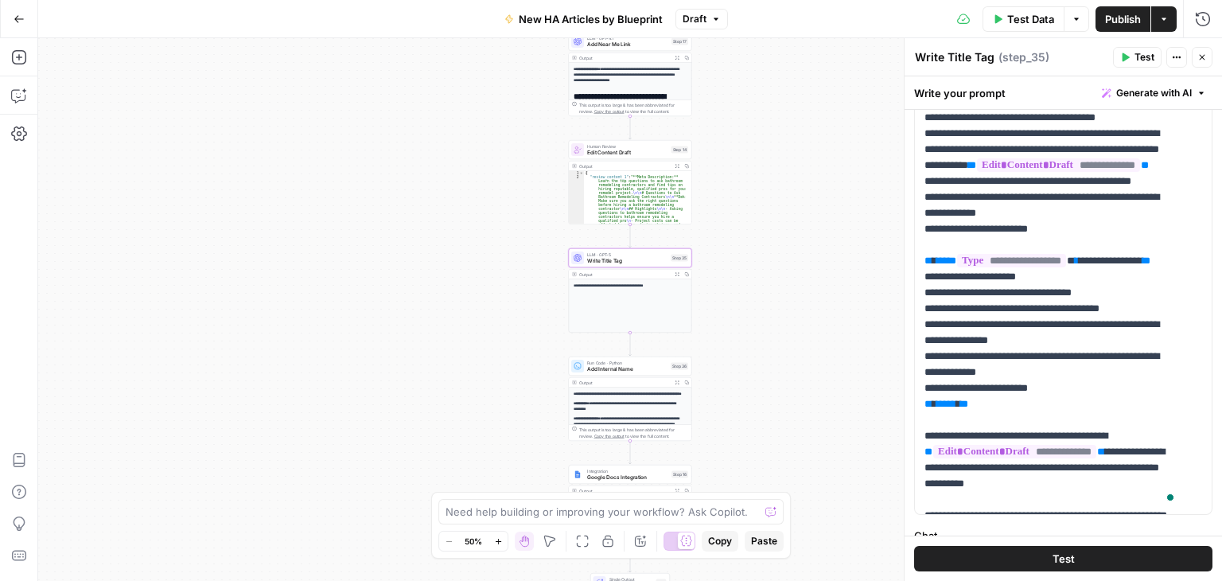
click at [1105, 18] on span "Publish" at bounding box center [1123, 19] width 36 height 16
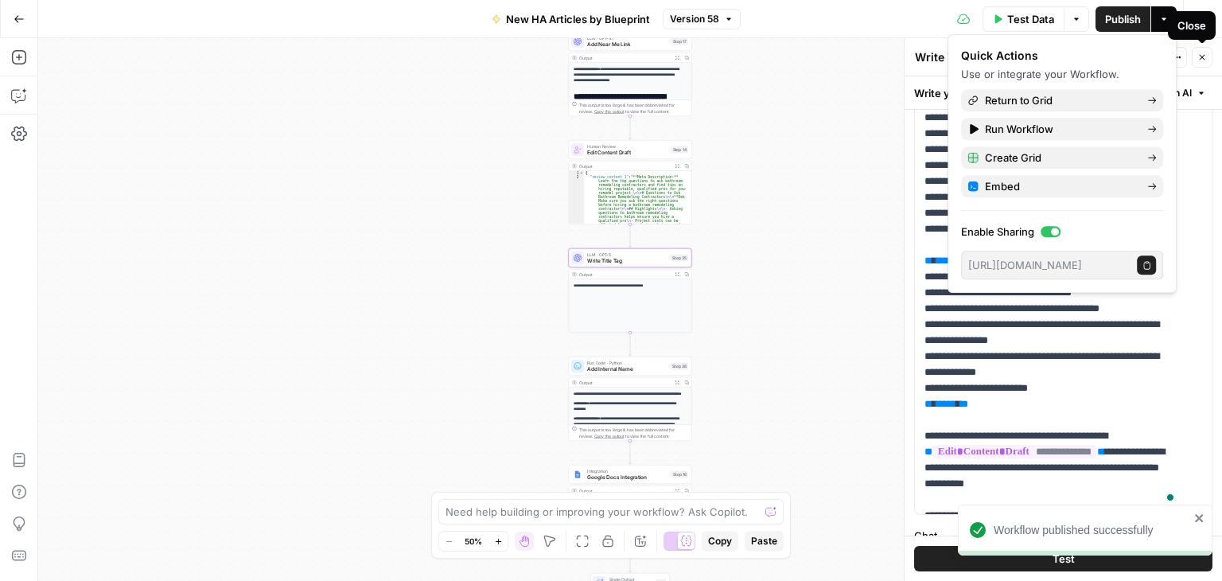
click at [1206, 58] on icon "button" at bounding box center [1202, 58] width 10 height 10
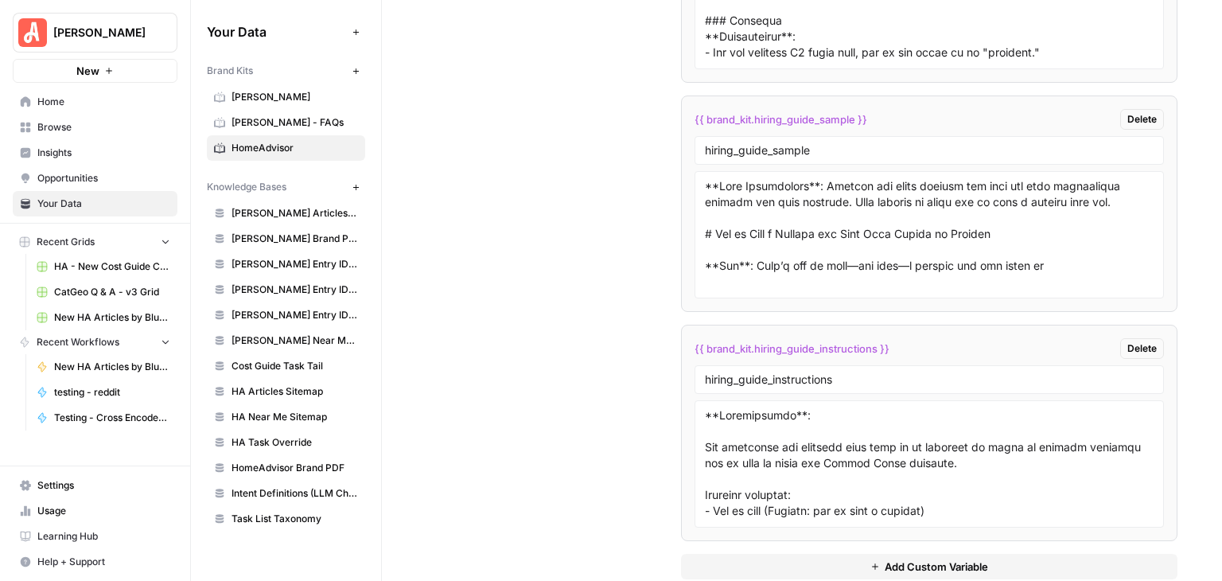
scroll to position [11338, 0]
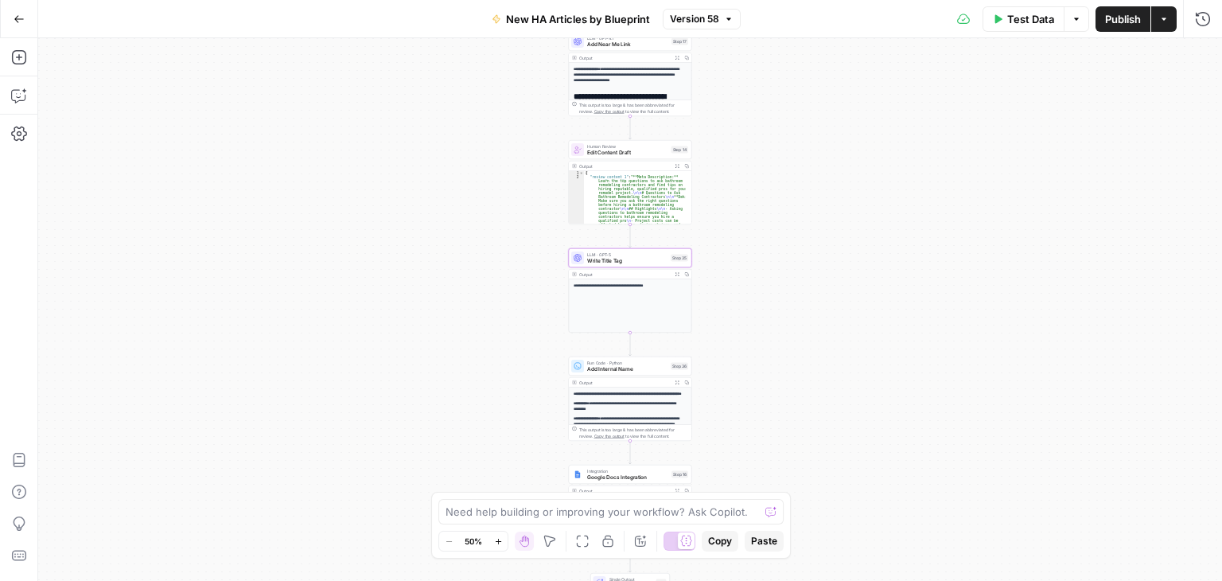
click at [22, 10] on button "Go Back" at bounding box center [19, 19] width 29 height 29
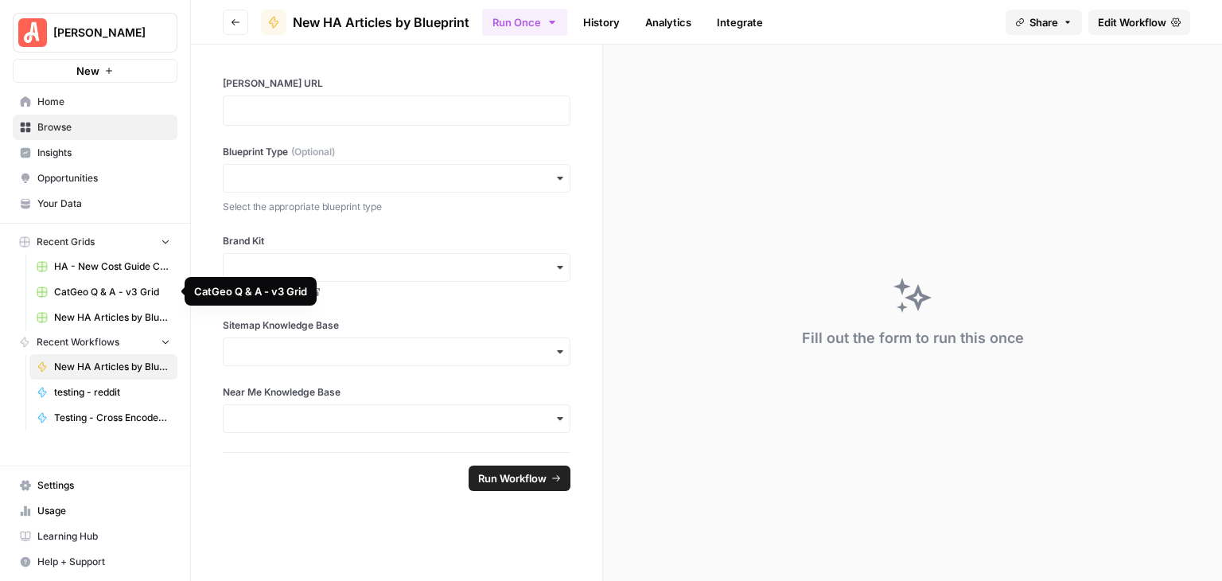
click at [97, 289] on span "CatGeo Q & A - v3 Grid" at bounding box center [112, 292] width 116 height 14
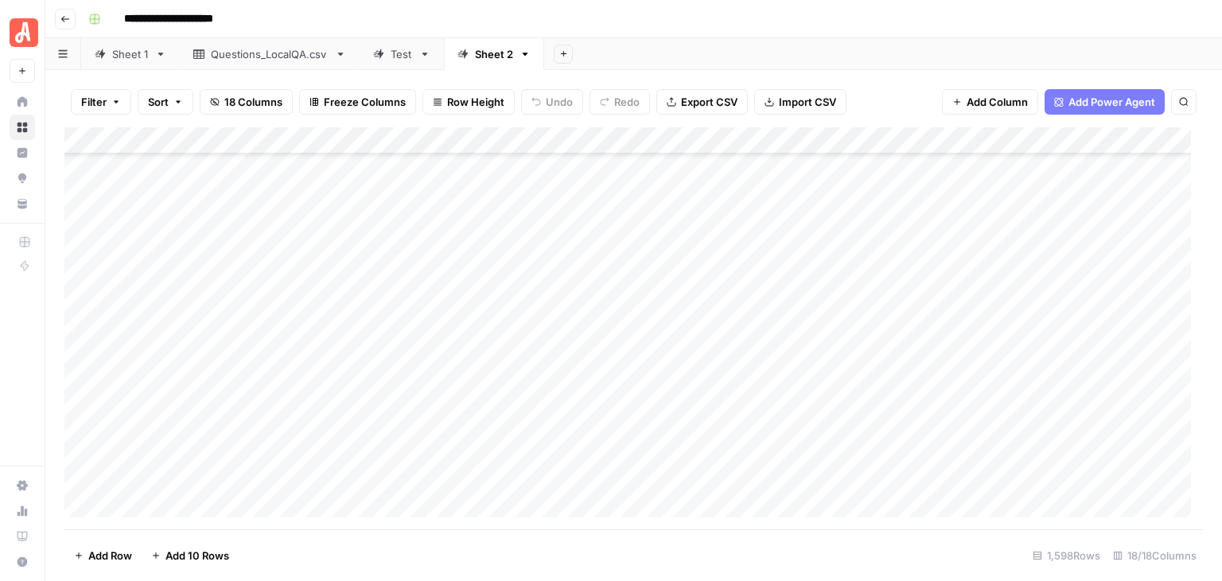
scroll to position [30050, 0]
click at [80, 334] on div "Add Column" at bounding box center [633, 328] width 1139 height 402
click at [180, 551] on span "Unselect" at bounding box center [185, 555] width 45 height 16
click at [756, 560] on footer "Add Row Add 10 Rows 1,598 Rows 18/18 Columns" at bounding box center [633, 555] width 1139 height 52
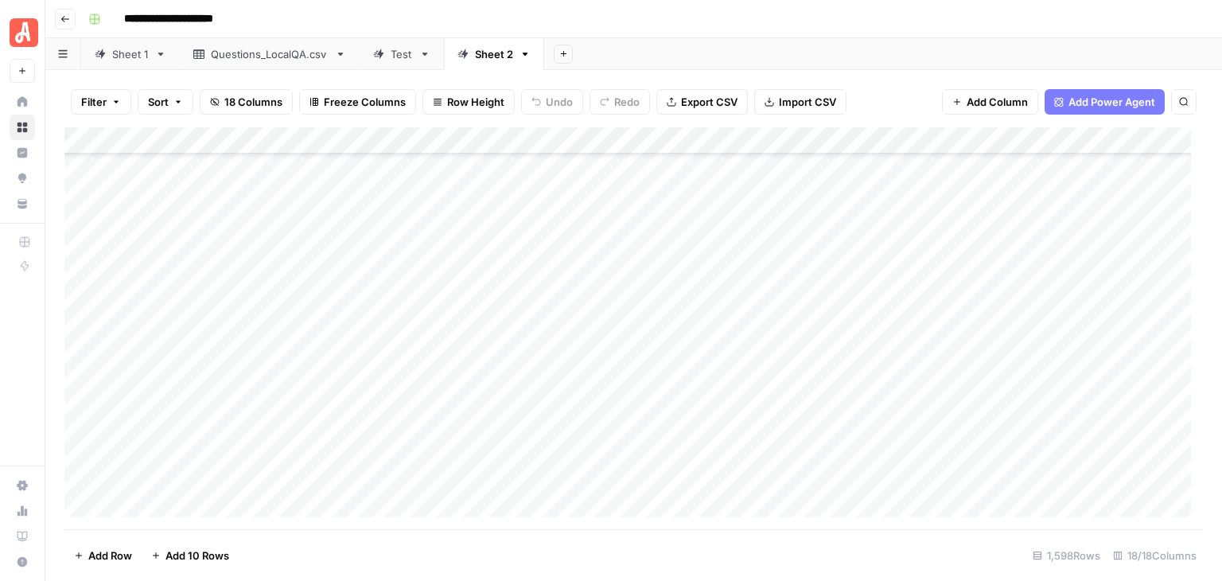
scroll to position [30130, 0]
click at [236, 252] on div "Add Column" at bounding box center [633, 328] width 1139 height 402
click at [83, 255] on div "Add Column" at bounding box center [633, 328] width 1139 height 402
click at [80, 278] on div "Add Column" at bounding box center [633, 328] width 1139 height 402
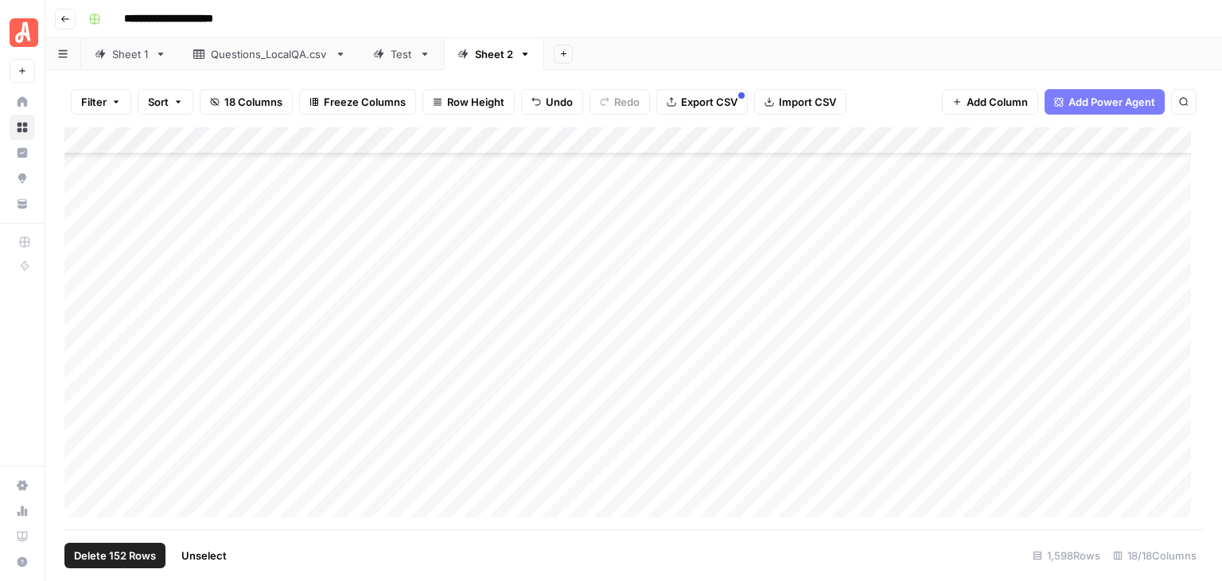
click at [833, 142] on div "Add Column" at bounding box center [633, 328] width 1139 height 402
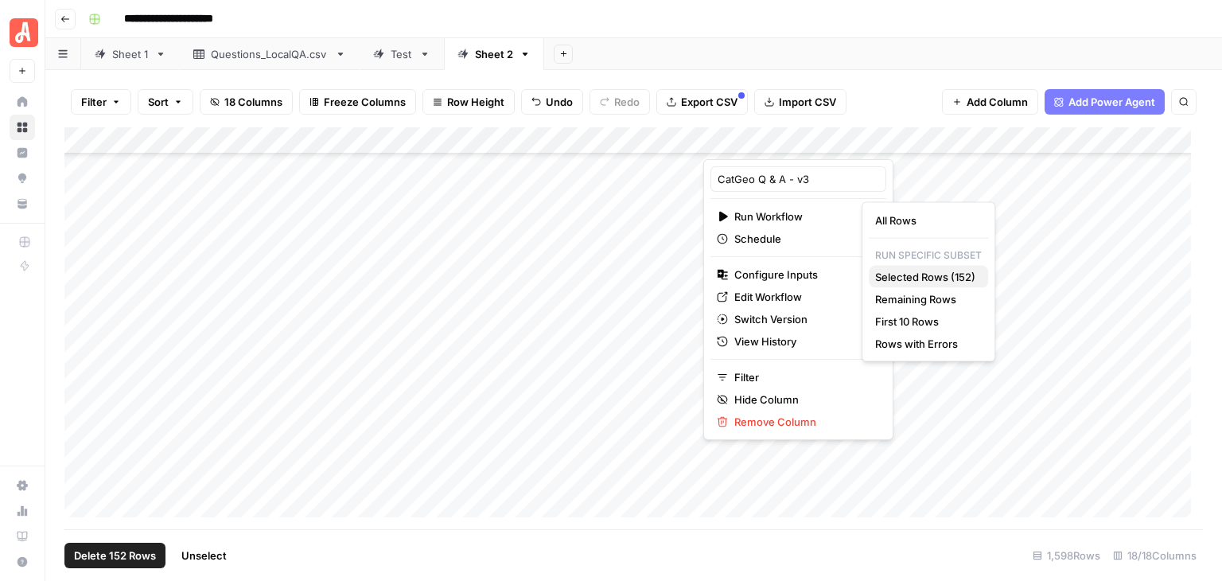
click at [925, 272] on span "Selected Rows (152)" at bounding box center [925, 277] width 100 height 16
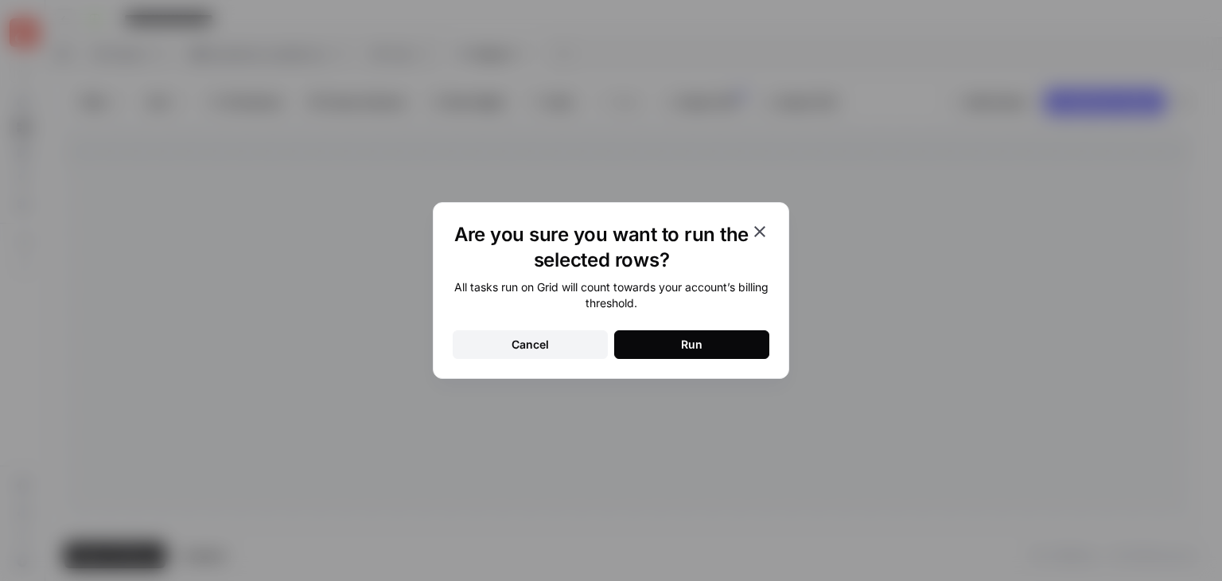
click at [734, 343] on button "Run" at bounding box center [691, 344] width 155 height 29
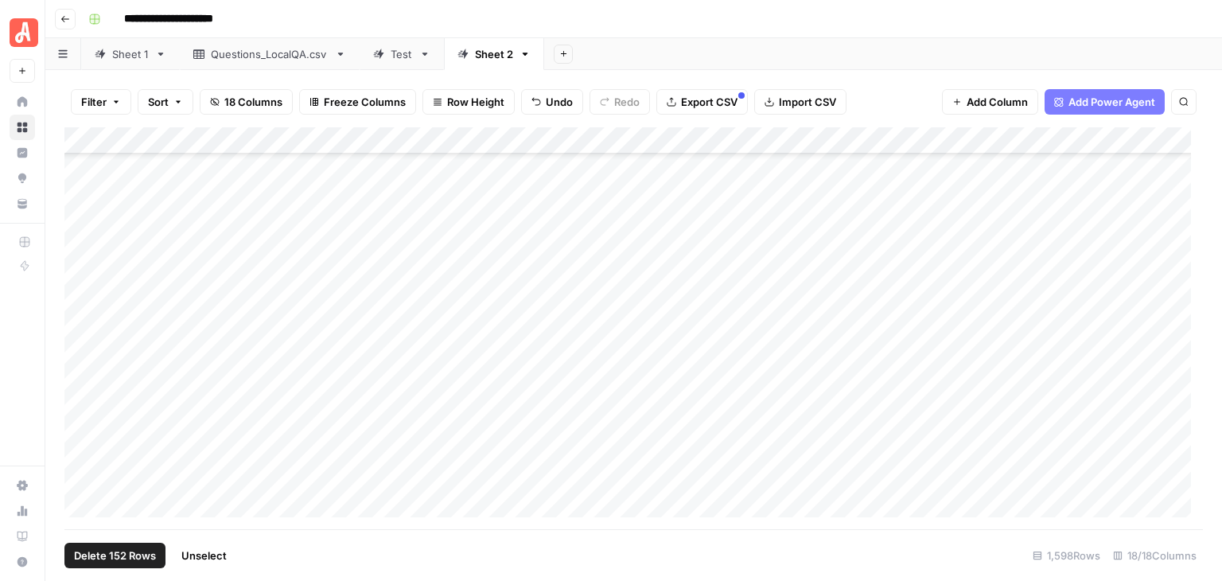
click at [217, 557] on span "Unselect" at bounding box center [203, 555] width 45 height 16
click at [957, 269] on div "Add Column" at bounding box center [633, 328] width 1139 height 402
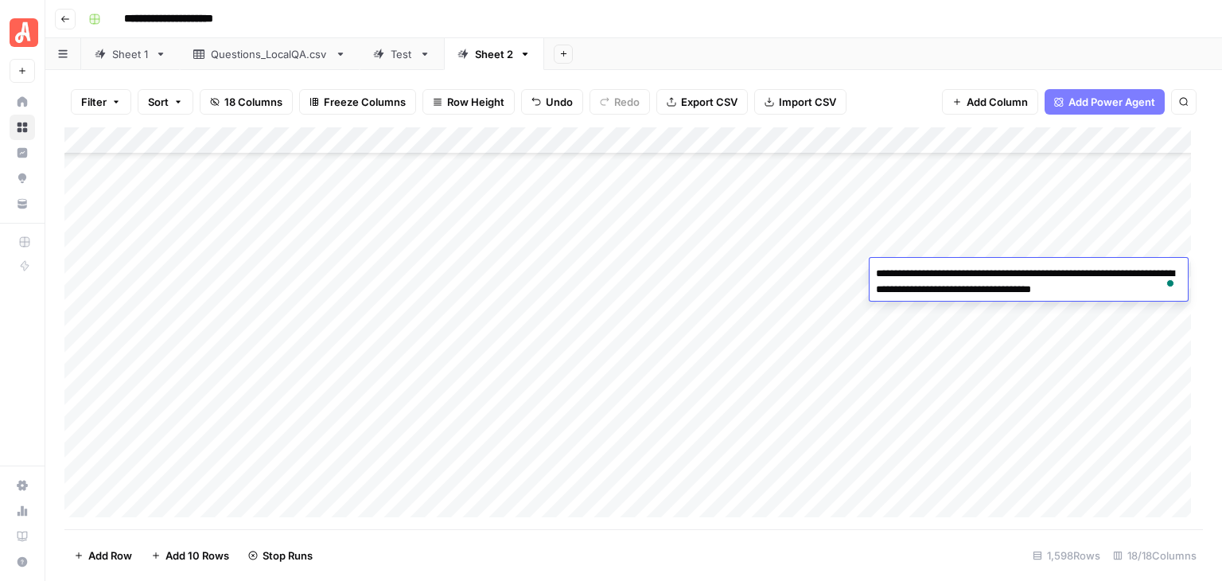
click at [937, 27] on div "**********" at bounding box center [644, 18] width 1124 height 25
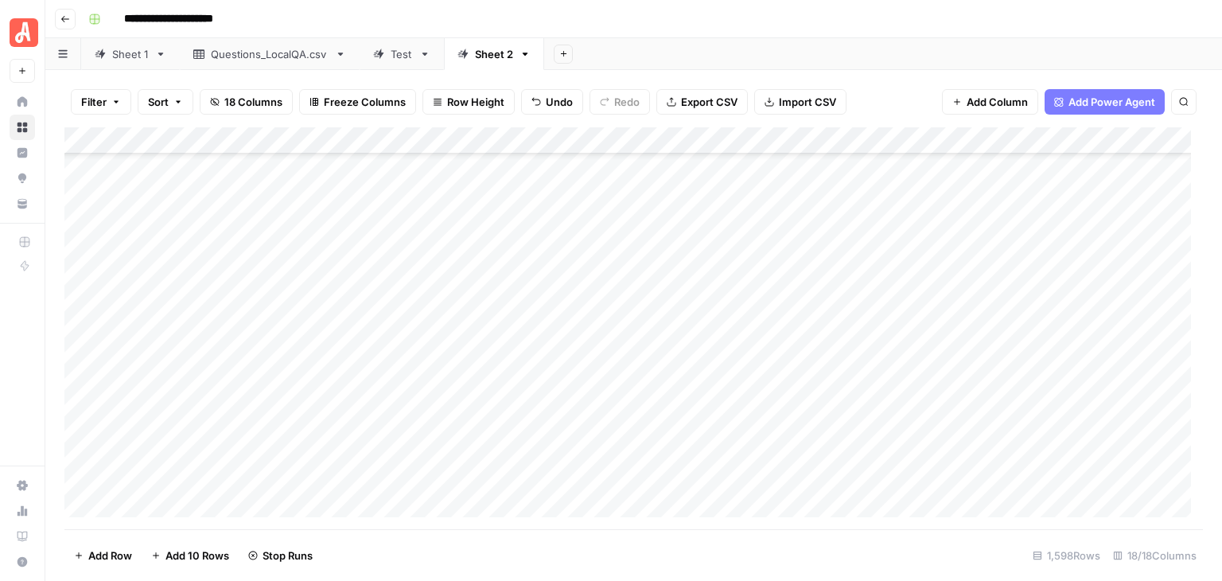
scroll to position [36654, 0]
click at [888, 559] on footer "Add Row Add 10 Rows Stop Runs 1,598 Rows 18/18 Columns" at bounding box center [633, 555] width 1139 height 52
click at [76, 310] on div "Add Column" at bounding box center [633, 328] width 1139 height 402
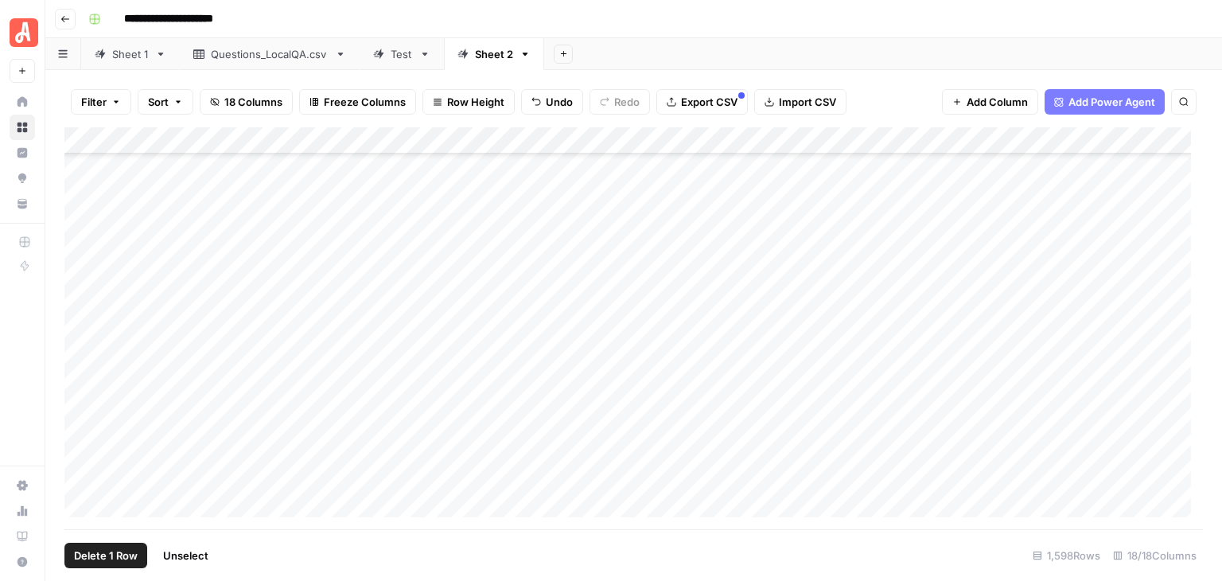
click at [79, 383] on div "Add Column" at bounding box center [633, 328] width 1139 height 402
click at [831, 138] on div "Add Column" at bounding box center [633, 328] width 1139 height 402
click at [894, 22] on div "**********" at bounding box center [644, 18] width 1124 height 25
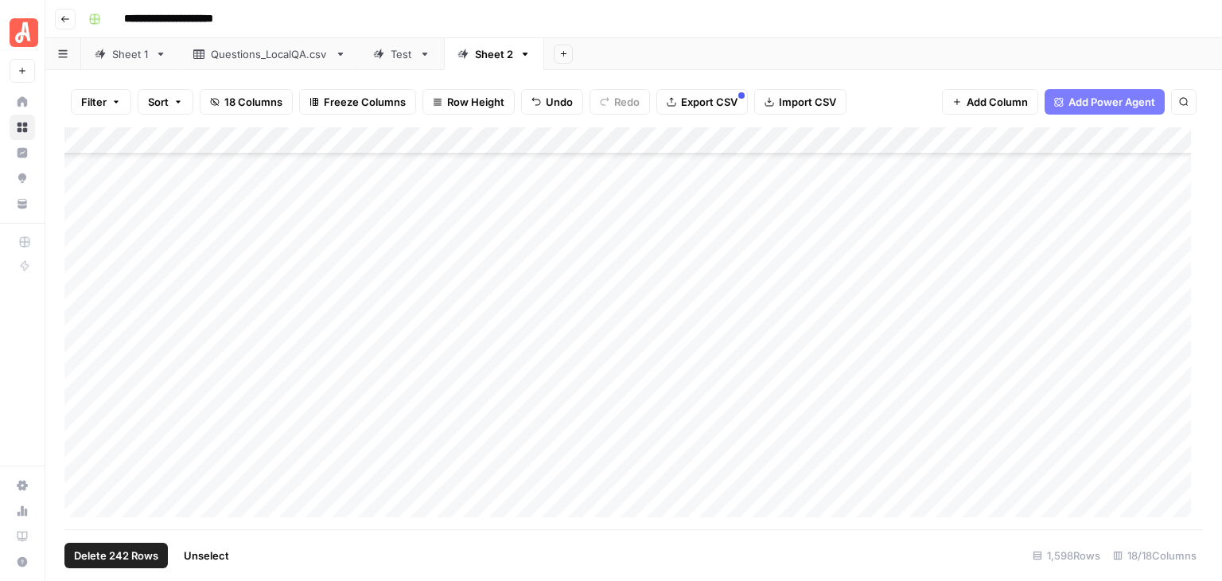
click at [834, 146] on div "Add Column" at bounding box center [633, 328] width 1139 height 402
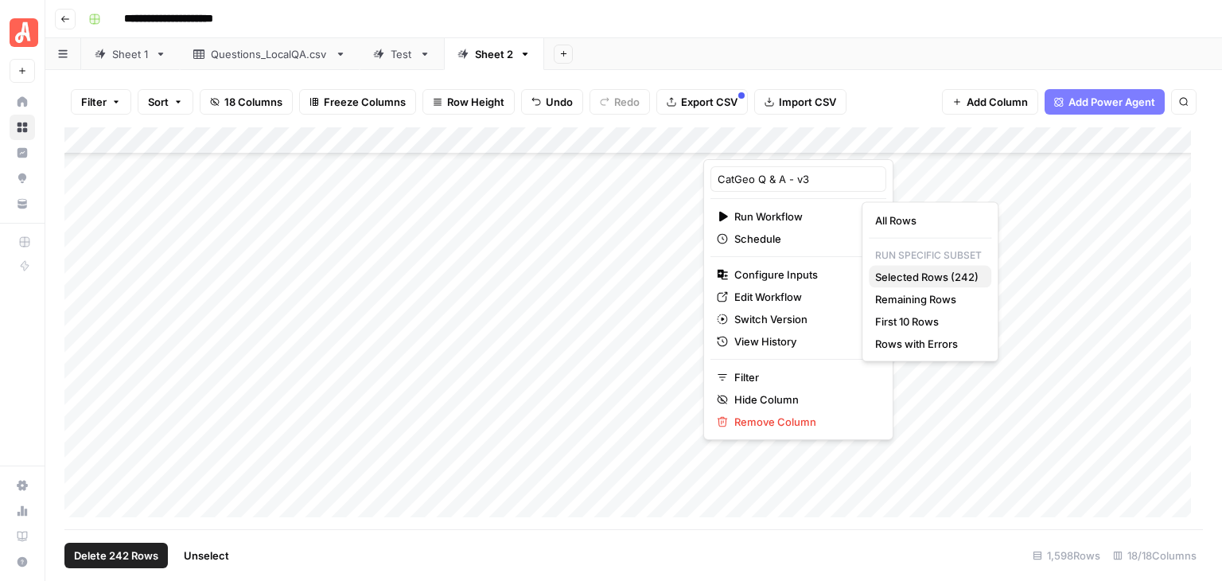
click at [948, 278] on span "Selected Rows (242)" at bounding box center [926, 277] width 103 height 16
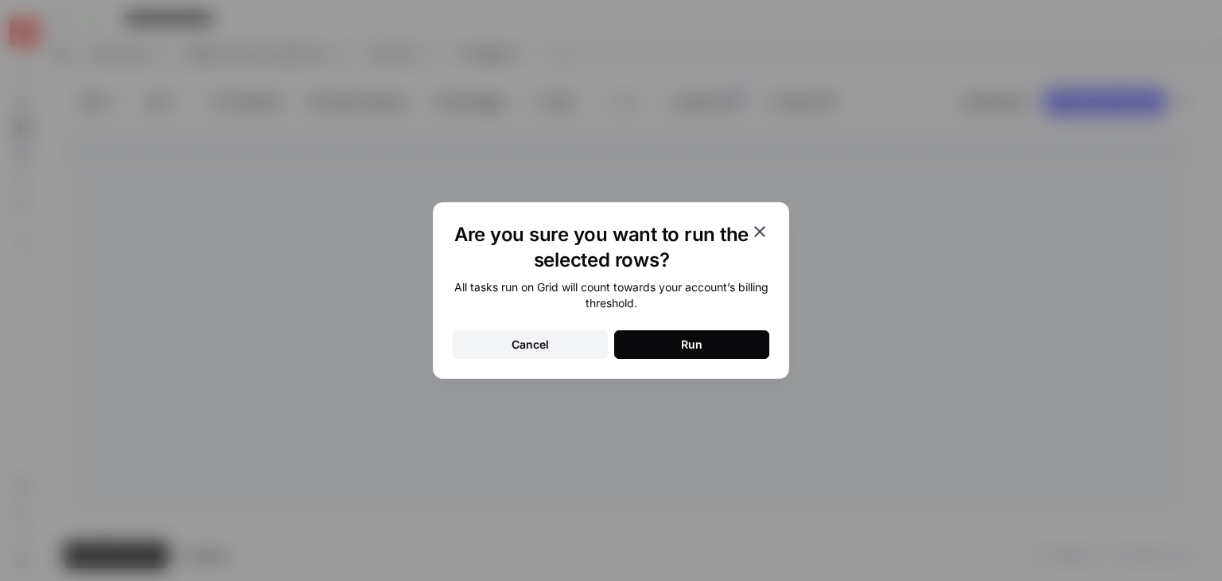
click at [758, 343] on button "Run" at bounding box center [691, 344] width 155 height 29
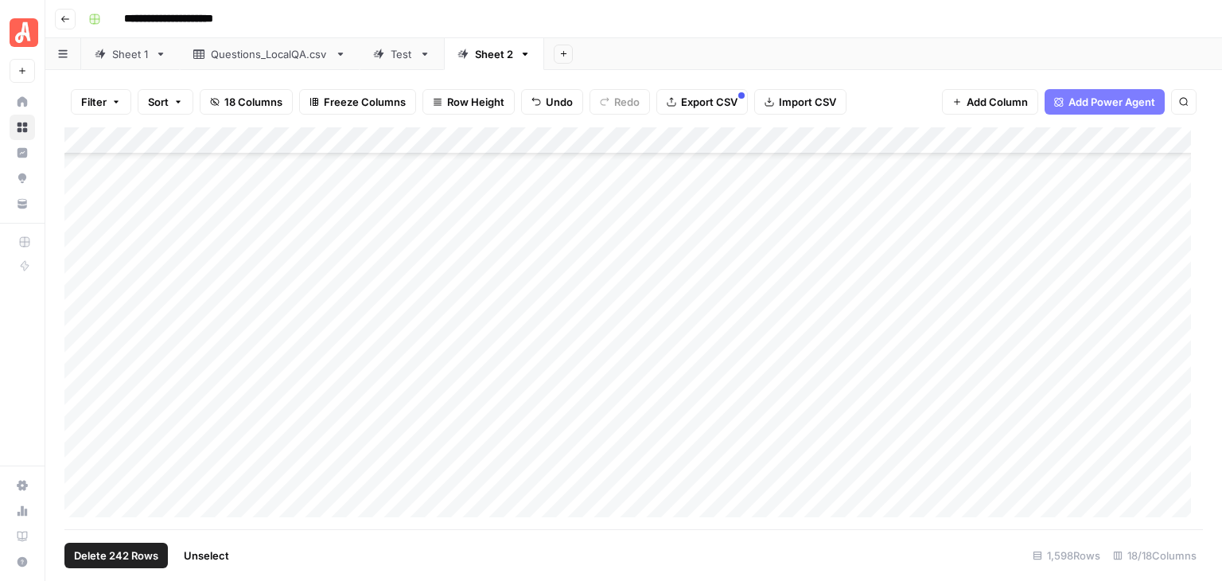
click at [226, 557] on span "Unselect" at bounding box center [206, 555] width 45 height 16
click at [208, 556] on span "Add 10 Rows" at bounding box center [197, 555] width 64 height 16
click at [236, 239] on div "Add Column" at bounding box center [633, 328] width 1139 height 402
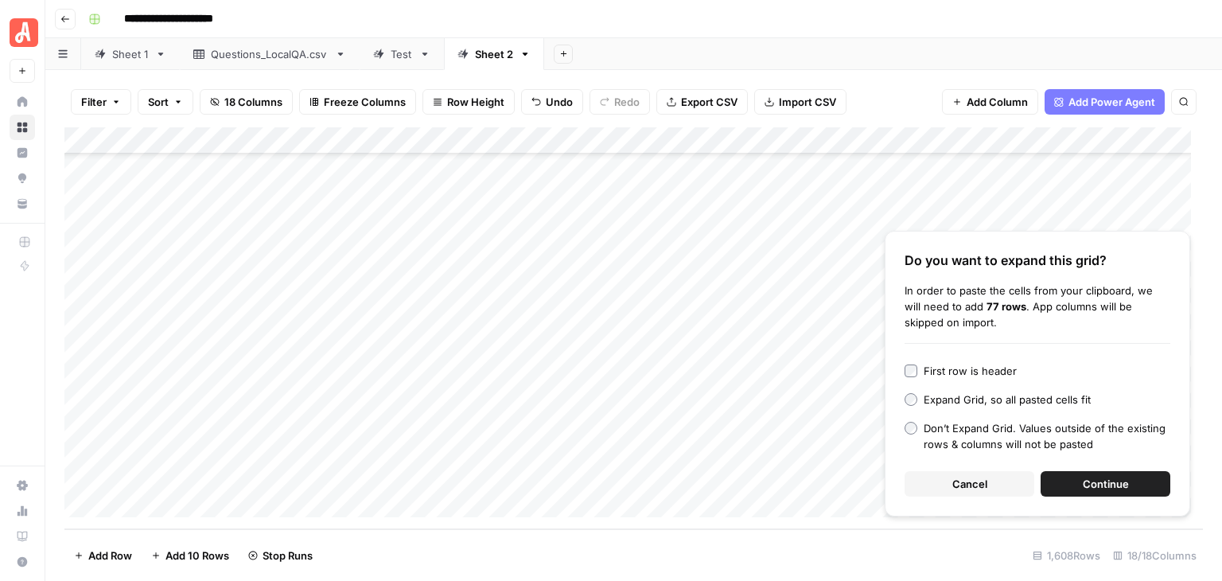
click at [1108, 480] on span "Continue" at bounding box center [1106, 484] width 46 height 16
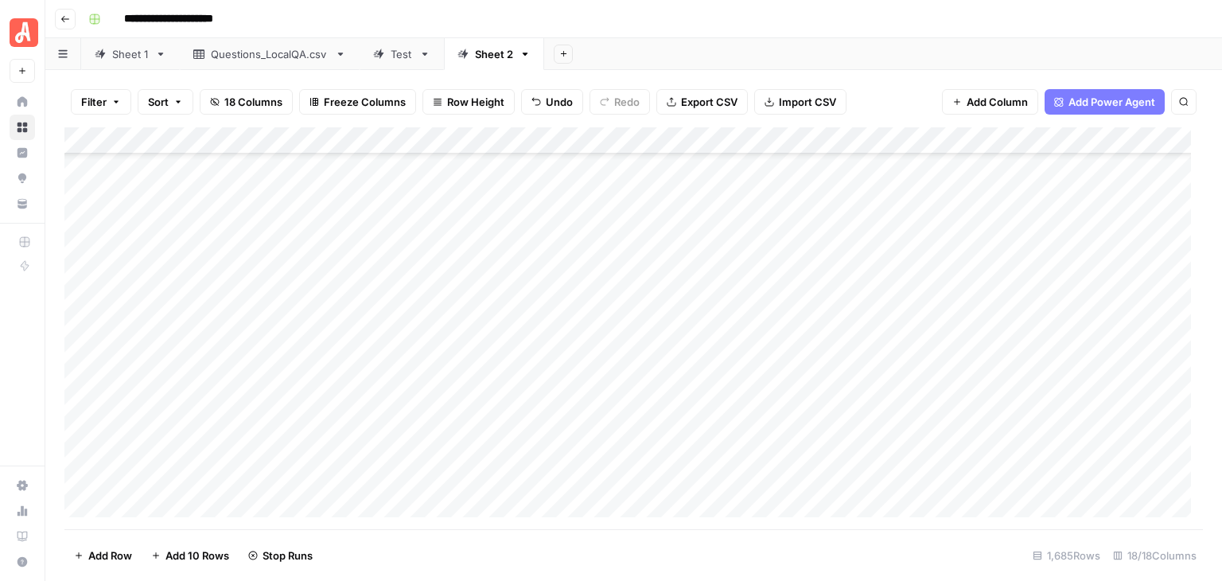
scroll to position [45246, 0]
click at [213, 545] on button "Add 10 Rows" at bounding box center [190, 555] width 97 height 25
click at [239, 232] on div "Add Column" at bounding box center [633, 328] width 1139 height 402
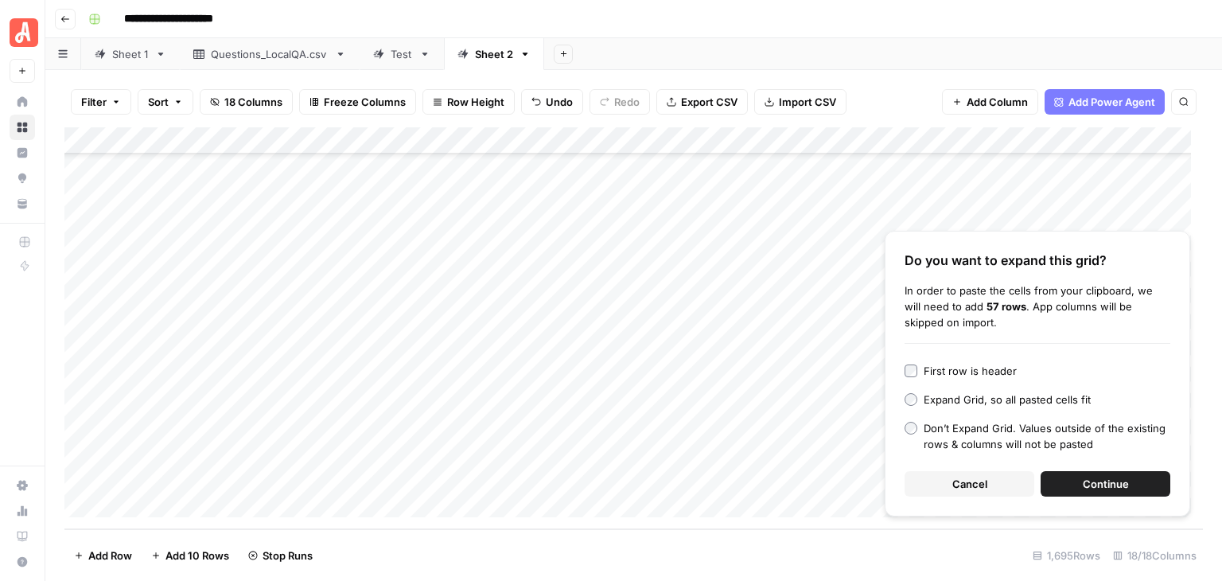
click at [1108, 481] on span "Continue" at bounding box center [1106, 484] width 46 height 16
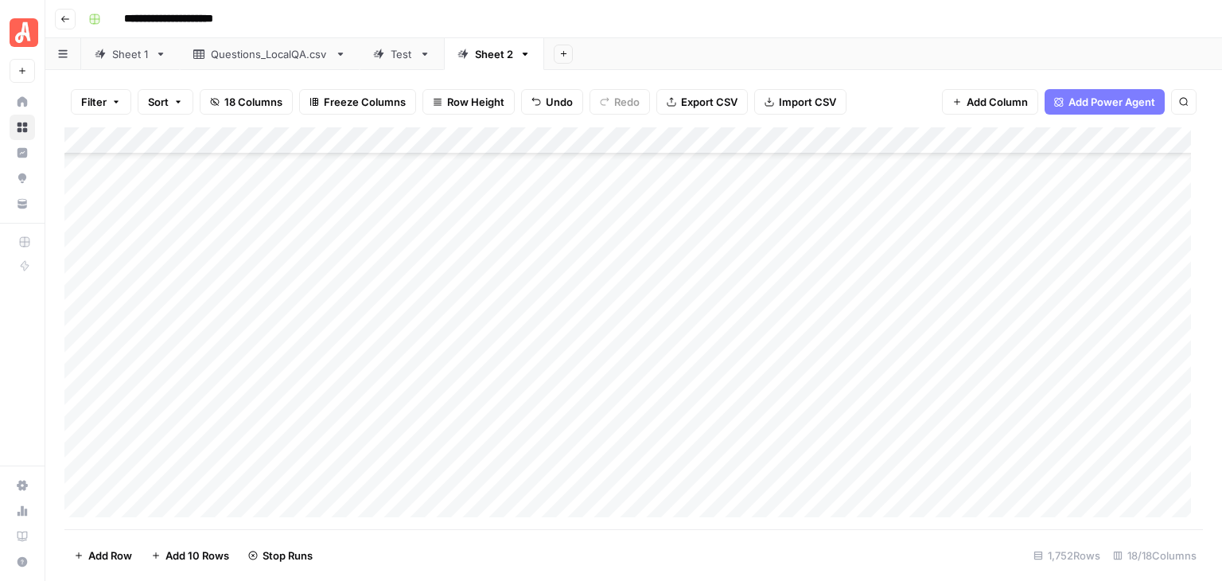
scroll to position [45547, 0]
click at [296, 236] on div "Add Column" at bounding box center [633, 328] width 1139 height 402
click at [286, 198] on div "Add Column" at bounding box center [633, 328] width 1139 height 402
click at [209, 555] on span "Add 10 Rows" at bounding box center [197, 555] width 64 height 16
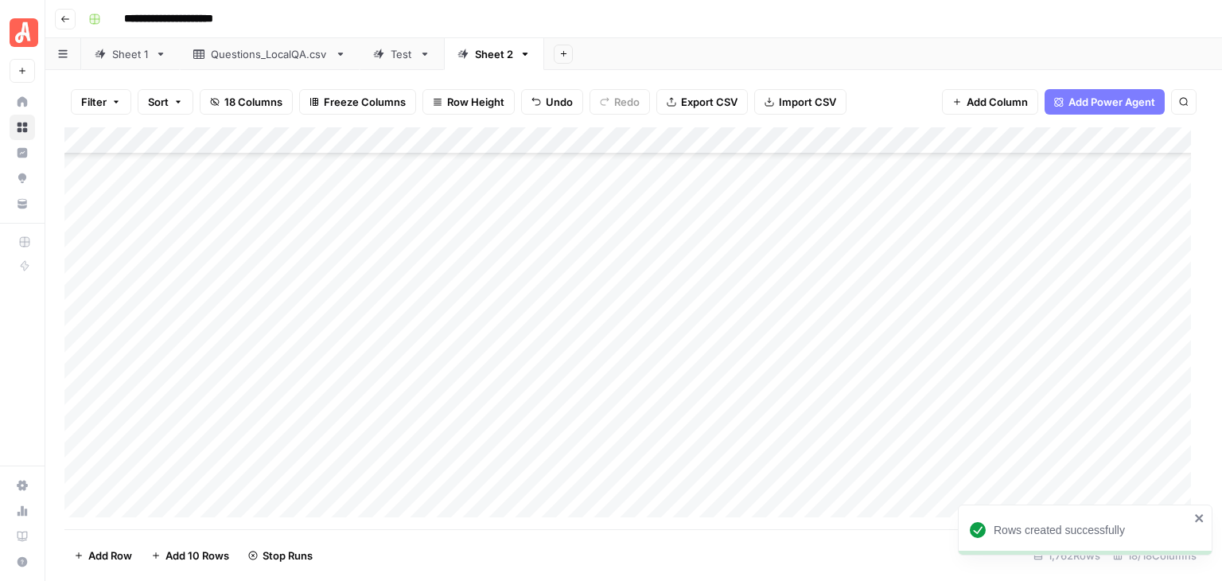
scroll to position [47329, 0]
click at [228, 220] on div "Add Column" at bounding box center [633, 328] width 1139 height 402
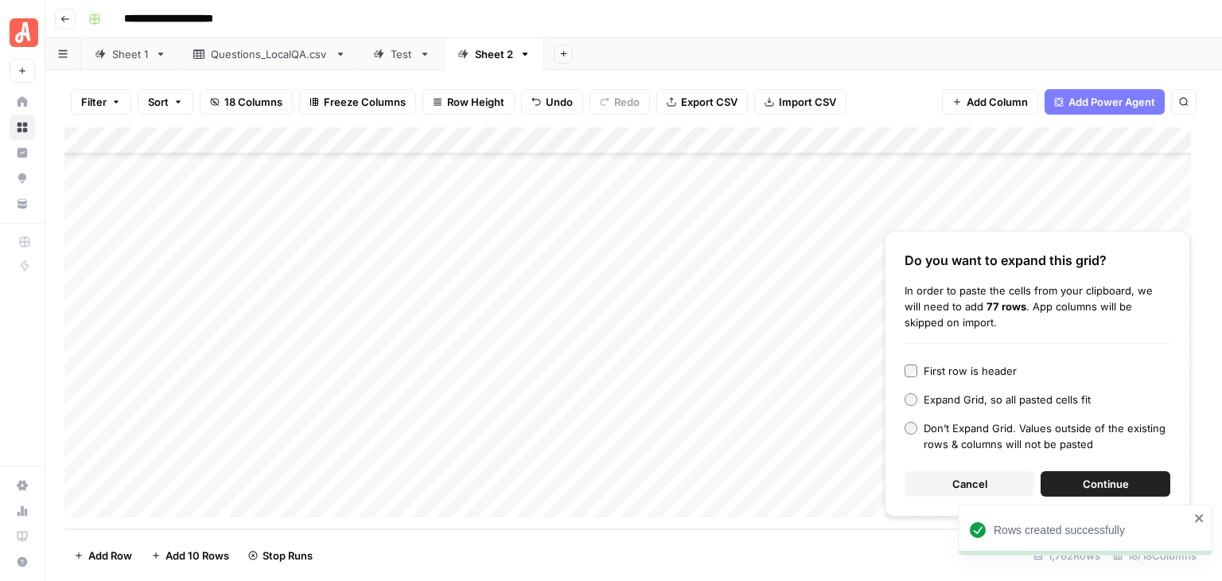
click at [1108, 485] on span "Continue" at bounding box center [1106, 484] width 46 height 16
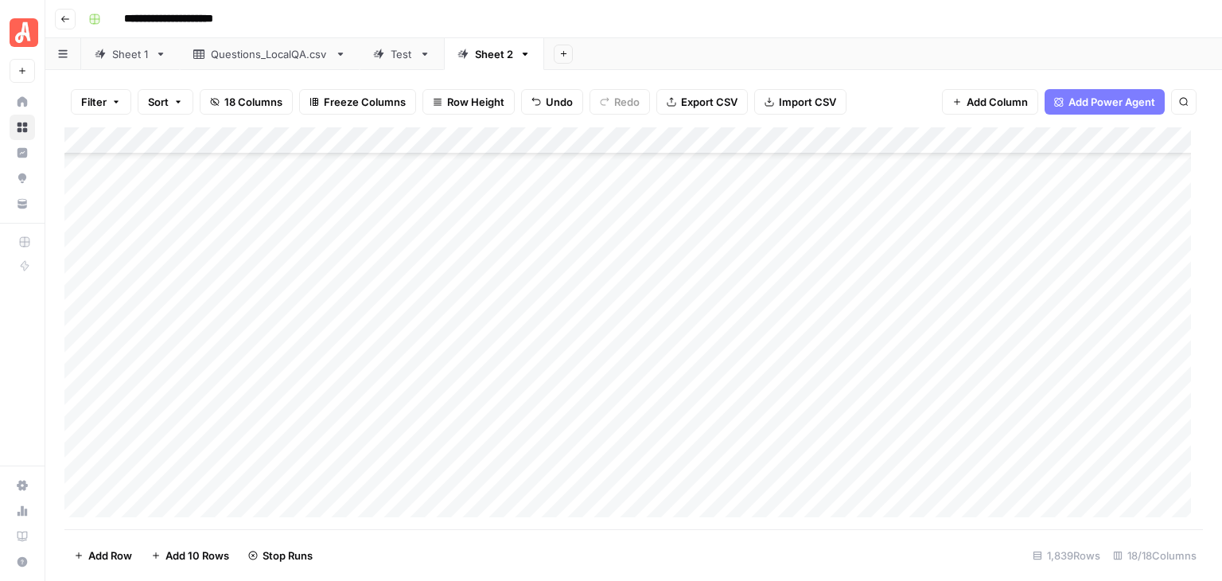
scroll to position [49412, 0]
click at [187, 547] on span "Add 10 Rows" at bounding box center [197, 555] width 64 height 16
click at [207, 236] on div "Add Column" at bounding box center [633, 328] width 1139 height 402
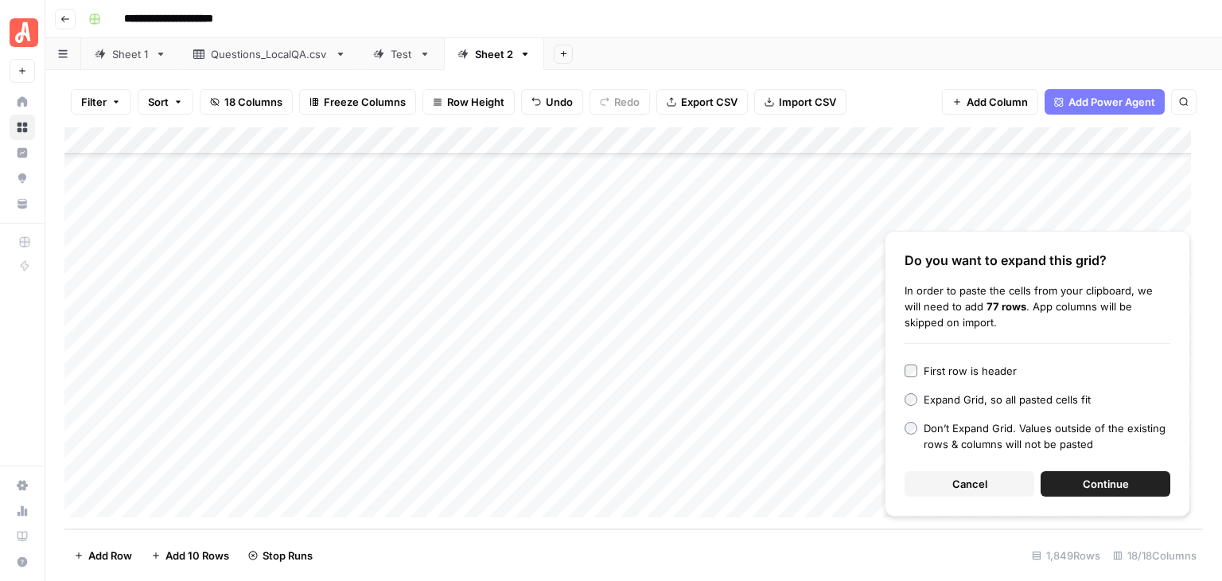
click at [1105, 479] on span "Continue" at bounding box center [1106, 484] width 46 height 16
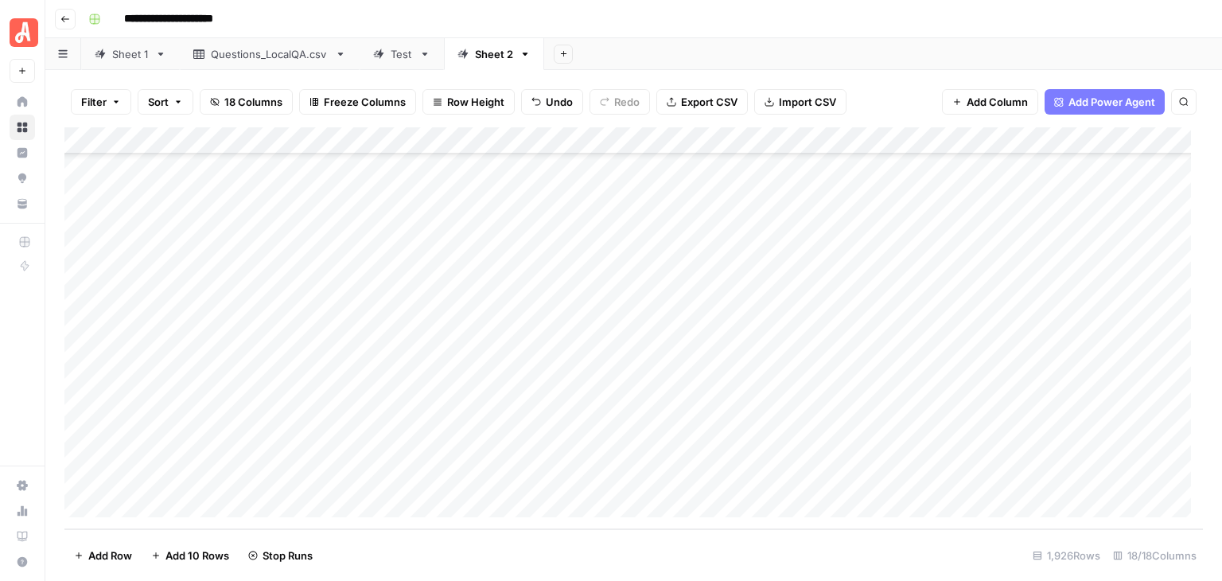
scroll to position [51766, 0]
click at [209, 554] on span "Add 10 Rows" at bounding box center [197, 555] width 64 height 16
click at [304, 243] on div "Add Column" at bounding box center [633, 328] width 1139 height 402
click at [247, 266] on div "Add Column" at bounding box center [633, 328] width 1139 height 402
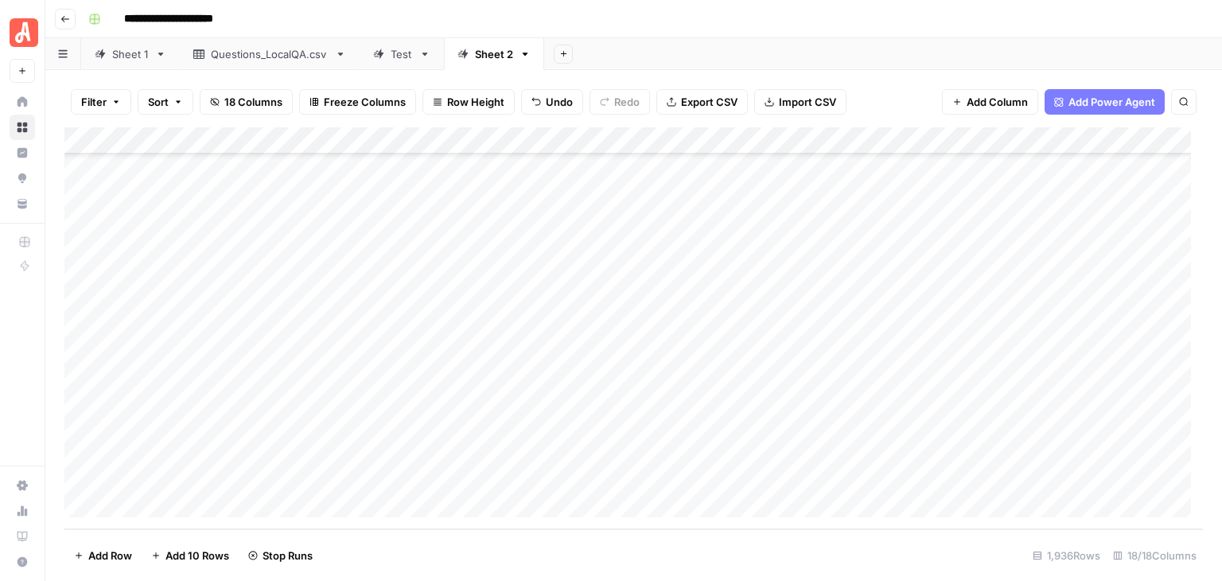
click at [243, 227] on div "Add Column" at bounding box center [633, 328] width 1139 height 402
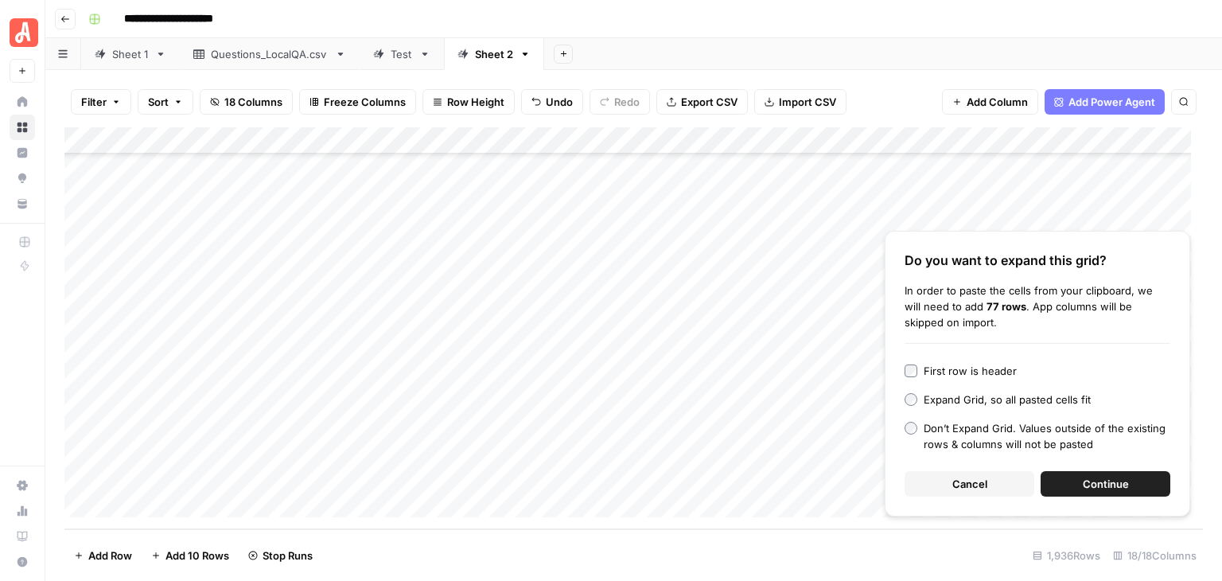
click at [1090, 489] on span "Continue" at bounding box center [1106, 484] width 46 height 16
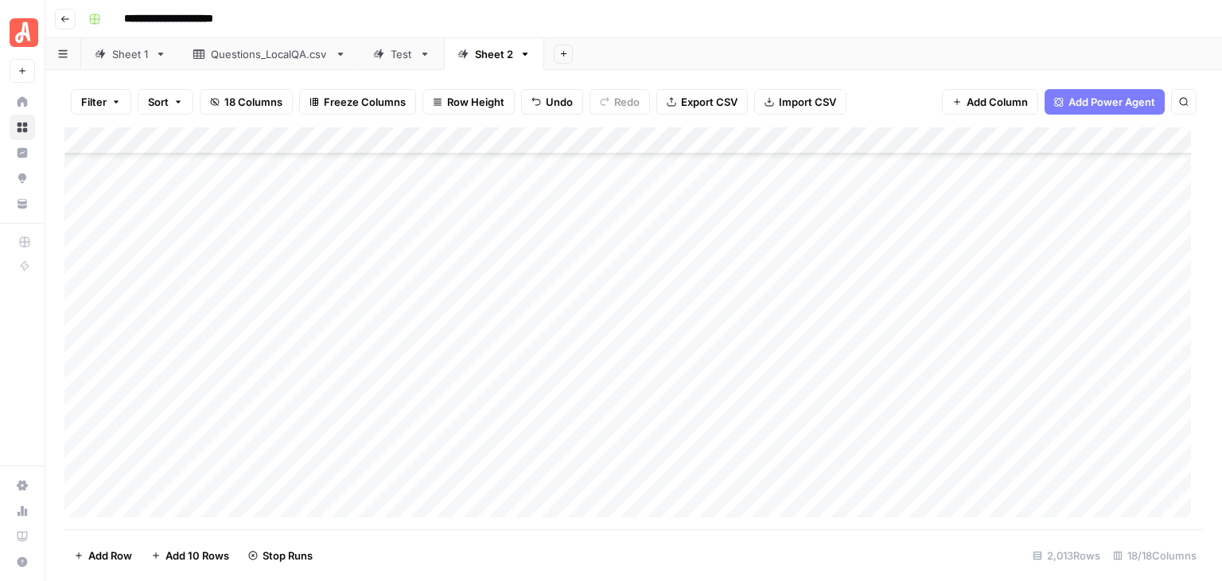
scroll to position [51971, 0]
click at [278, 326] on div "Add Column" at bounding box center [633, 328] width 1139 height 402
click at [268, 297] on div "Add Column" at bounding box center [633, 328] width 1139 height 402
click at [197, 548] on span "Add 10 Rows" at bounding box center [197, 555] width 64 height 16
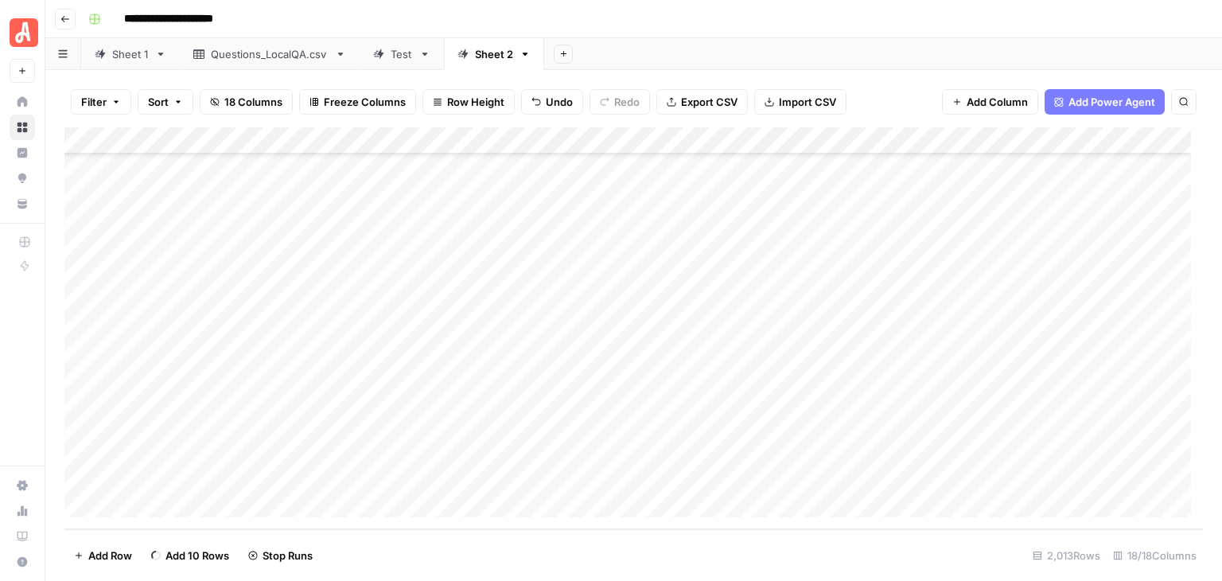
scroll to position [54390, 0]
click at [227, 239] on div "Add Column" at bounding box center [633, 328] width 1139 height 402
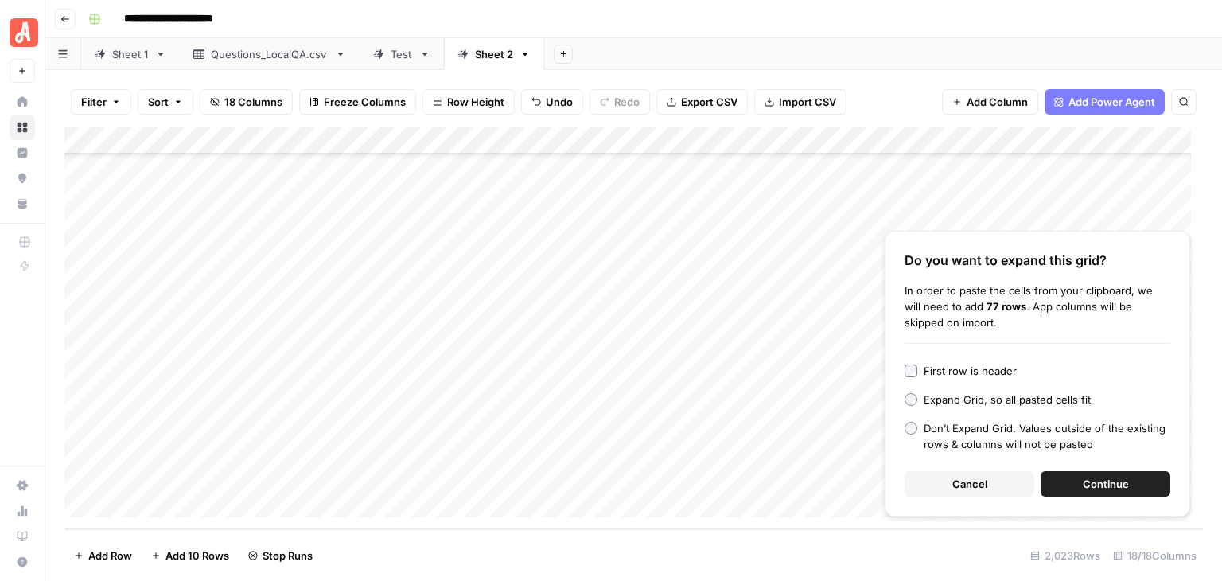
click at [1095, 494] on button "Continue" at bounding box center [1106, 483] width 130 height 25
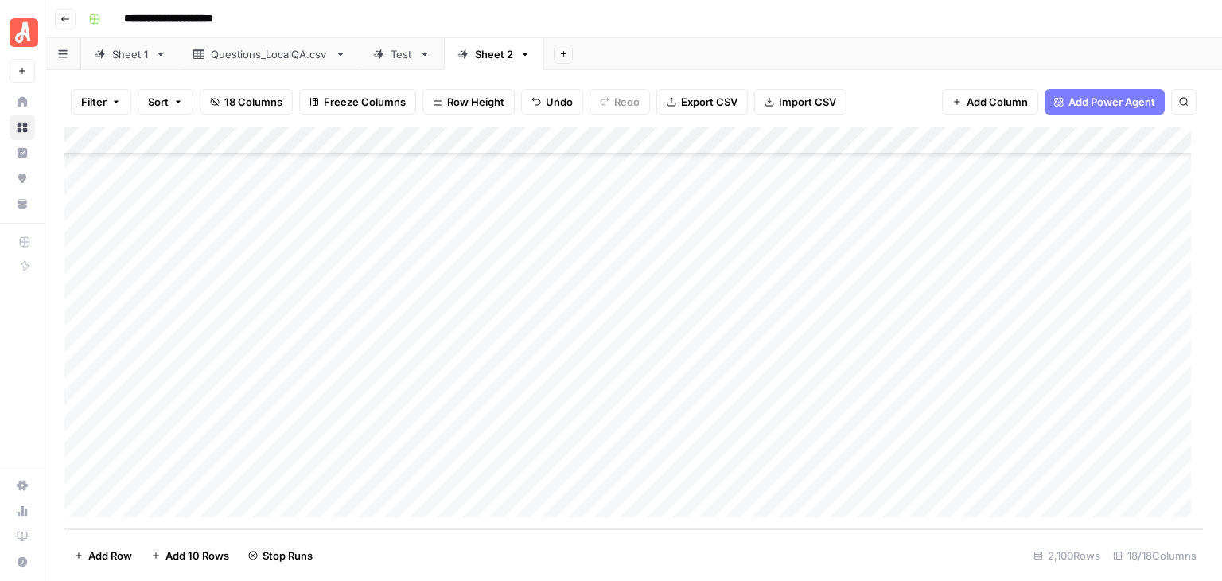
scroll to position [56421, 0]
click at [1195, 494] on icon "close" at bounding box center [1199, 491] width 11 height 13
click at [79, 224] on div "Add Column" at bounding box center [633, 328] width 1139 height 402
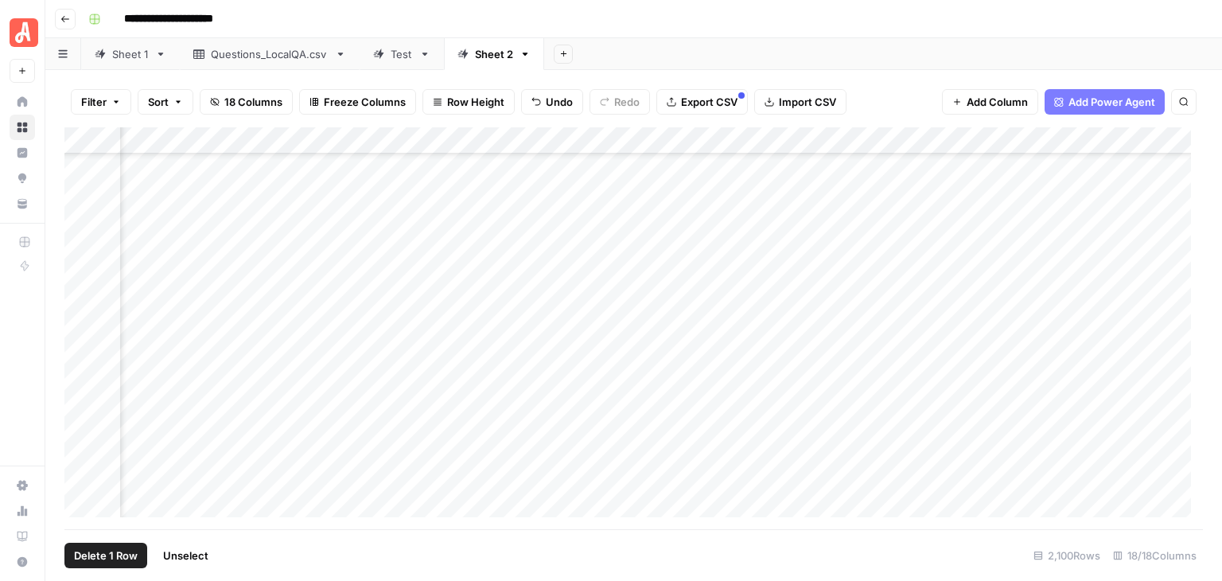
scroll to position [34931, 1372]
click at [78, 377] on div "Add Column" at bounding box center [633, 328] width 1139 height 402
click at [1112, 143] on div "Add Column" at bounding box center [633, 328] width 1139 height 402
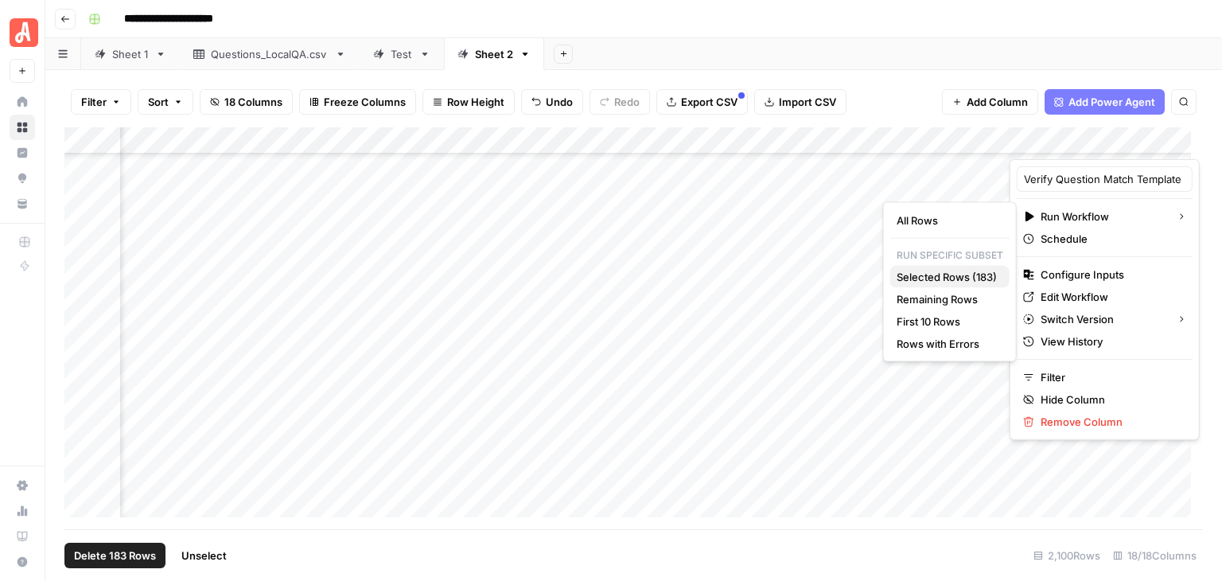
click at [987, 277] on span "Selected Rows (183)" at bounding box center [947, 277] width 100 height 16
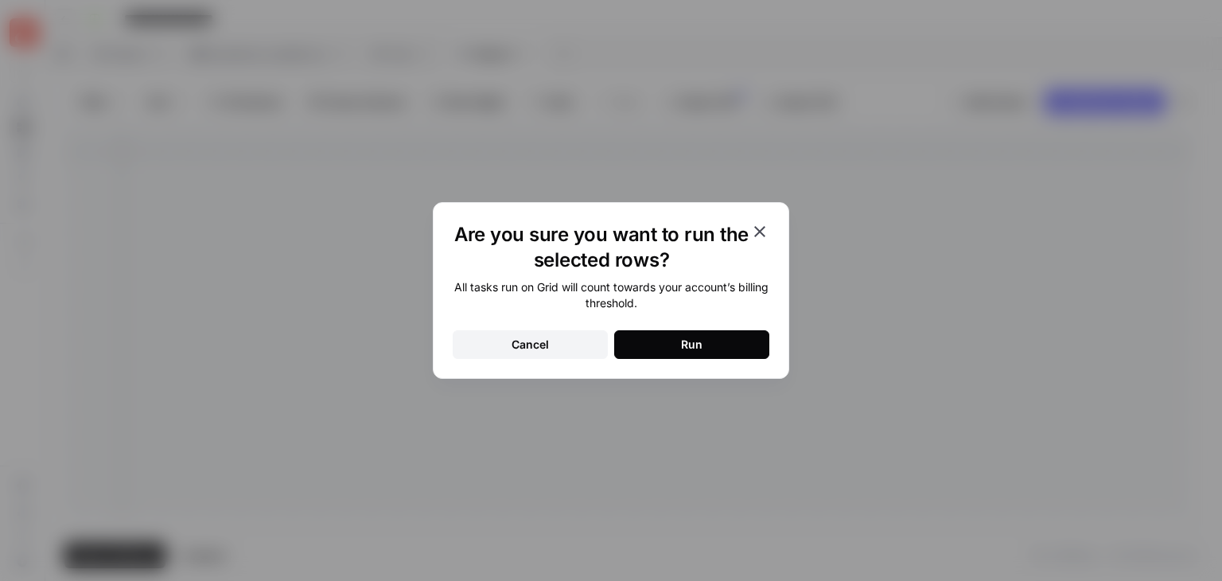
click at [738, 351] on button "Run" at bounding box center [691, 344] width 155 height 29
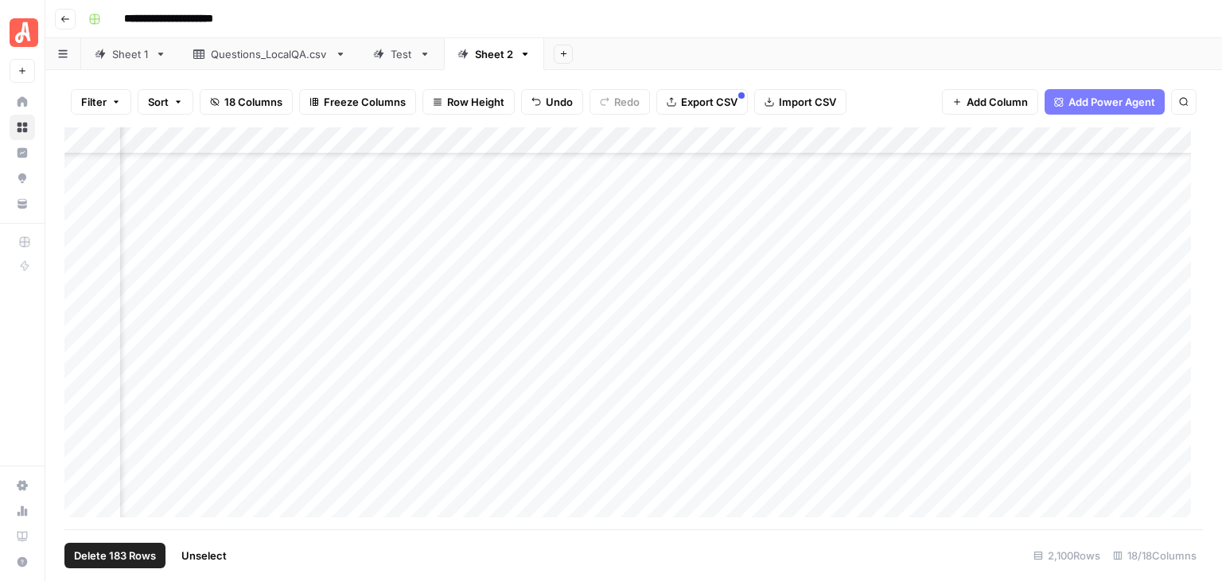
click at [201, 559] on span "Unselect" at bounding box center [203, 555] width 45 height 16
